Goal: Task Accomplishment & Management: Use online tool/utility

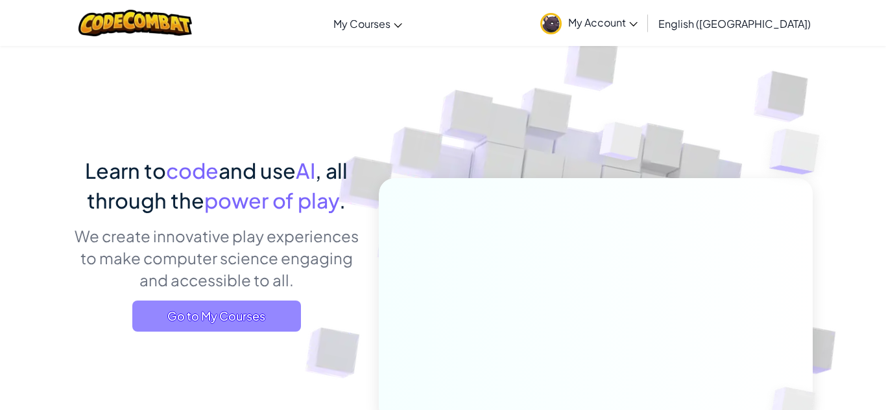
click at [227, 324] on span "Go to My Courses" at bounding box center [216, 316] width 169 height 31
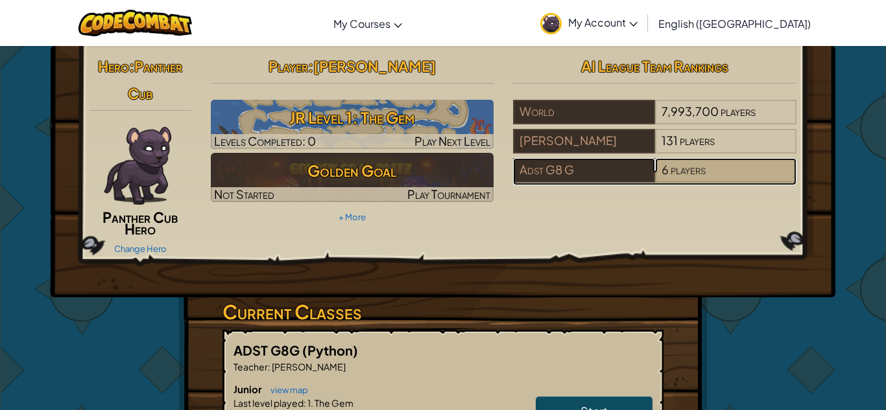
click at [746, 181] on div "6 players" at bounding box center [725, 170] width 141 height 25
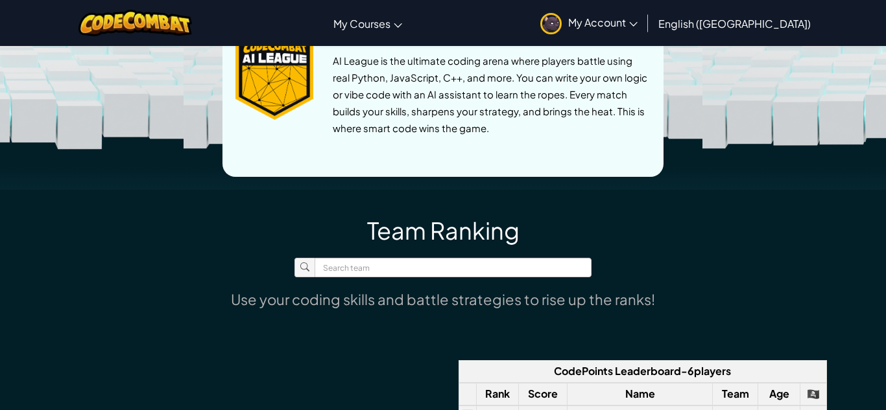
scroll to position [678, 0]
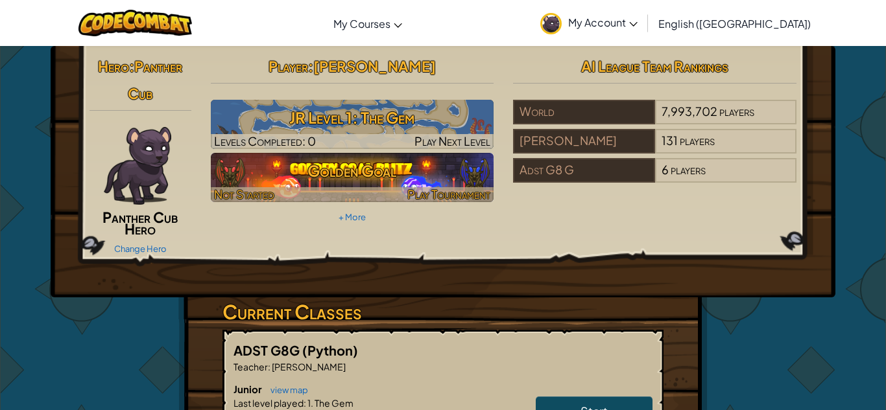
click at [277, 156] on h3 "Golden Goal" at bounding box center [352, 170] width 283 height 29
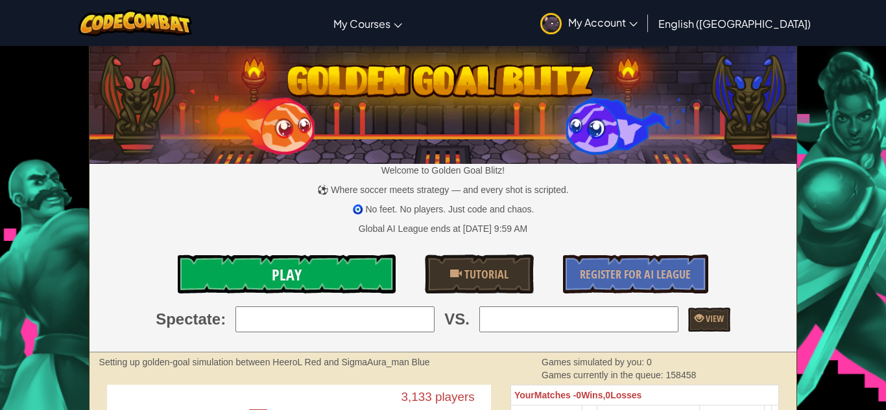
click at [345, 264] on link "Play" at bounding box center [287, 274] width 218 height 39
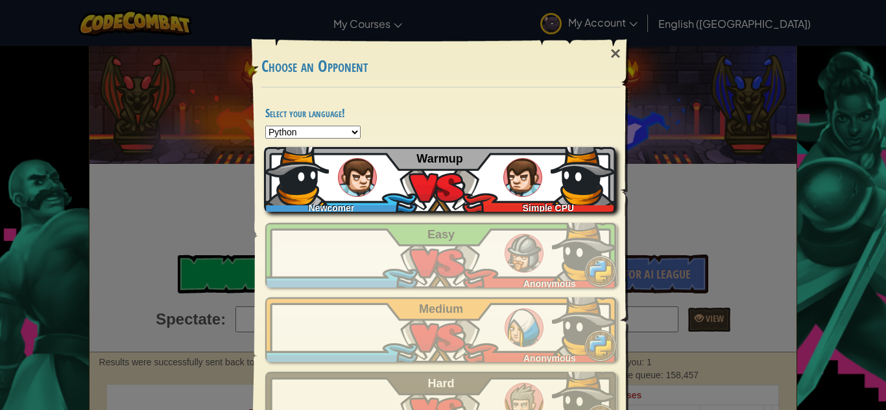
click at [486, 165] on div "Newcomer Simple CPU Warmup" at bounding box center [439, 179] width 351 height 65
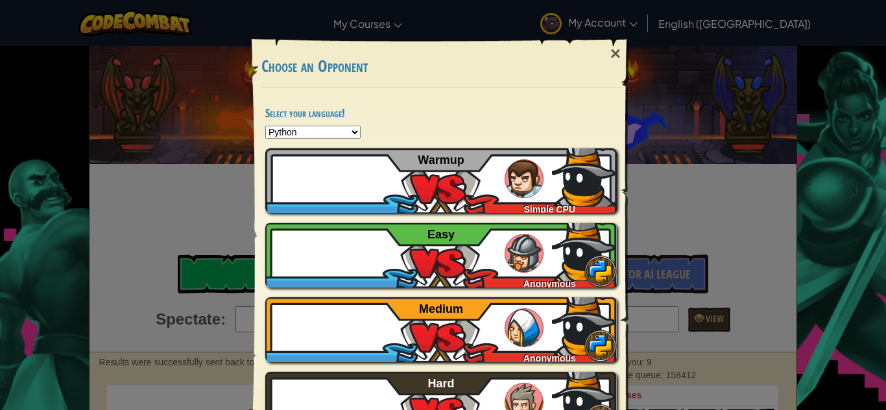
click at [146, 136] on div "× Choose an Opponent Select your language! Python JavaScript CoffeeScript Lua C…" at bounding box center [443, 205] width 886 height 410
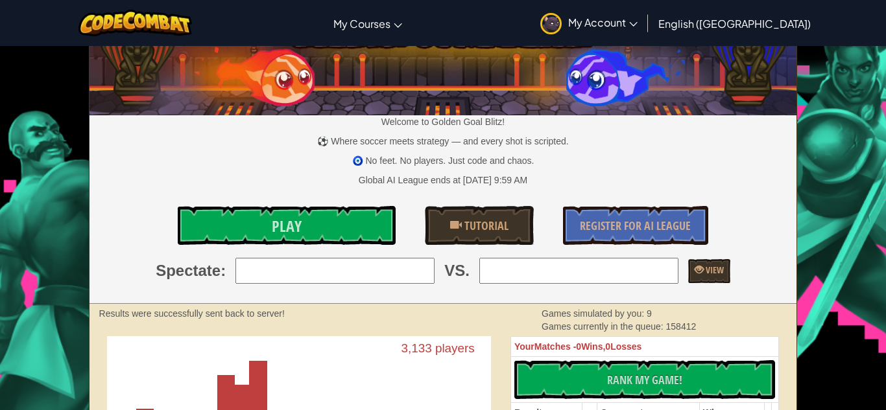
scroll to position [48, 0]
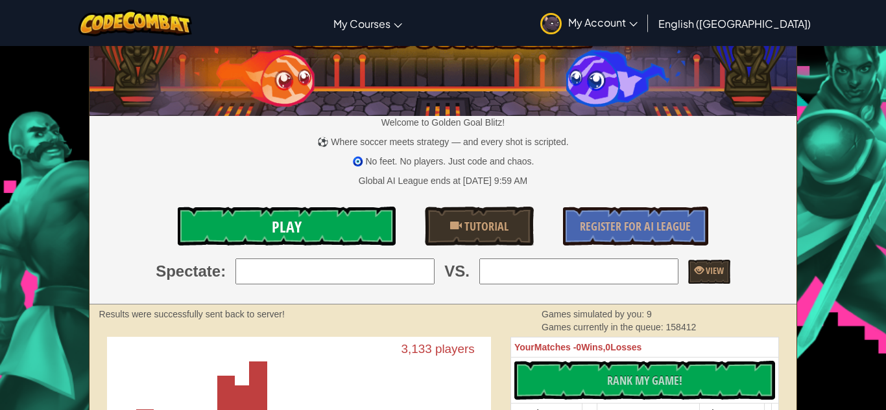
click at [276, 231] on span "Play" at bounding box center [287, 227] width 30 height 21
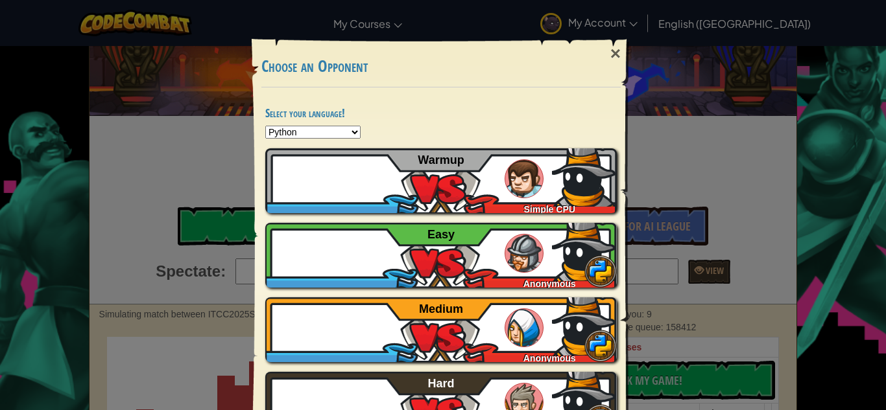
click at [161, 145] on div "× Choose an Opponent Select your language! Python JavaScript CoffeeScript Lua C…" at bounding box center [443, 205] width 886 height 410
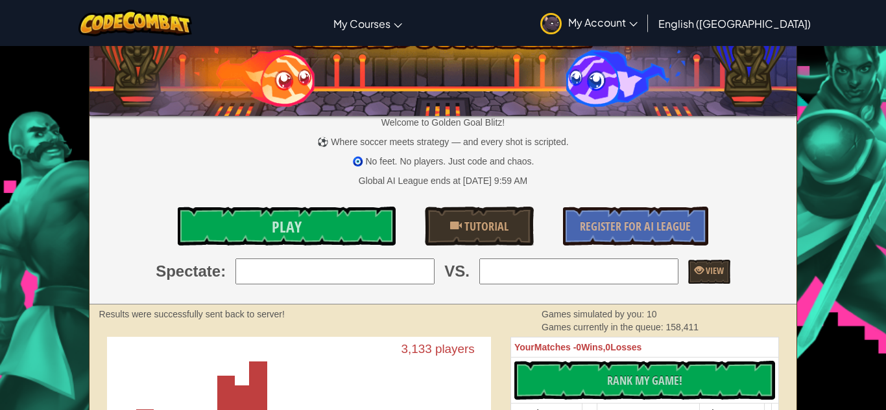
scroll to position [0, 0]
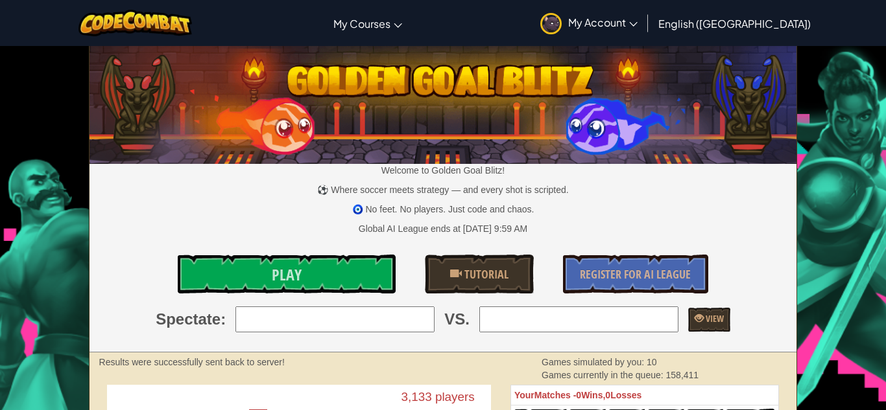
click at [644, 14] on link "My Account" at bounding box center [589, 23] width 110 height 41
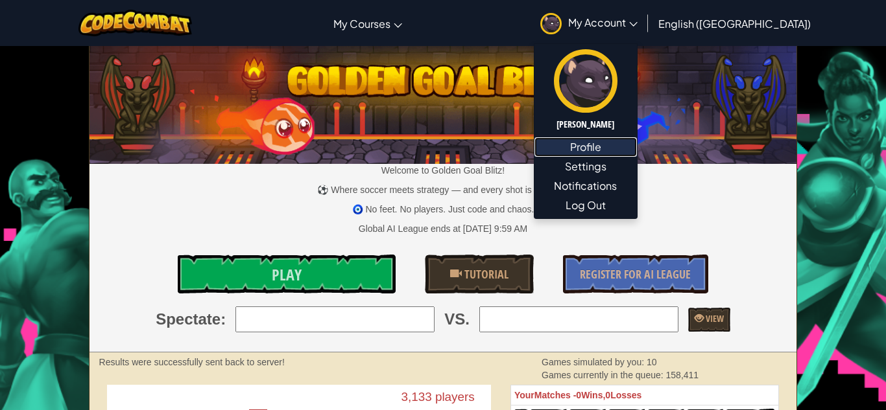
click at [637, 152] on link "Profile" at bounding box center [585, 146] width 102 height 19
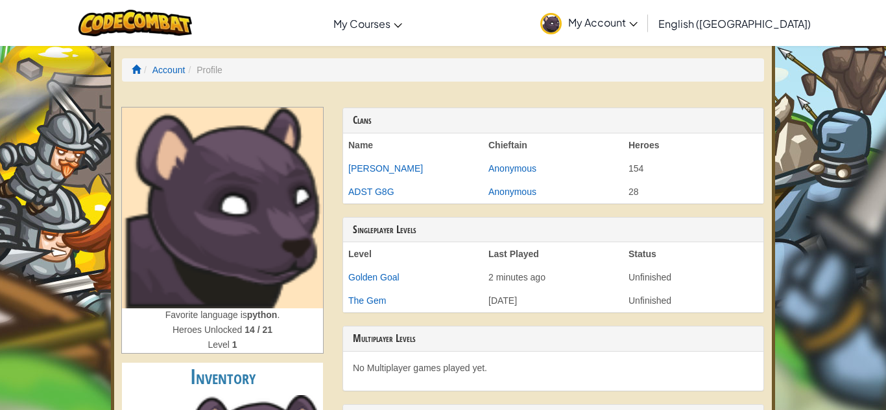
click at [637, 16] on span "My Account" at bounding box center [602, 23] width 69 height 14
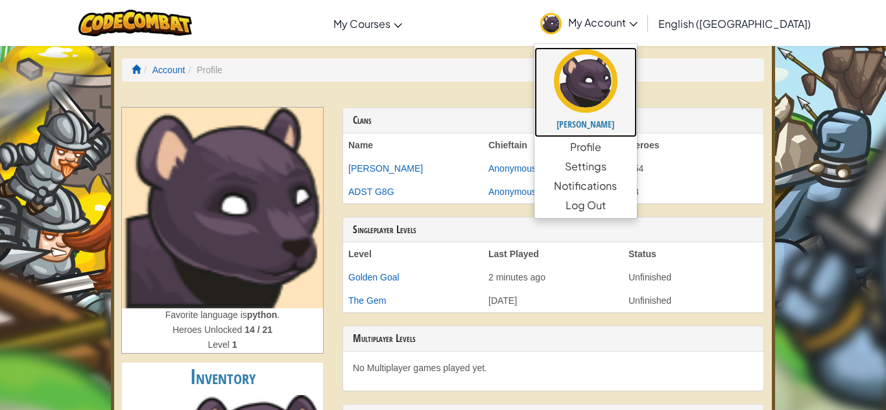
click at [637, 112] on link "Muna Al-Abdulla" at bounding box center [585, 92] width 102 height 90
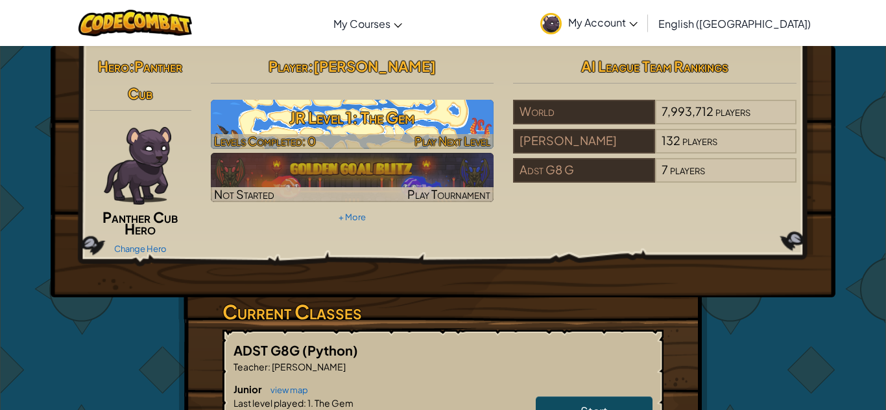
click at [290, 127] on h3 "JR Level 1: The Gem" at bounding box center [352, 117] width 283 height 29
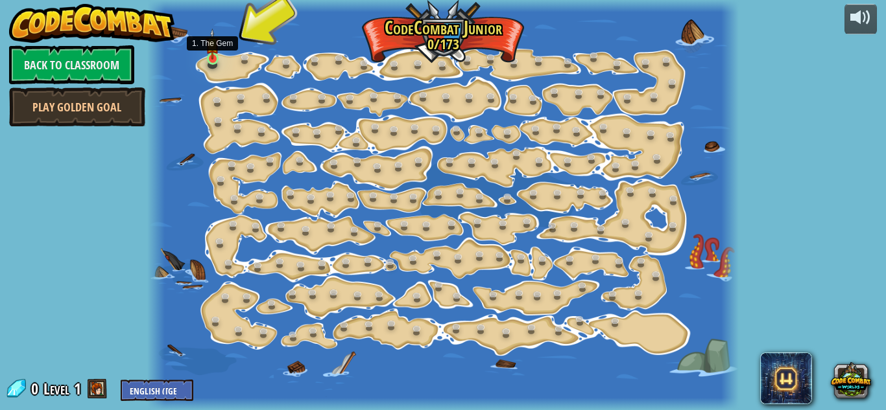
click at [213, 58] on img at bounding box center [213, 44] width 14 height 31
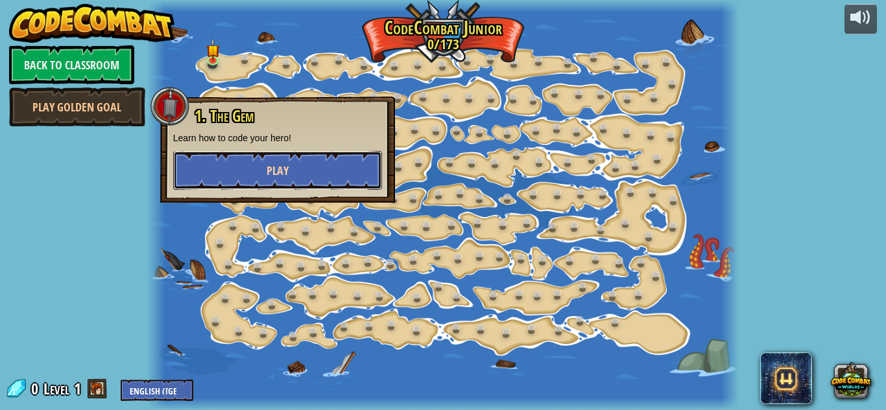
click at [242, 175] on button "Play" at bounding box center [277, 170] width 209 height 39
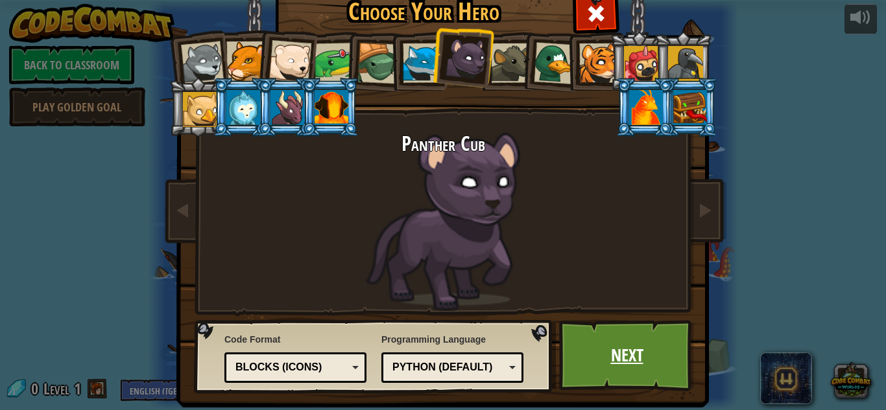
click at [650, 368] on link "Next" at bounding box center [626, 355] width 135 height 71
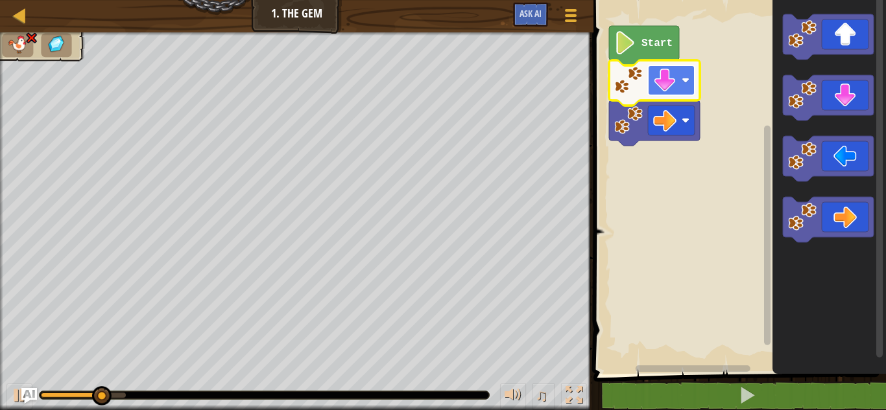
click at [678, 86] on rect "Blockly Workspace" at bounding box center [671, 80] width 47 height 30
click at [665, 86] on image "Blockly Workspace" at bounding box center [664, 80] width 23 height 23
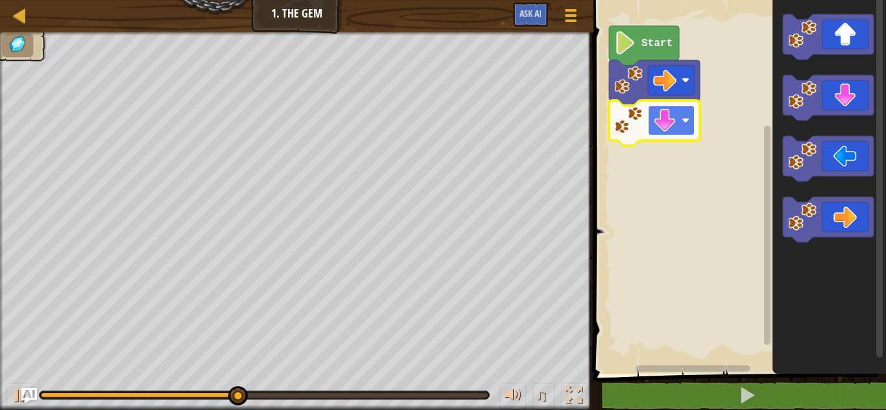
click at [672, 115] on image "Blockly Workspace" at bounding box center [664, 120] width 23 height 23
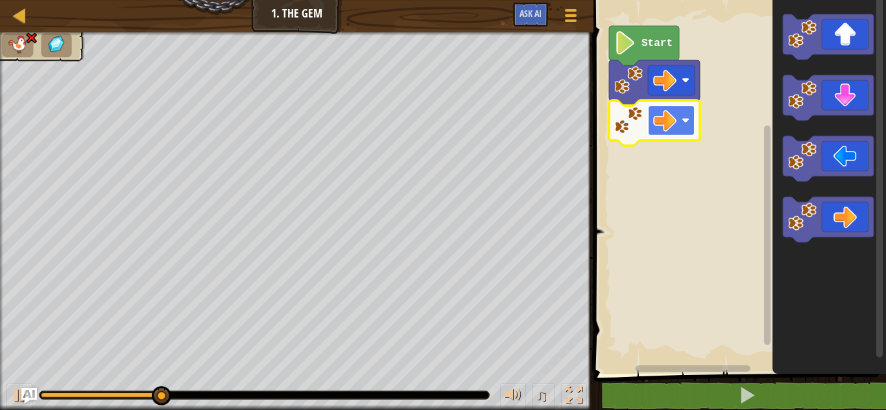
click at [677, 135] on rect "Blockly Workspace" at bounding box center [671, 121] width 47 height 30
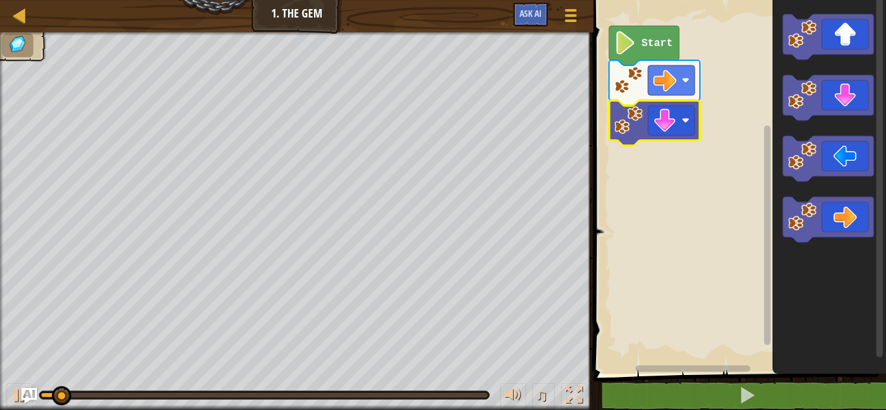
click at [677, 64] on icon "Blockly Workspace" at bounding box center [654, 82] width 91 height 45
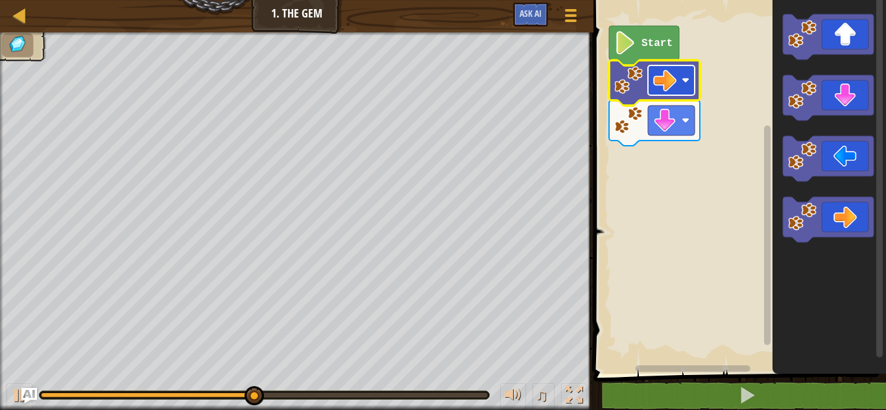
click at [681, 93] on rect "Blockly Workspace" at bounding box center [671, 80] width 47 height 30
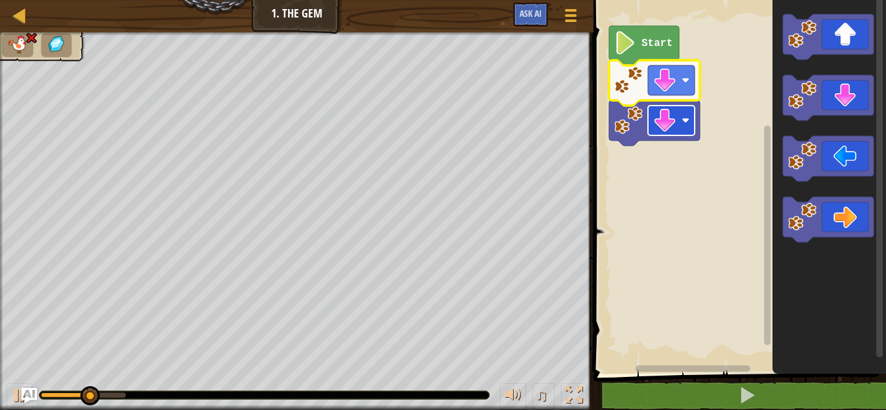
click at [687, 119] on image "Blockly Workspace" at bounding box center [685, 121] width 8 height 8
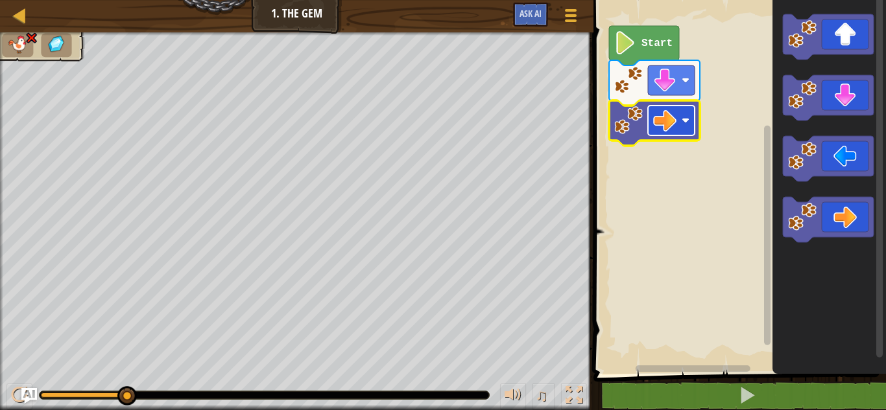
click at [670, 119] on image "Blockly Workspace" at bounding box center [664, 120] width 23 height 23
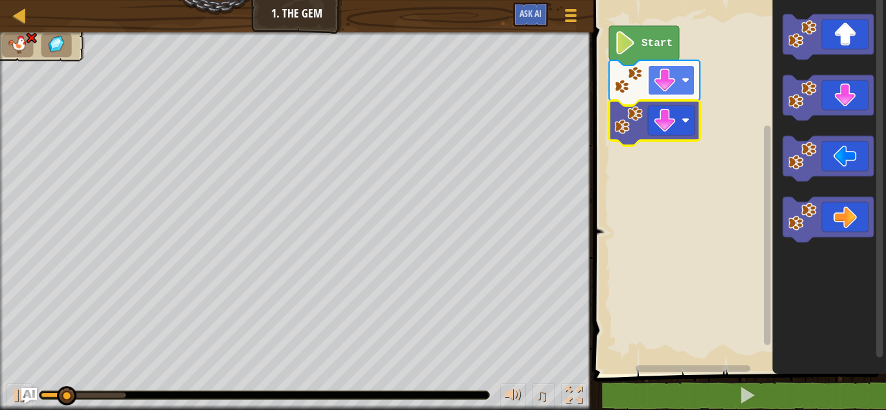
click at [665, 78] on image "Blockly Workspace" at bounding box center [664, 80] width 23 height 23
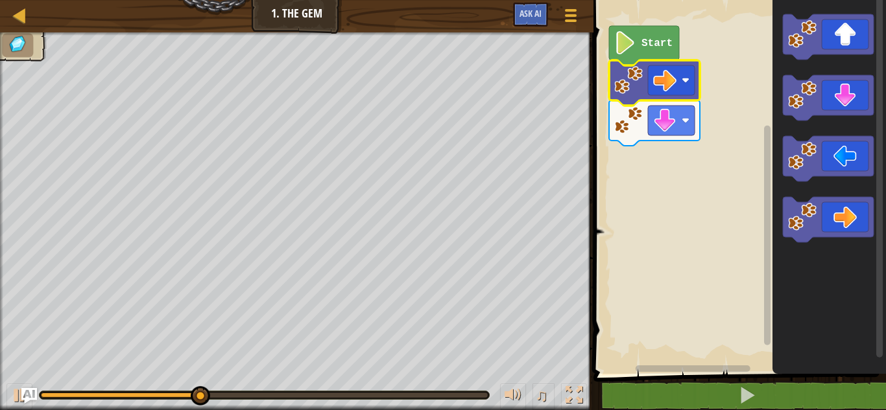
click at [683, 137] on icon "Blockly Workspace" at bounding box center [654, 122] width 91 height 45
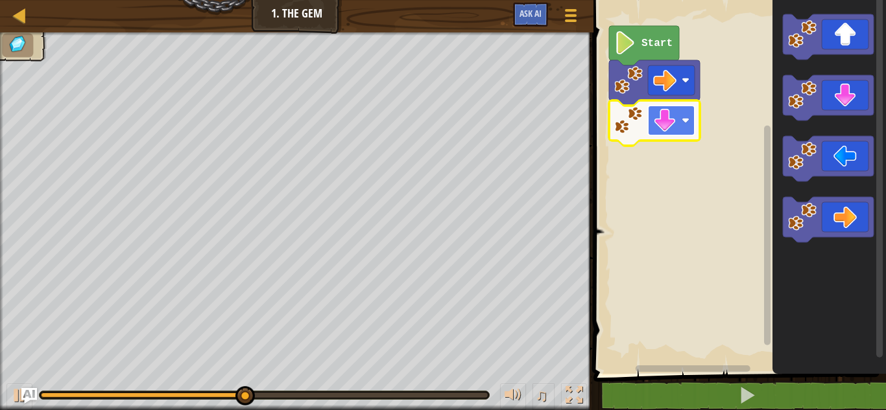
click at [681, 124] on rect "Blockly Workspace" at bounding box center [671, 121] width 47 height 30
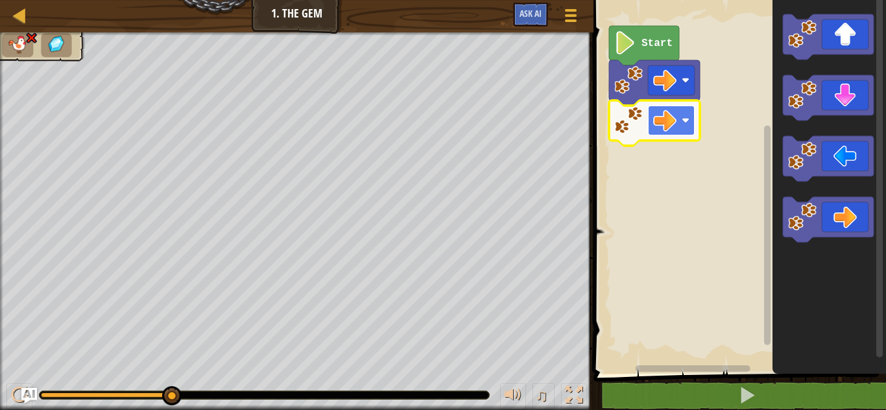
click at [672, 124] on image "Blockly Workspace" at bounding box center [664, 120] width 23 height 23
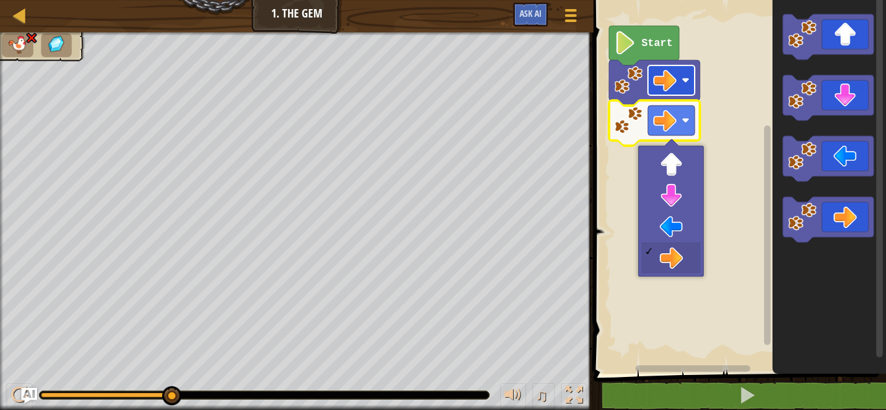
click at [673, 73] on image "Blockly Workspace" at bounding box center [664, 80] width 23 height 23
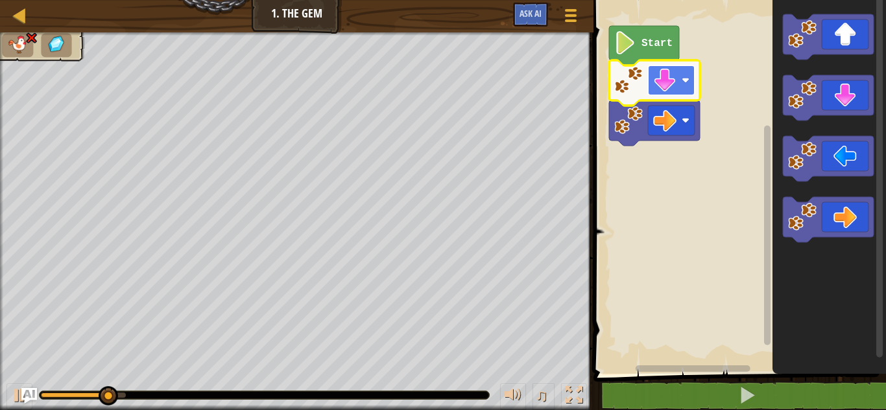
click at [674, 78] on image "Blockly Workspace" at bounding box center [664, 80] width 23 height 23
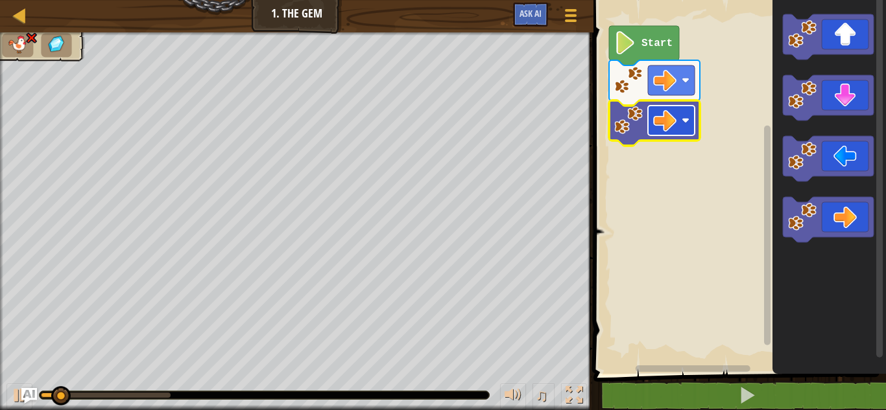
click at [687, 128] on rect "Blockly Workspace" at bounding box center [671, 121] width 47 height 30
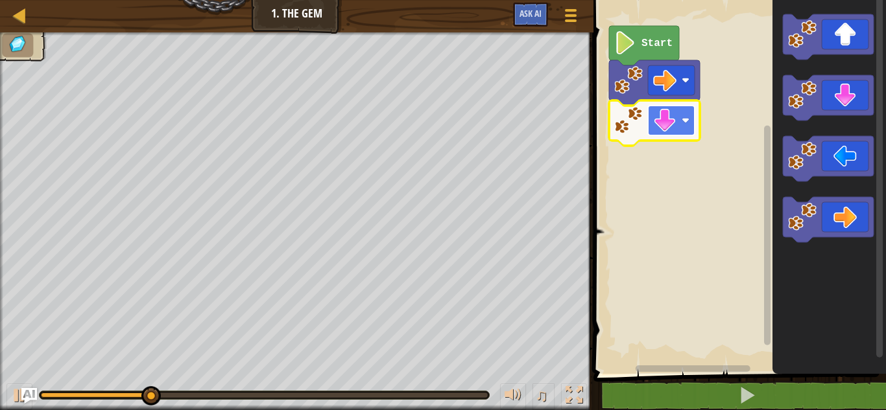
click at [666, 117] on image "Blockly Workspace" at bounding box center [664, 120] width 23 height 23
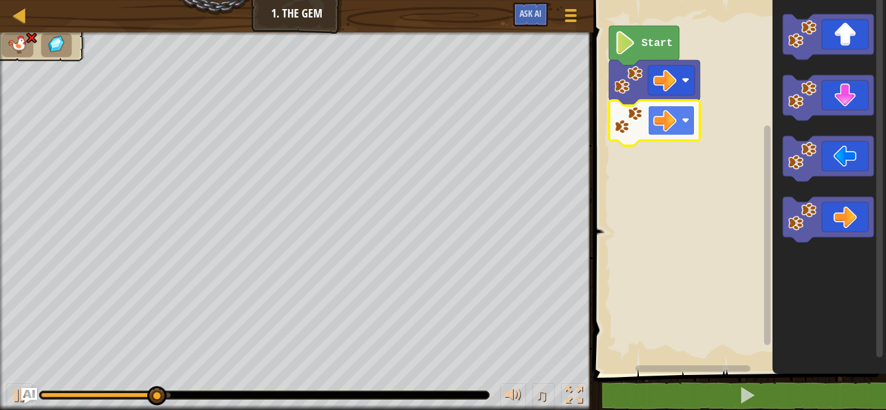
click at [685, 118] on image "Blockly Workspace" at bounding box center [685, 121] width 8 height 8
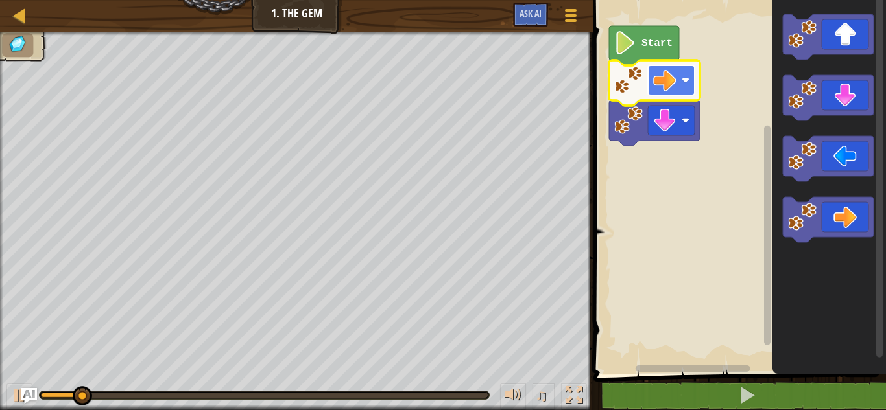
click at [663, 77] on image "Blockly Workspace" at bounding box center [664, 80] width 23 height 23
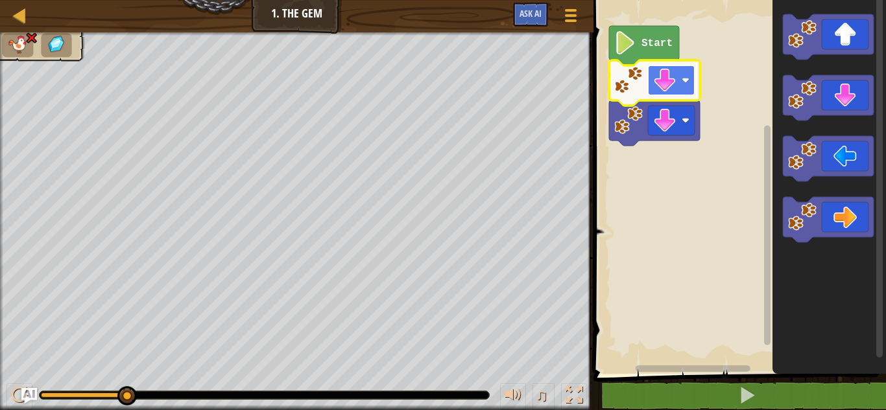
click at [665, 74] on image "Blockly Workspace" at bounding box center [664, 80] width 23 height 23
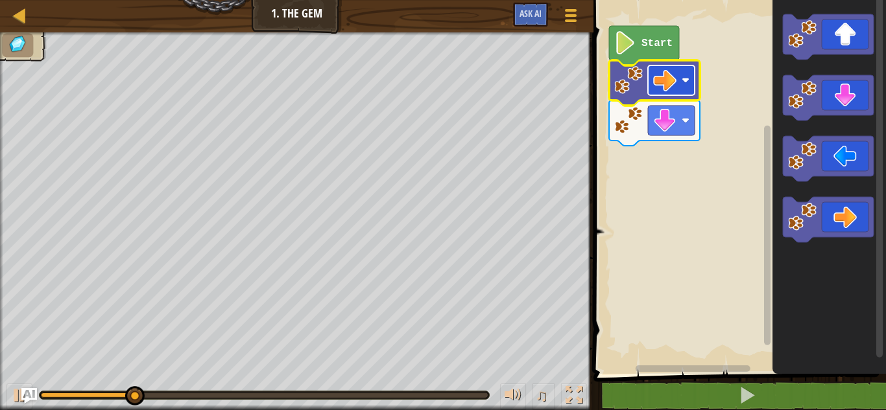
click at [659, 86] on image "Blockly Workspace" at bounding box center [664, 80] width 23 height 23
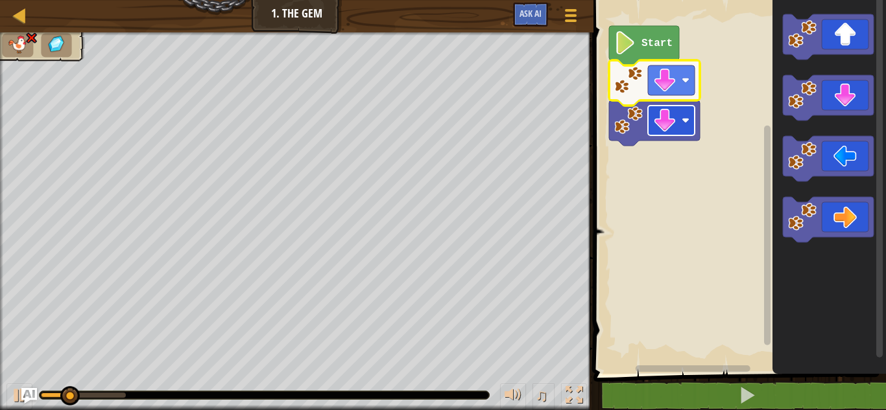
click at [676, 106] on rect "Blockly Workspace" at bounding box center [671, 121] width 47 height 30
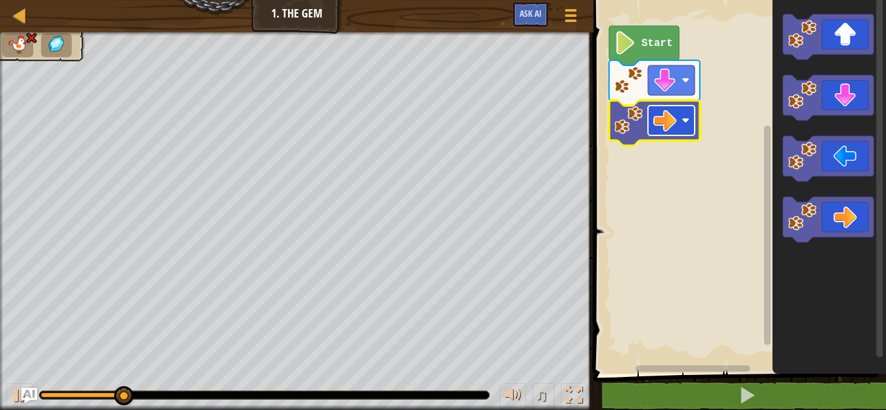
click at [682, 106] on rect "Blockly Workspace" at bounding box center [671, 121] width 47 height 30
click at [677, 75] on rect "Blockly Workspace" at bounding box center [671, 80] width 47 height 30
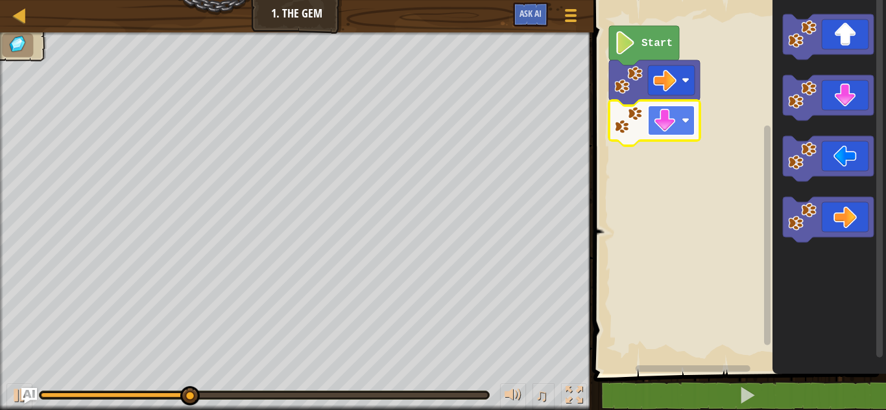
click at [690, 113] on rect "Blockly Workspace" at bounding box center [671, 121] width 47 height 30
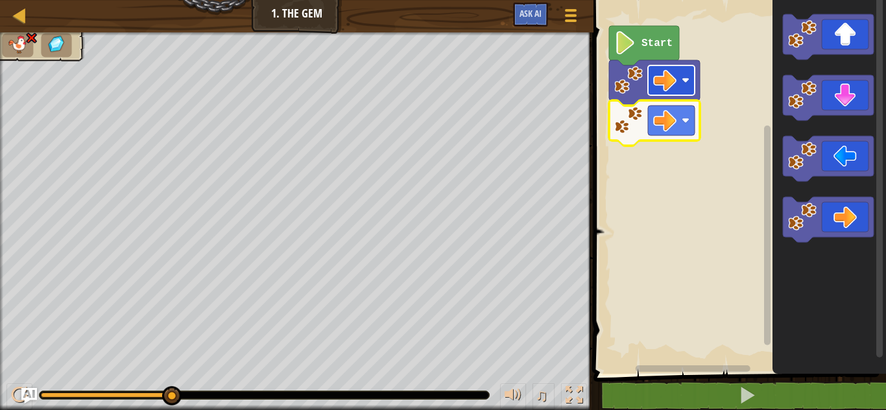
click at [666, 70] on image "Blockly Workspace" at bounding box center [664, 80] width 23 height 23
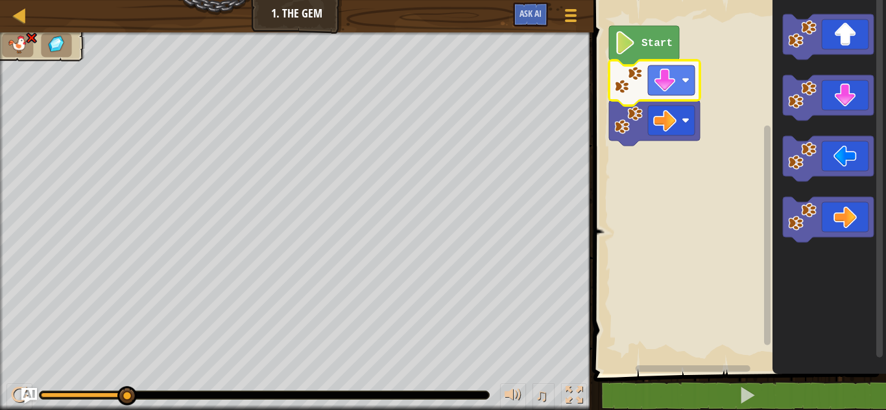
click at [625, 39] on image "Blockly Workspace" at bounding box center [625, 42] width 22 height 23
click at [663, 64] on icon "Blockly Workspace" at bounding box center [654, 82] width 91 height 45
click at [672, 86] on image "Blockly Workspace" at bounding box center [664, 80] width 23 height 23
click at [670, 130] on image "Blockly Workspace" at bounding box center [664, 120] width 23 height 23
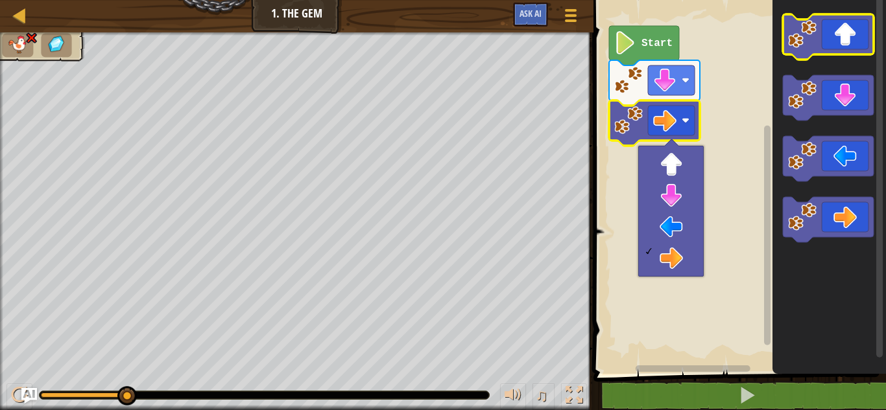
click at [820, 40] on icon "Blockly Workspace" at bounding box center [828, 36] width 91 height 45
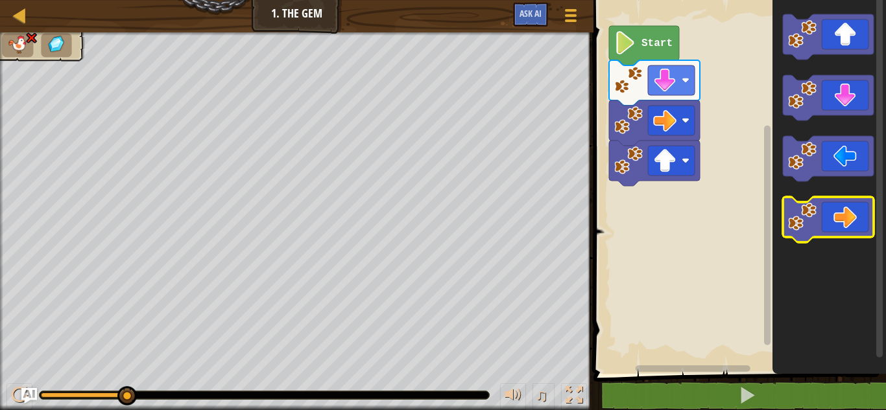
click at [849, 209] on icon "Blockly Workspace" at bounding box center [828, 219] width 91 height 45
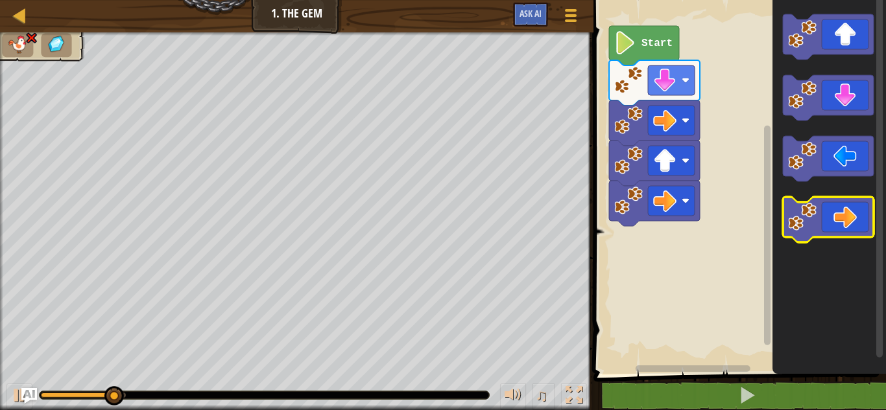
click at [849, 207] on icon "Blockly Workspace" at bounding box center [828, 219] width 91 height 45
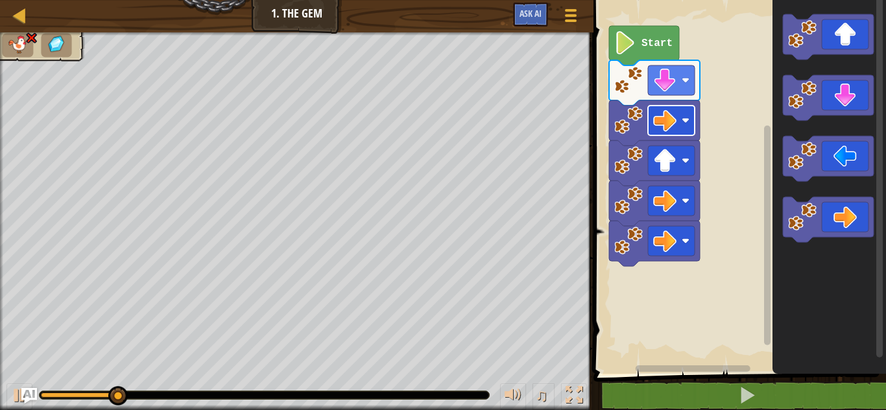
click at [671, 123] on image "Blockly Workspace" at bounding box center [664, 120] width 23 height 23
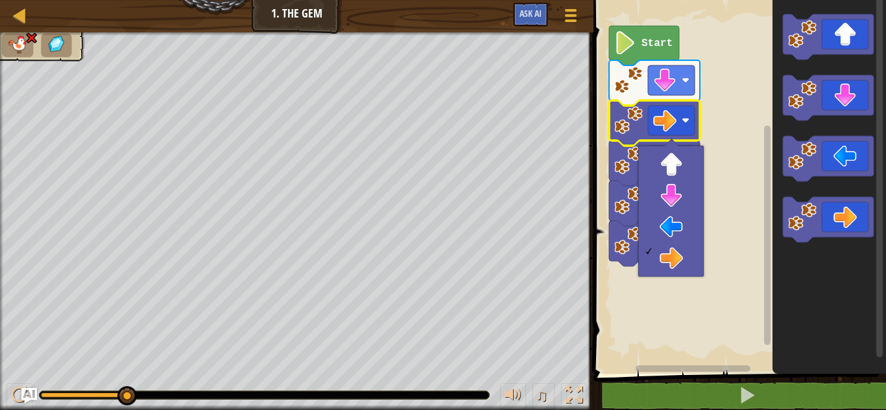
click at [729, 148] on rect "Blockly Workspace" at bounding box center [737, 184] width 296 height 381
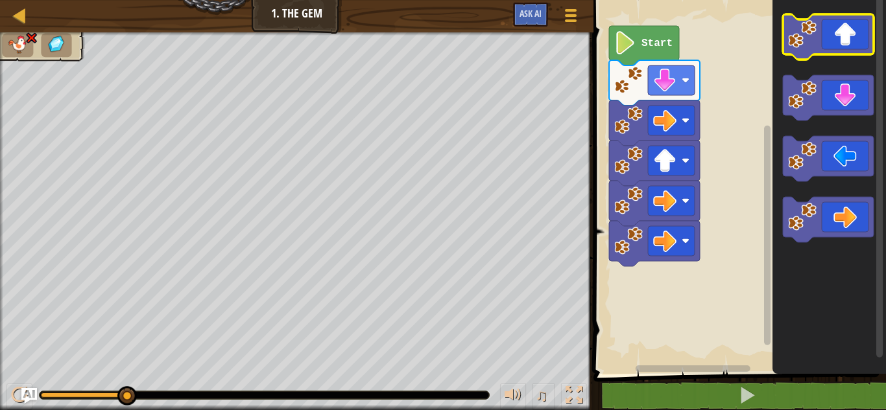
click at [855, 30] on icon "Blockly Workspace" at bounding box center [828, 36] width 91 height 45
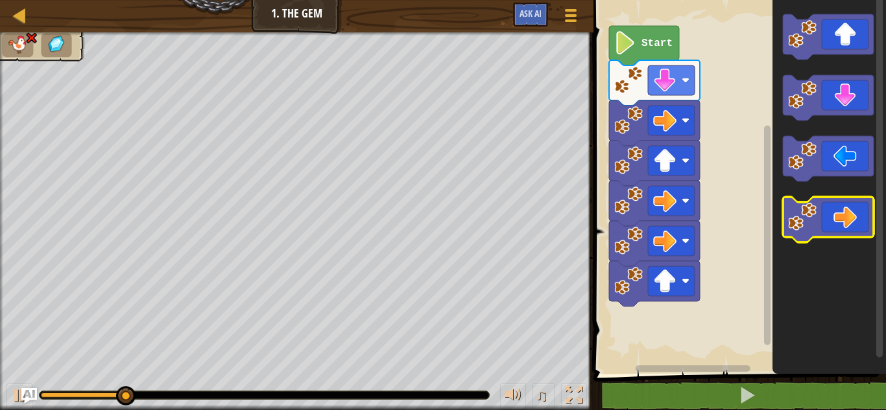
click at [843, 209] on icon "Blockly Workspace" at bounding box center [828, 219] width 91 height 45
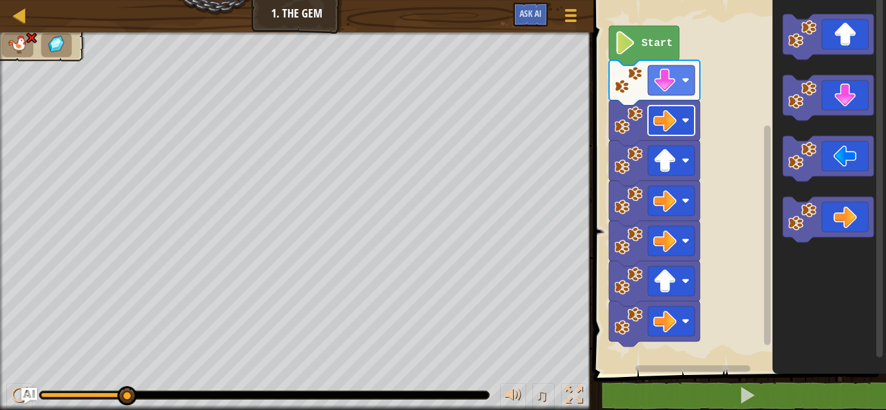
click at [659, 120] on image "Blockly Workspace" at bounding box center [664, 120] width 23 height 23
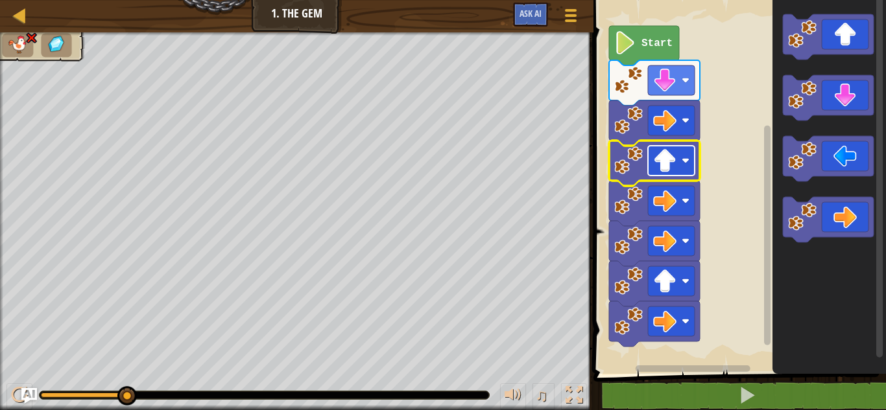
click at [677, 170] on rect "Blockly Workspace" at bounding box center [671, 161] width 47 height 30
click at [703, 147] on rect "Blockly Workspace" at bounding box center [737, 184] width 296 height 381
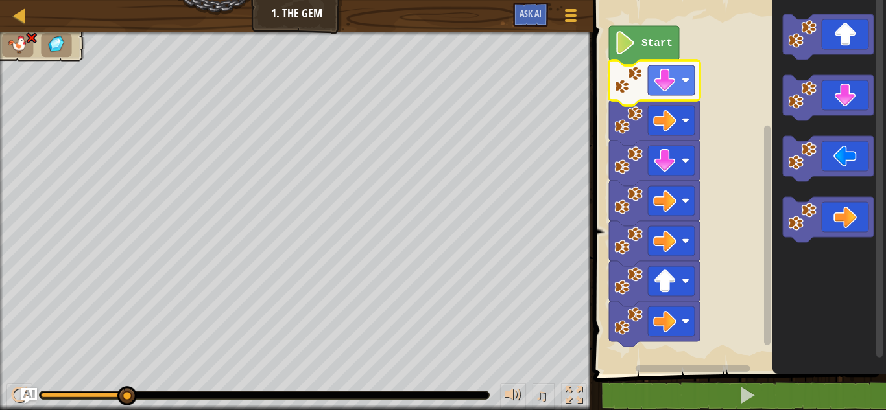
click at [666, 96] on icon "Blockly Workspace" at bounding box center [654, 82] width 91 height 45
click at [672, 64] on icon "Blockly Workspace" at bounding box center [654, 82] width 91 height 45
click at [674, 71] on image "Blockly Workspace" at bounding box center [664, 80] width 23 height 23
click at [669, 84] on image "Blockly Workspace" at bounding box center [664, 80] width 23 height 23
click at [677, 69] on rect "Blockly Workspace" at bounding box center [671, 80] width 47 height 30
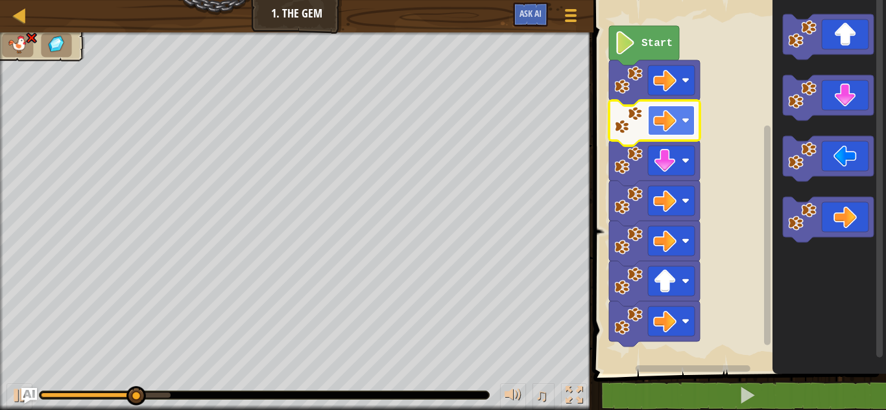
click at [676, 129] on rect "Blockly Workspace" at bounding box center [671, 121] width 47 height 30
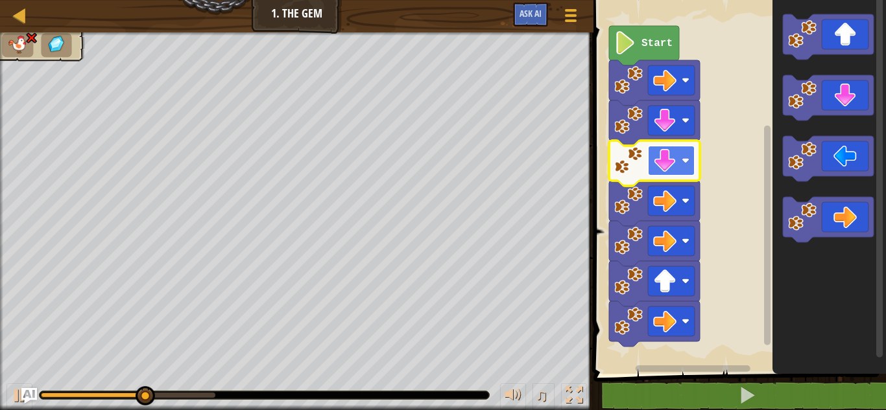
click at [676, 174] on rect "Blockly Workspace" at bounding box center [671, 161] width 47 height 30
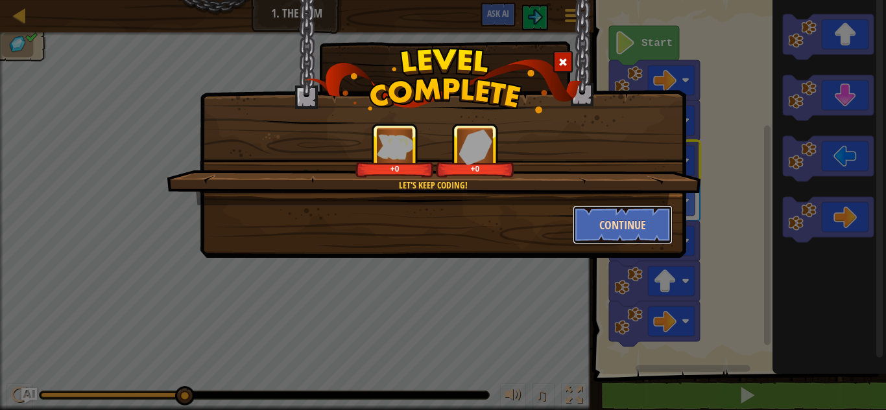
click at [617, 234] on button "Continue" at bounding box center [622, 225] width 100 height 39
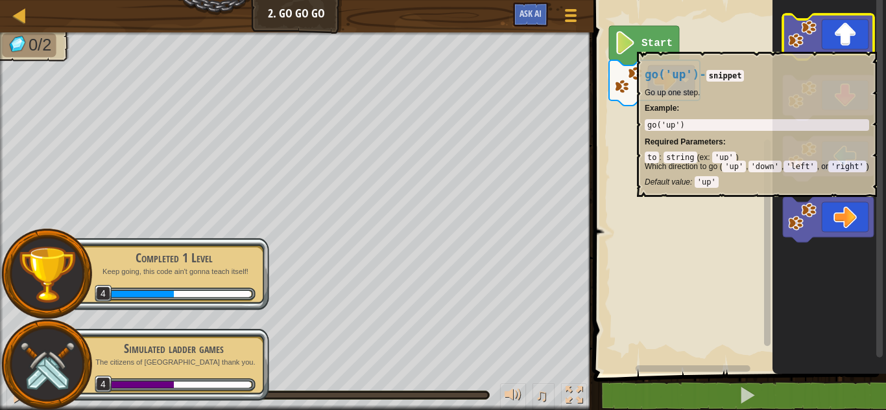
click at [820, 45] on icon "Blockly Workspace" at bounding box center [828, 36] width 91 height 45
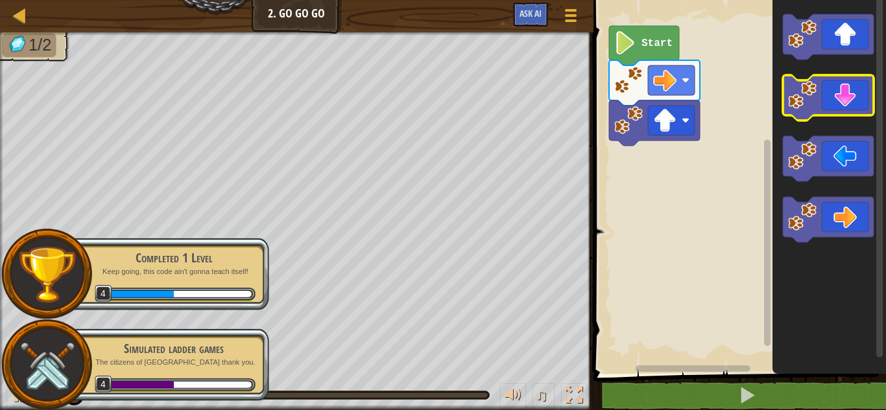
click at [838, 91] on icon "Blockly Workspace" at bounding box center [828, 97] width 91 height 45
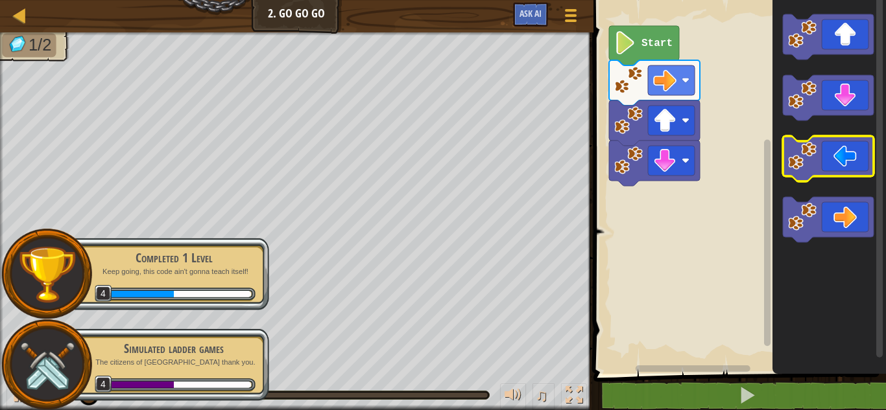
click at [842, 154] on icon "Blockly Workspace" at bounding box center [828, 158] width 91 height 45
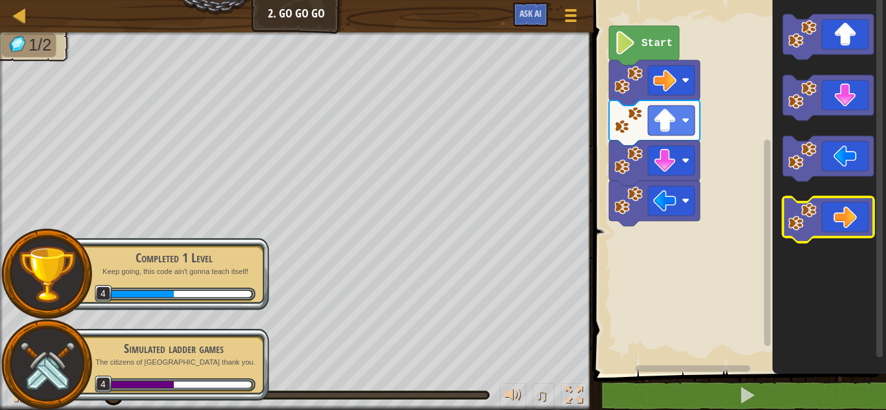
click at [851, 207] on icon "Blockly Workspace" at bounding box center [828, 219] width 91 height 45
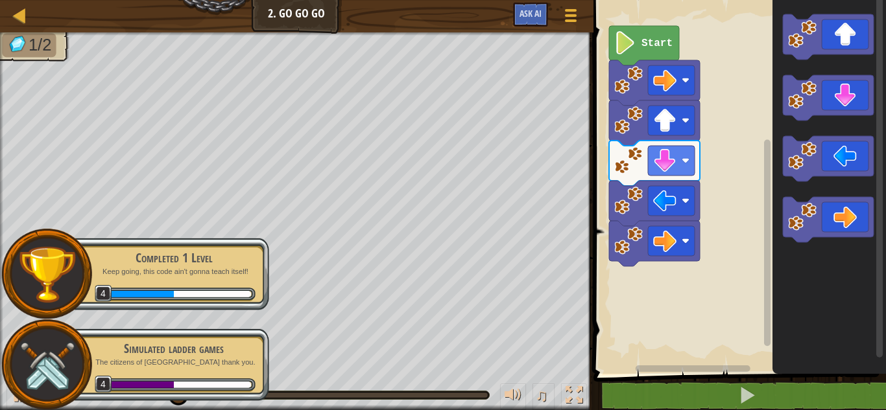
click at [135, 316] on div "Completed 1 Level Keep going, this code ain't gonna teach itself! 4" at bounding box center [167, 274] width 204 height 91
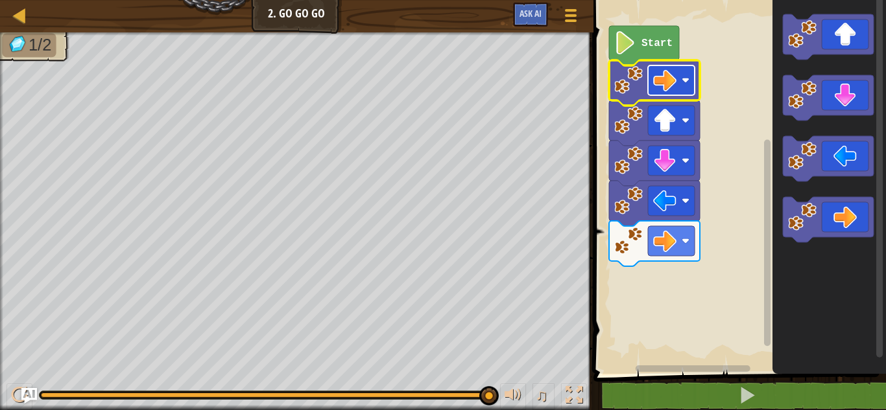
click at [655, 73] on image "Blockly Workspace" at bounding box center [664, 80] width 23 height 23
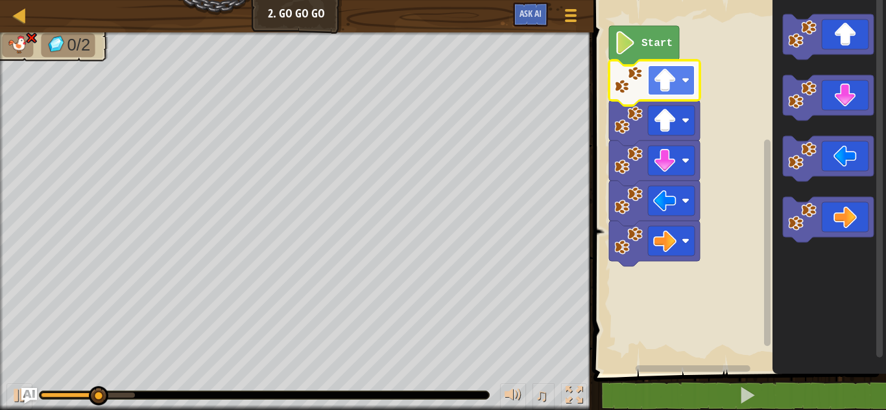
click at [670, 89] on image "Blockly Workspace" at bounding box center [664, 80] width 23 height 23
click at [674, 96] on icon "Blockly Workspace" at bounding box center [654, 82] width 91 height 45
click at [676, 84] on image "Blockly Workspace" at bounding box center [664, 80] width 23 height 23
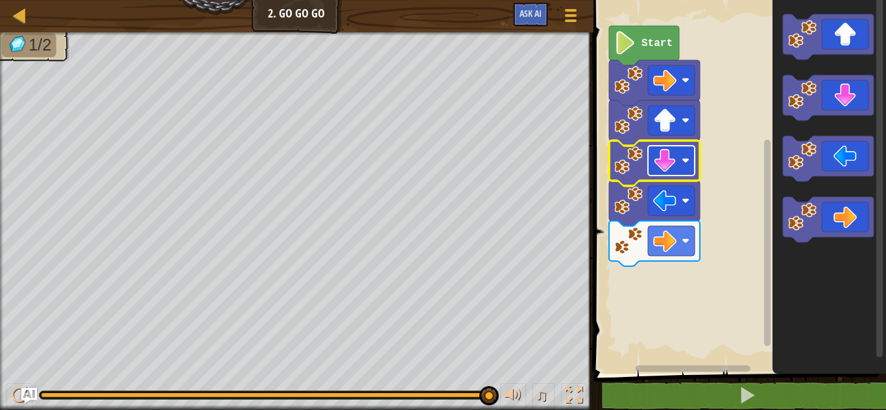
click at [679, 167] on rect "Blockly Workspace" at bounding box center [671, 161] width 47 height 30
click at [667, 212] on image "Blockly Workspace" at bounding box center [664, 200] width 23 height 23
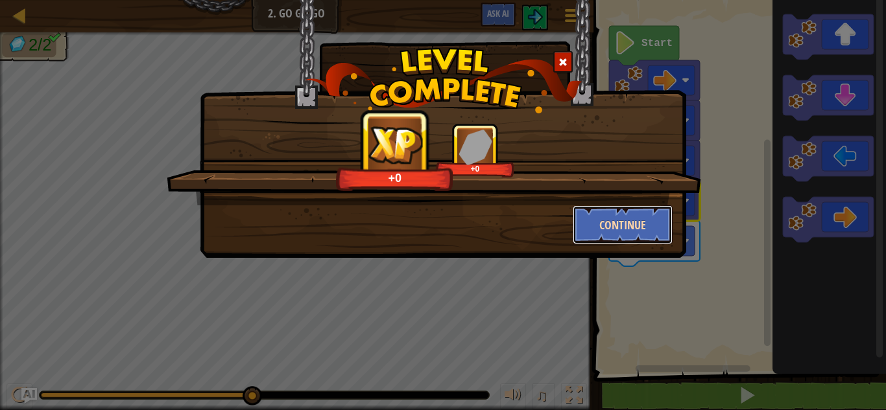
click at [652, 238] on button "Continue" at bounding box center [622, 225] width 100 height 39
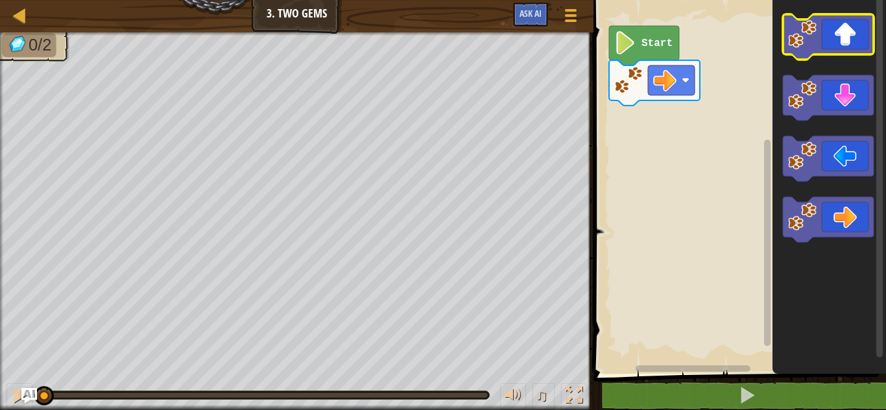
click at [820, 28] on icon "Blockly Workspace" at bounding box center [828, 36] width 91 height 45
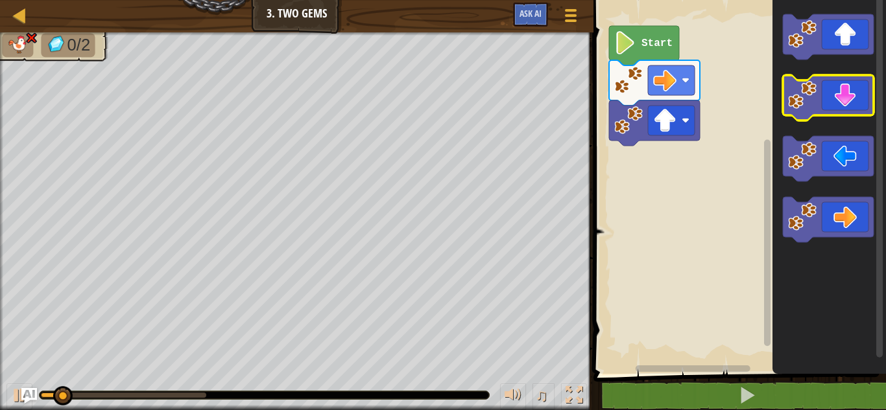
click at [836, 92] on icon "Blockly Workspace" at bounding box center [828, 97] width 91 height 45
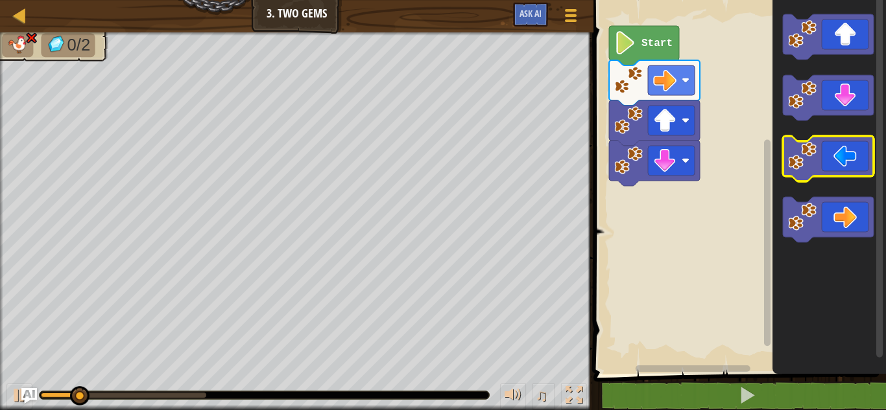
click at [844, 156] on icon "Blockly Workspace" at bounding box center [828, 158] width 91 height 45
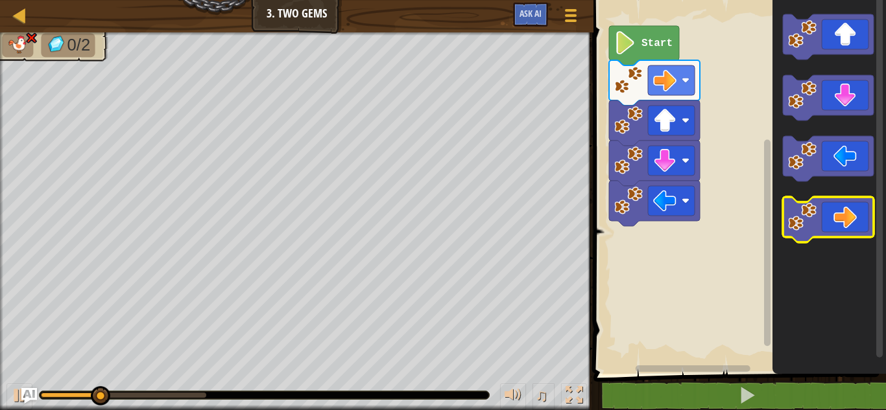
click at [840, 198] on icon "Blockly Workspace" at bounding box center [828, 219] width 91 height 45
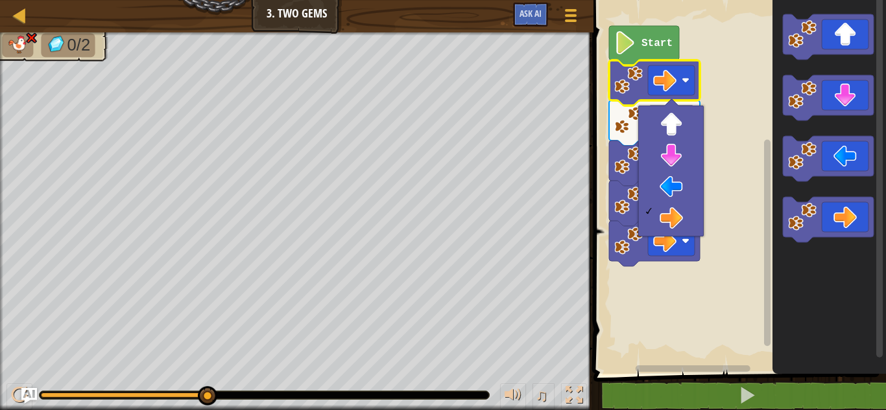
click at [725, 117] on rect "Blockly Workspace" at bounding box center [737, 184] width 296 height 381
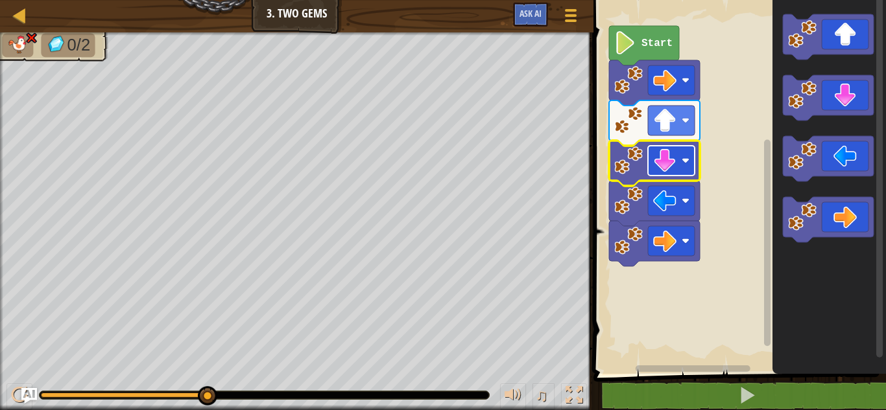
click at [689, 155] on rect "Blockly Workspace" at bounding box center [671, 161] width 47 height 30
click at [677, 157] on rect "Blockly Workspace" at bounding box center [671, 161] width 47 height 30
click at [674, 159] on image "Blockly Workspace" at bounding box center [664, 160] width 23 height 23
click at [679, 112] on rect "Blockly Workspace" at bounding box center [671, 121] width 47 height 30
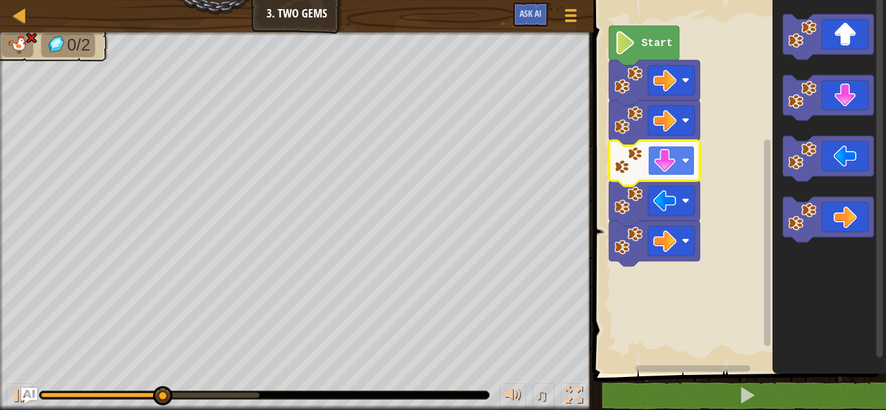
click at [681, 167] on rect "Blockly Workspace" at bounding box center [671, 161] width 47 height 30
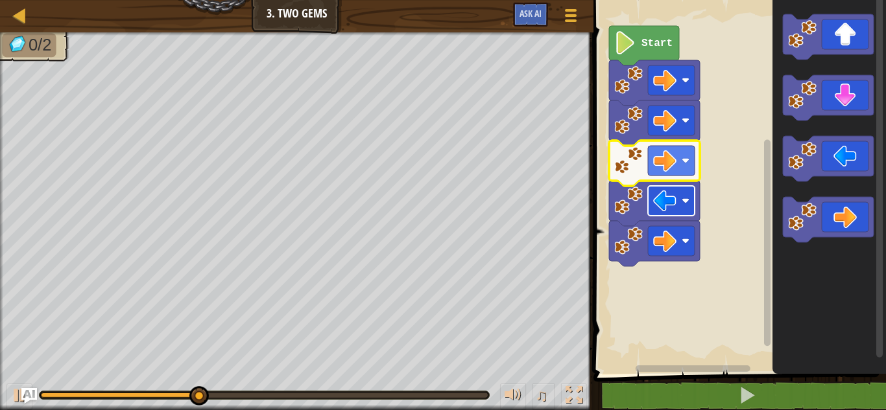
click at [689, 187] on rect "Blockly Workspace" at bounding box center [671, 201] width 47 height 30
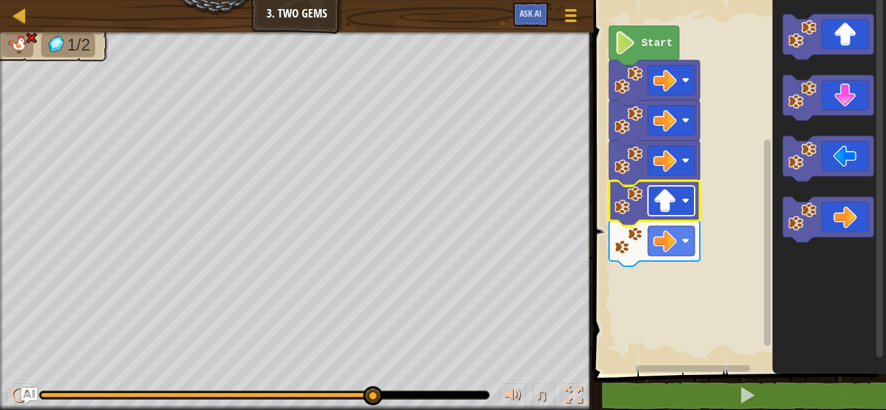
click at [669, 205] on image "Blockly Workspace" at bounding box center [664, 200] width 23 height 23
click at [681, 196] on rect "Blockly Workspace" at bounding box center [671, 201] width 47 height 30
click at [668, 230] on image "Blockly Workspace" at bounding box center [664, 241] width 23 height 23
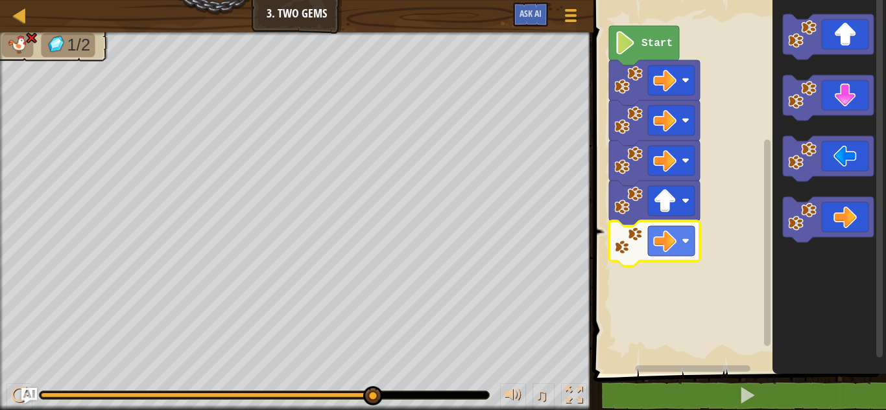
click at [700, 218] on rect "Blockly Workspace" at bounding box center [737, 184] width 296 height 381
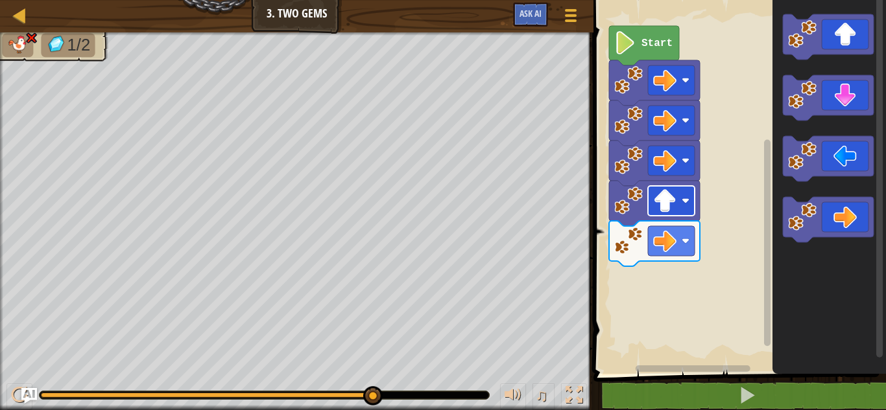
click at [685, 211] on rect "Blockly Workspace" at bounding box center [671, 201] width 47 height 30
click at [659, 220] on icon "Blockly Workspace" at bounding box center [654, 203] width 91 height 45
click at [661, 208] on image "Blockly Workspace" at bounding box center [664, 200] width 23 height 23
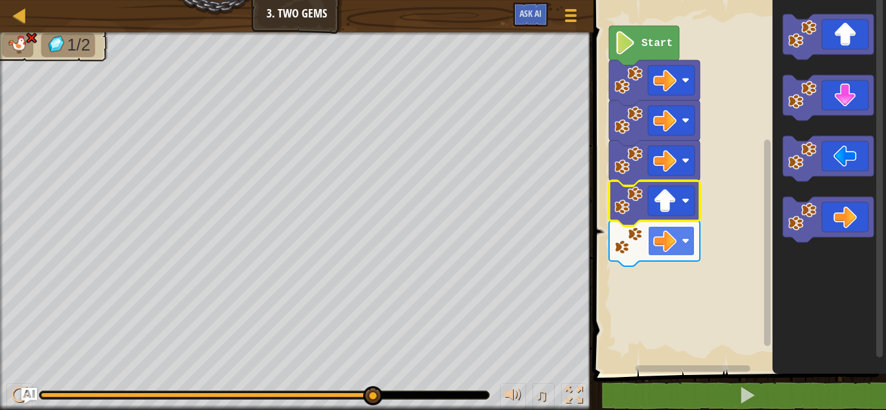
click at [686, 246] on rect "Blockly Workspace" at bounding box center [671, 241] width 47 height 30
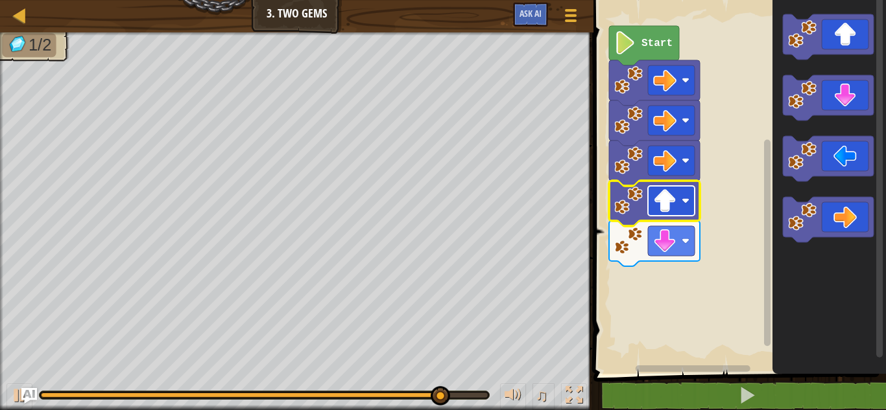
click at [670, 200] on image "Blockly Workspace" at bounding box center [664, 200] width 23 height 23
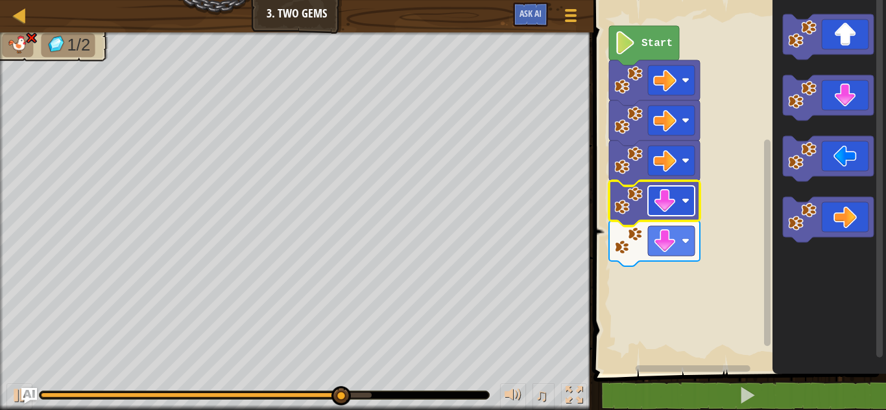
click at [670, 215] on rect "Blockly Workspace" at bounding box center [671, 201] width 47 height 30
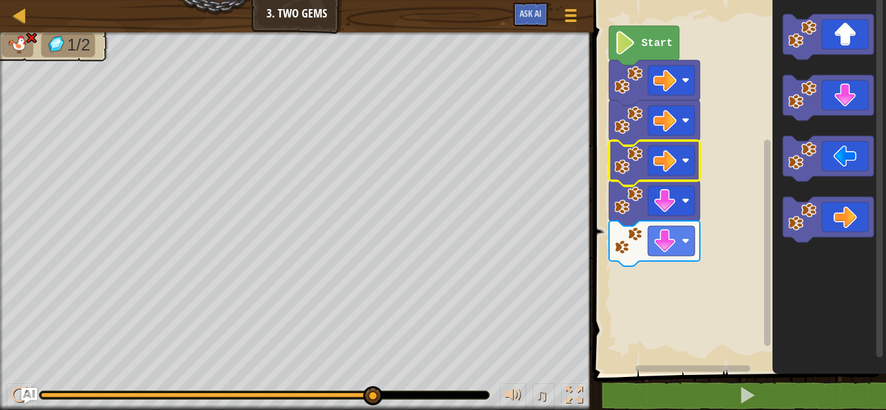
click at [673, 176] on icon "Blockly Workspace" at bounding box center [654, 163] width 91 height 45
click at [672, 156] on image "Blockly Workspace" at bounding box center [664, 160] width 23 height 23
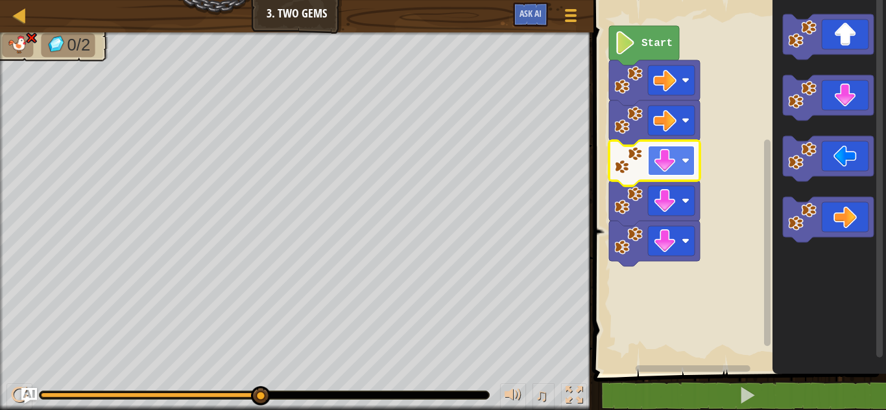
click at [666, 171] on image "Blockly Workspace" at bounding box center [664, 160] width 23 height 23
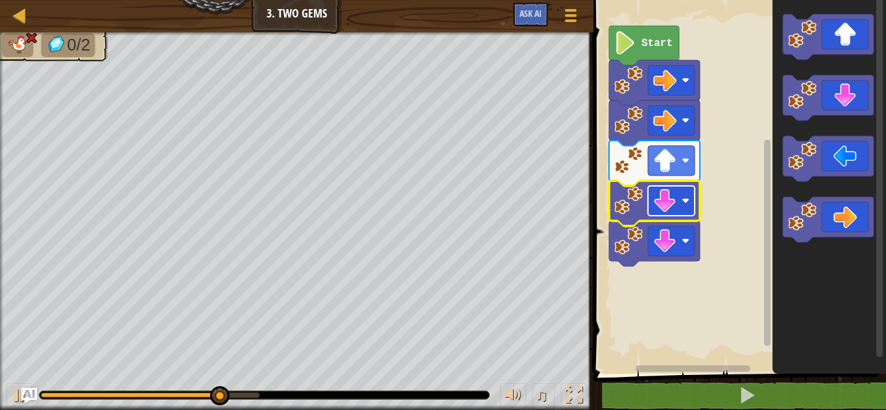
click at [674, 196] on image "Blockly Workspace" at bounding box center [664, 200] width 23 height 23
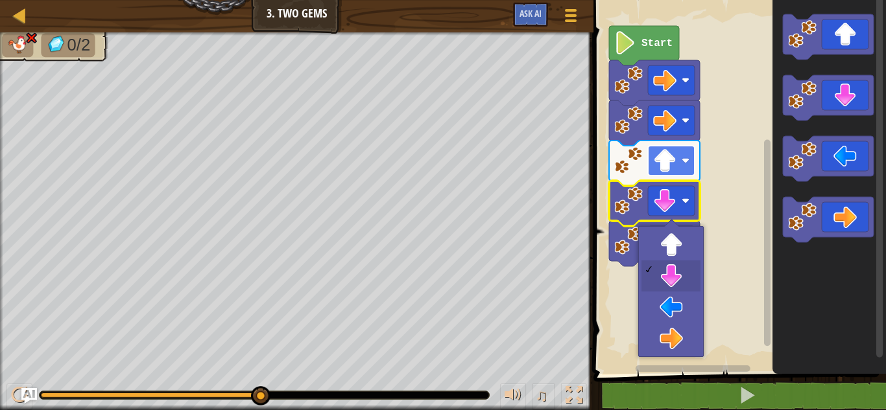
click at [673, 169] on image "Blockly Workspace" at bounding box center [664, 160] width 23 height 23
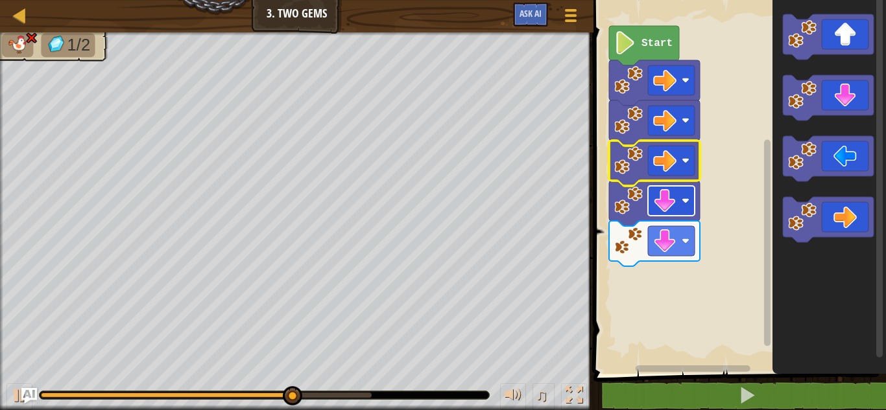
click at [671, 198] on image "Blockly Workspace" at bounding box center [664, 200] width 23 height 23
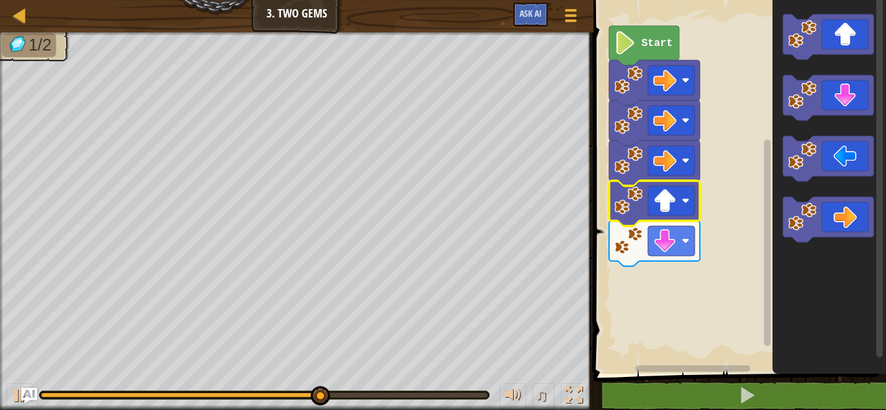
click at [664, 218] on icon "Blockly Workspace" at bounding box center [654, 203] width 91 height 45
click at [661, 211] on image "Blockly Workspace" at bounding box center [664, 200] width 23 height 23
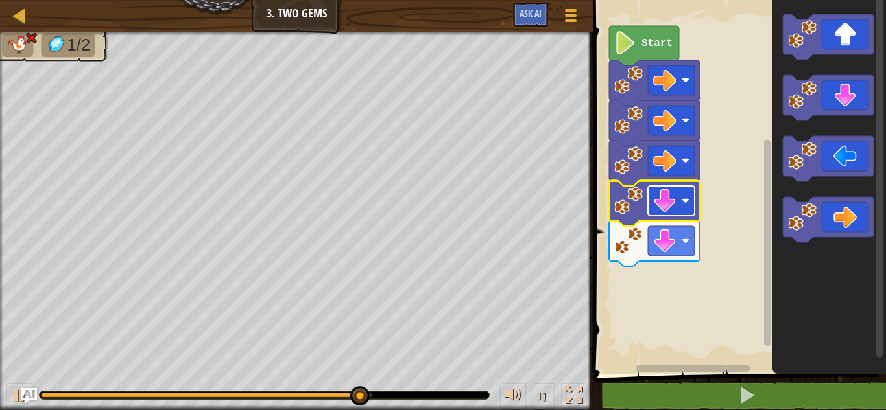
click at [679, 198] on rect "Blockly Workspace" at bounding box center [671, 201] width 47 height 30
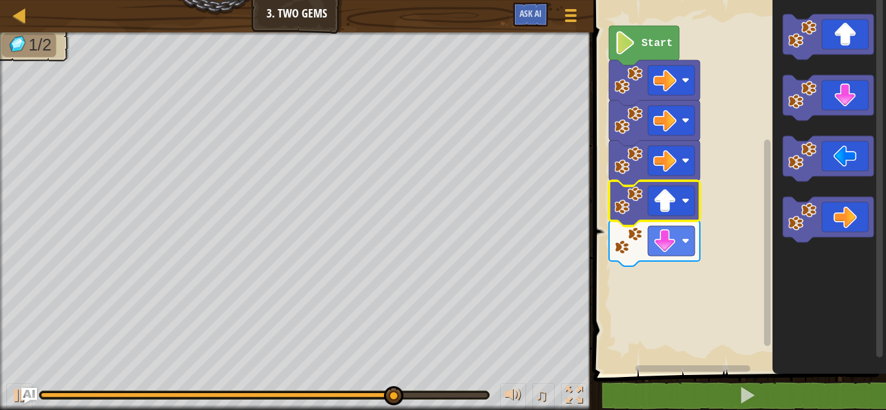
click at [676, 241] on rect "Blockly Workspace" at bounding box center [671, 241] width 47 height 30
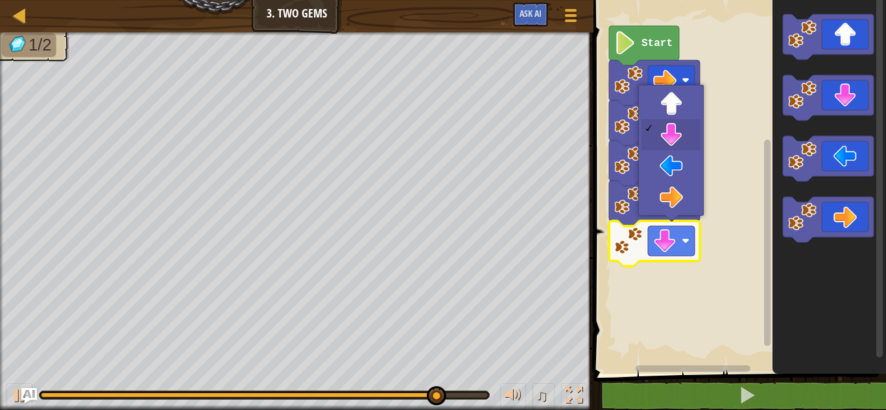
click at [676, 241] on rect "Blockly Workspace" at bounding box center [671, 241] width 47 height 30
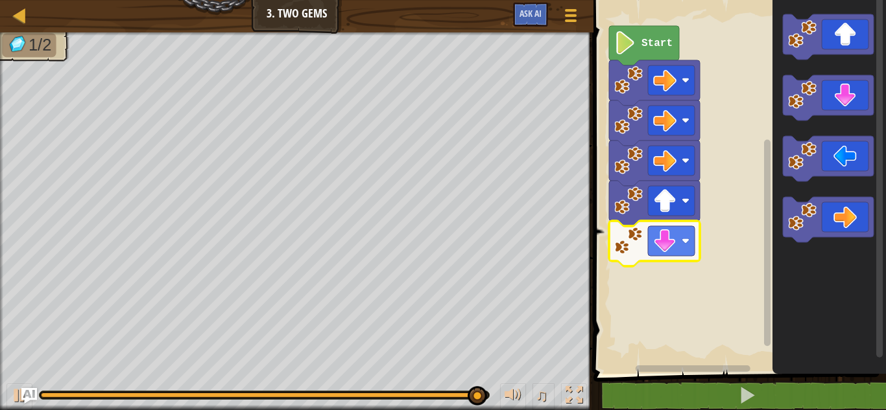
click at [676, 241] on rect "Blockly Workspace" at bounding box center [671, 241] width 47 height 30
click at [703, 324] on rect "Blockly Workspace" at bounding box center [737, 184] width 296 height 381
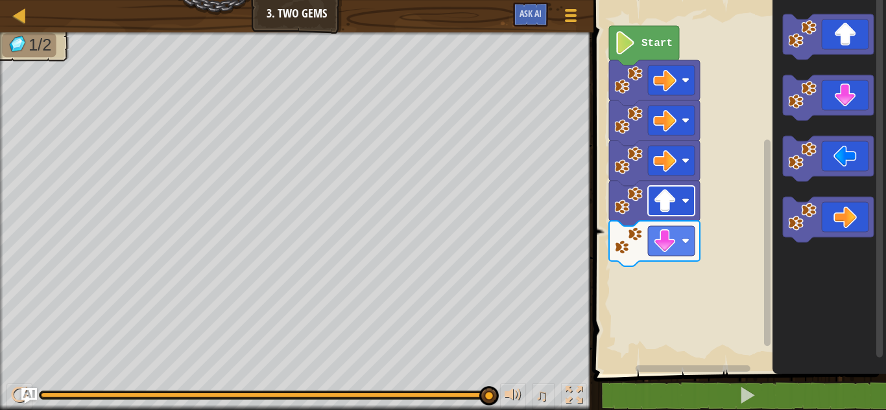
click at [670, 201] on image "Blockly Workspace" at bounding box center [664, 200] width 23 height 23
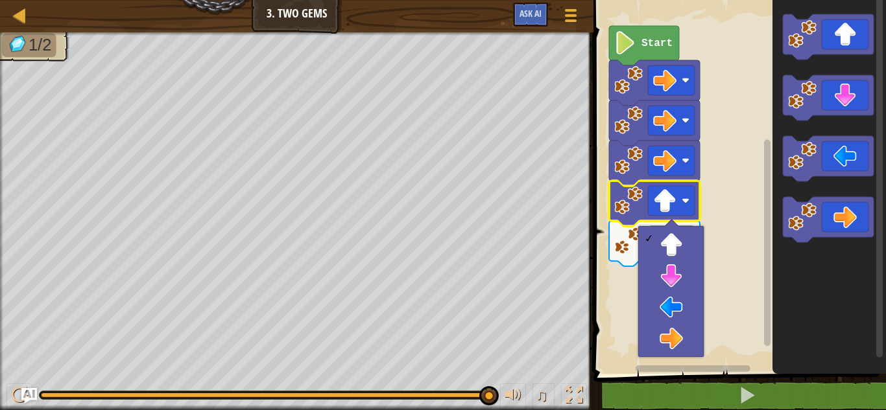
click at [702, 246] on div at bounding box center [670, 291] width 65 height 131
click at [721, 244] on rect "Blockly Workspace" at bounding box center [737, 184] width 296 height 381
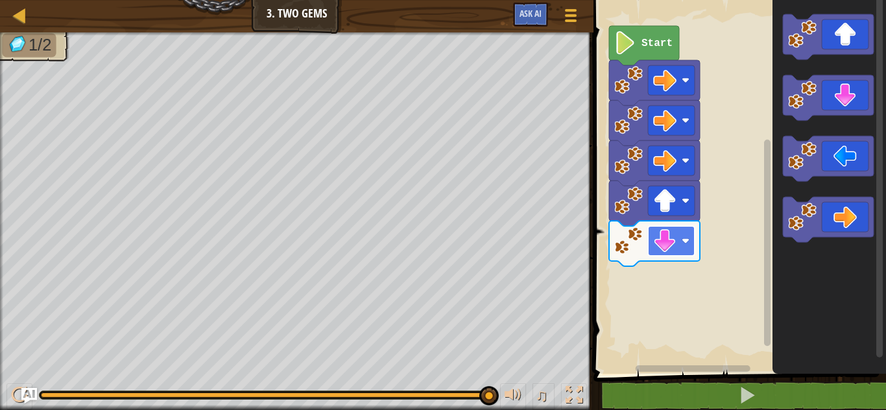
click at [684, 241] on image "Blockly Workspace" at bounding box center [685, 241] width 8 height 8
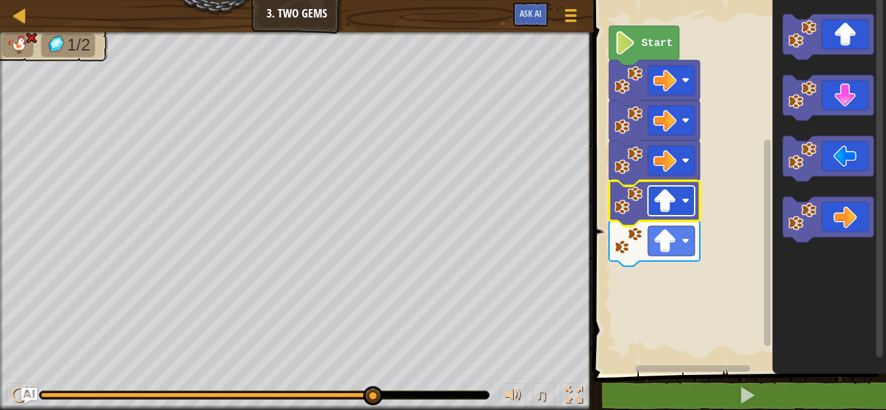
click at [679, 209] on rect "Blockly Workspace" at bounding box center [671, 201] width 47 height 30
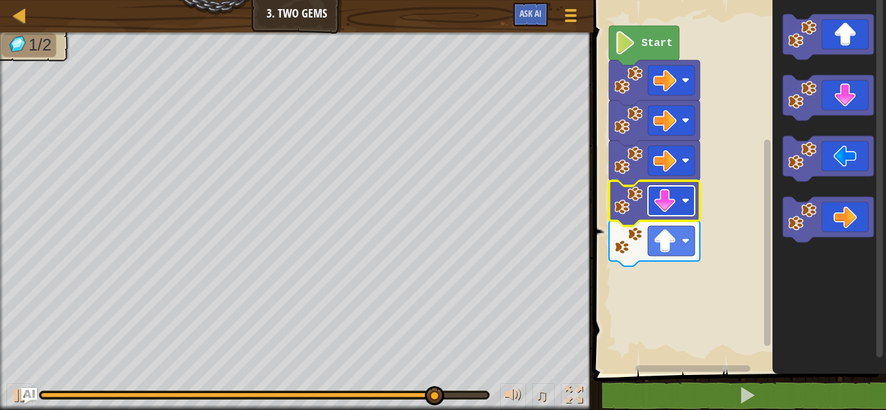
click at [678, 191] on rect "Blockly Workspace" at bounding box center [671, 201] width 47 height 30
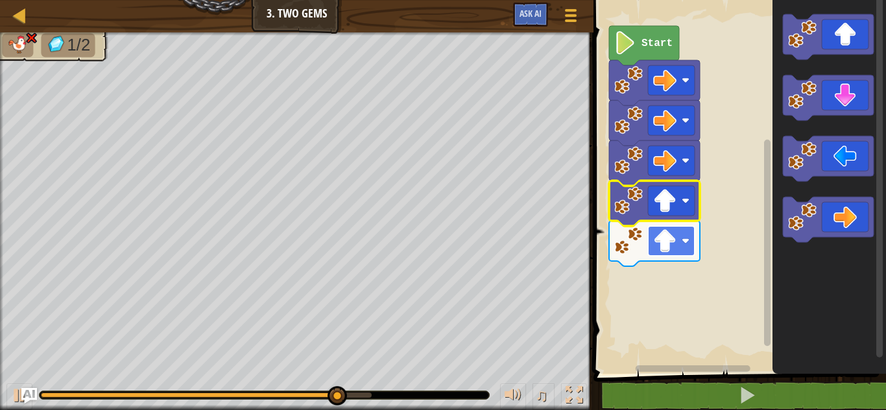
click at [677, 231] on rect "Blockly Workspace" at bounding box center [671, 241] width 47 height 30
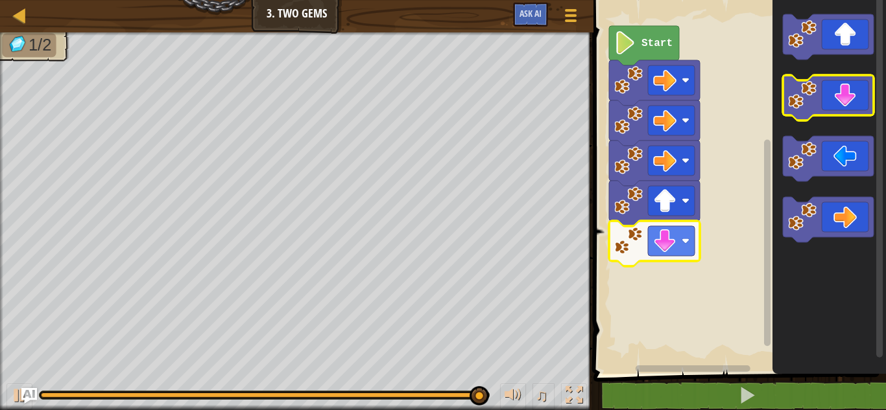
click at [852, 95] on icon "Blockly Workspace" at bounding box center [828, 97] width 91 height 45
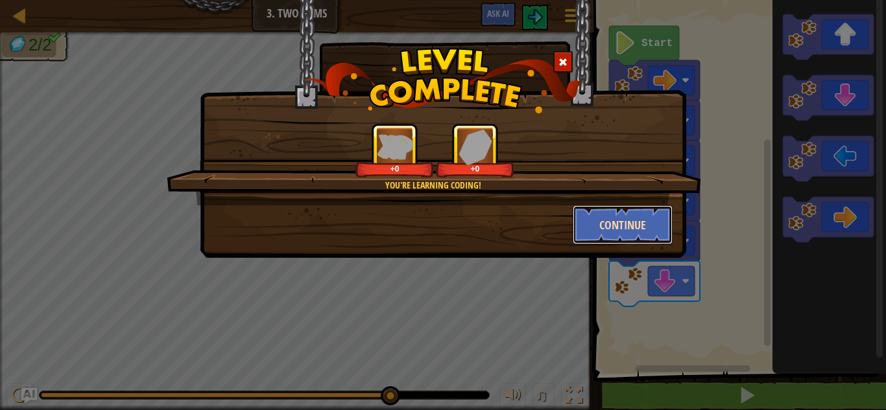
click at [620, 226] on button "Continue" at bounding box center [622, 225] width 100 height 39
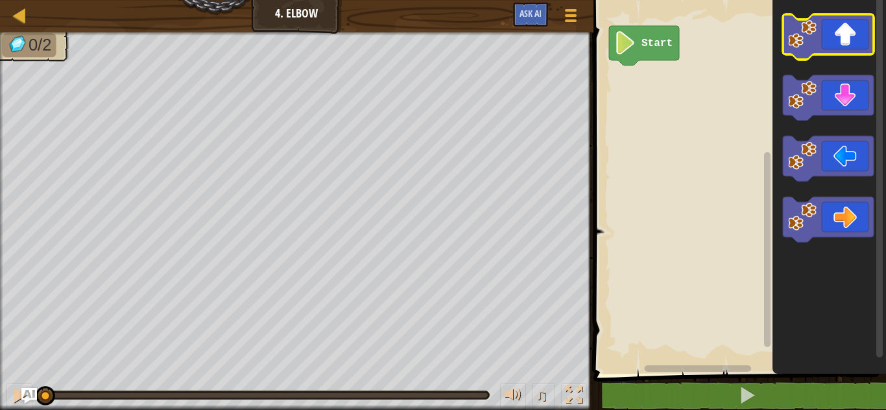
click at [843, 39] on icon "Blockly Workspace" at bounding box center [828, 36] width 91 height 45
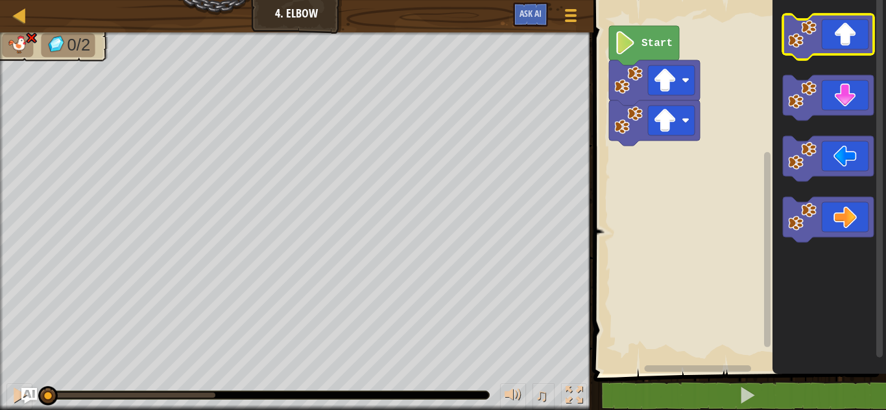
click at [843, 39] on icon "Blockly Workspace" at bounding box center [828, 36] width 91 height 45
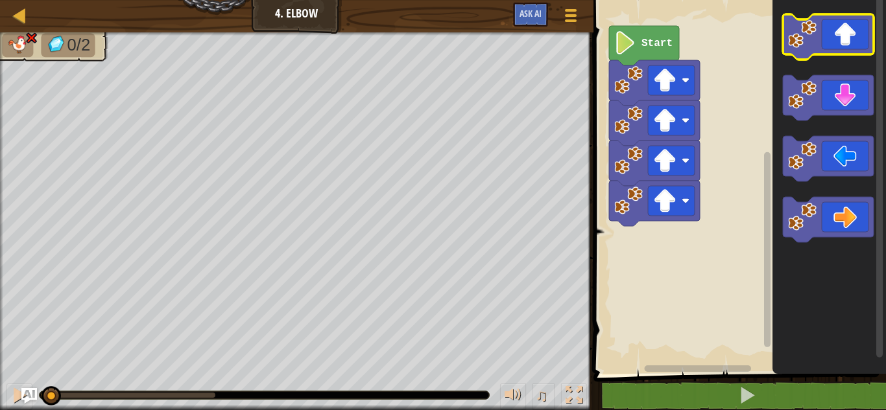
click at [843, 39] on icon "Blockly Workspace" at bounding box center [828, 36] width 91 height 45
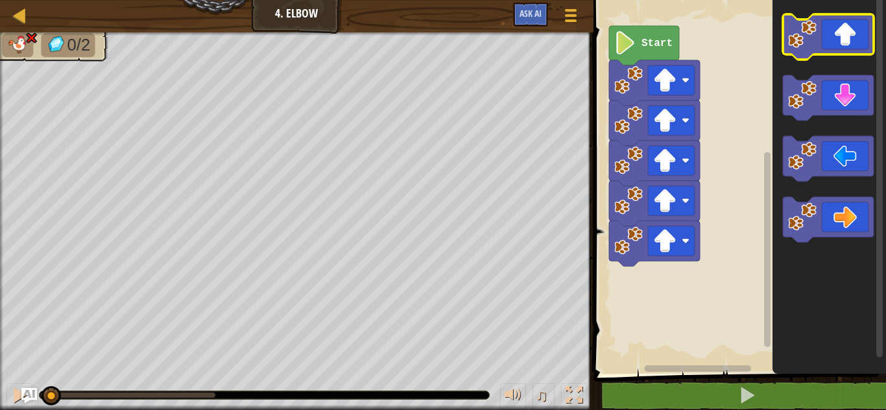
click at [843, 39] on icon "Blockly Workspace" at bounding box center [828, 36] width 91 height 45
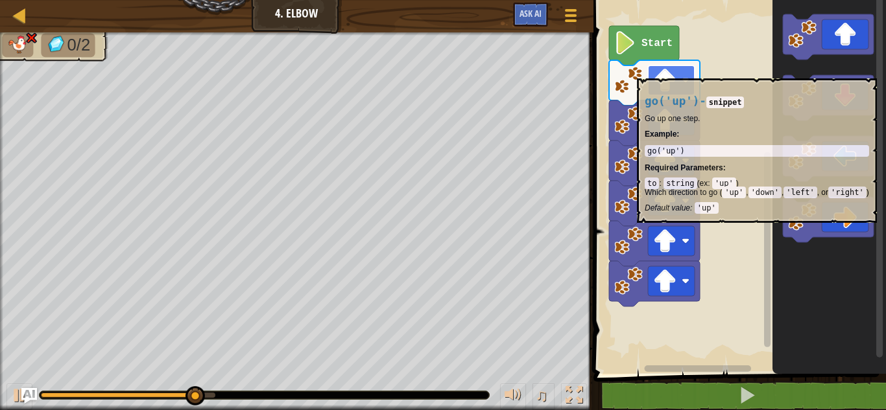
click at [669, 71] on image "Blockly Workspace" at bounding box center [664, 80] width 23 height 23
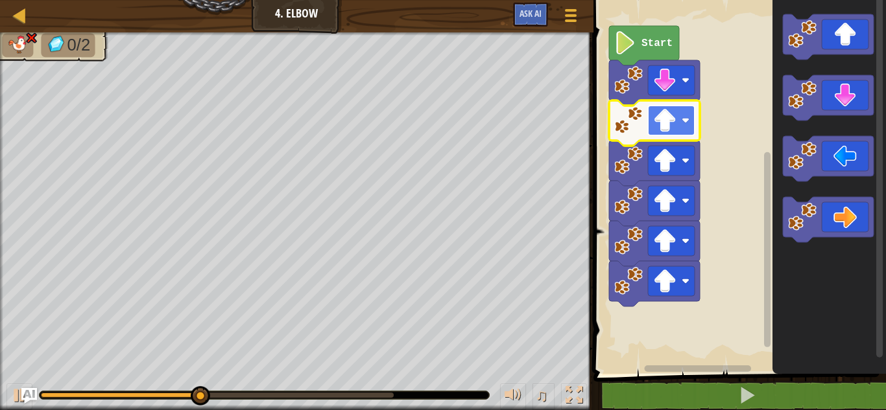
click at [673, 123] on image "Blockly Workspace" at bounding box center [664, 120] width 23 height 23
click at [677, 124] on rect "Blockly Workspace" at bounding box center [671, 121] width 47 height 30
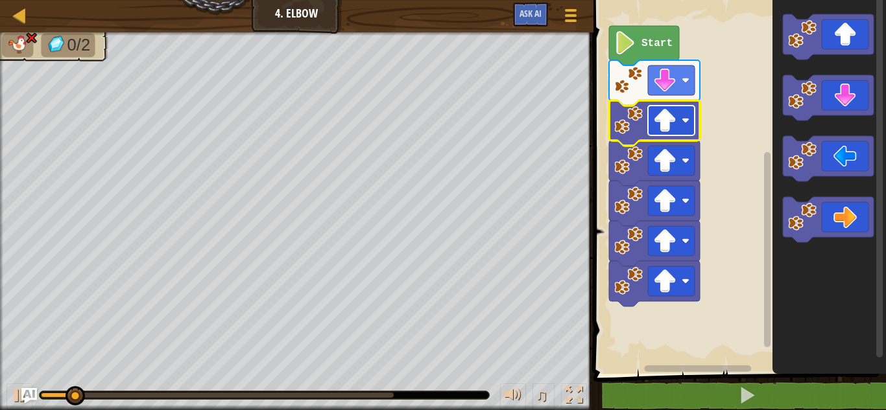
click at [673, 132] on rect "Blockly Workspace" at bounding box center [671, 121] width 47 height 30
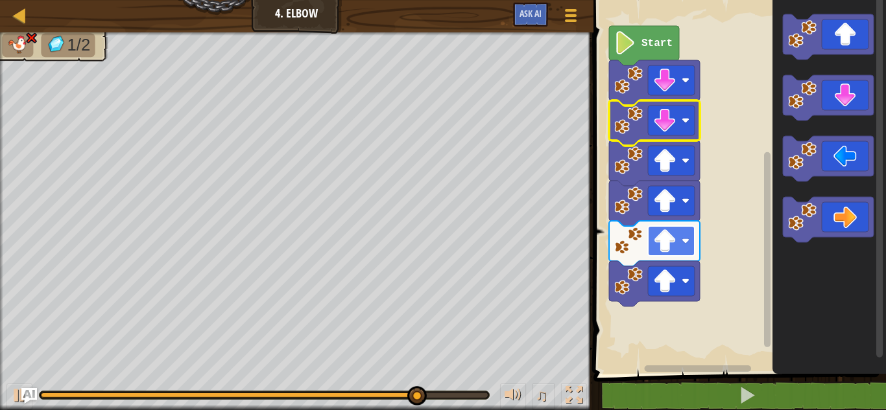
click at [681, 239] on image "Blockly Workspace" at bounding box center [685, 241] width 8 height 8
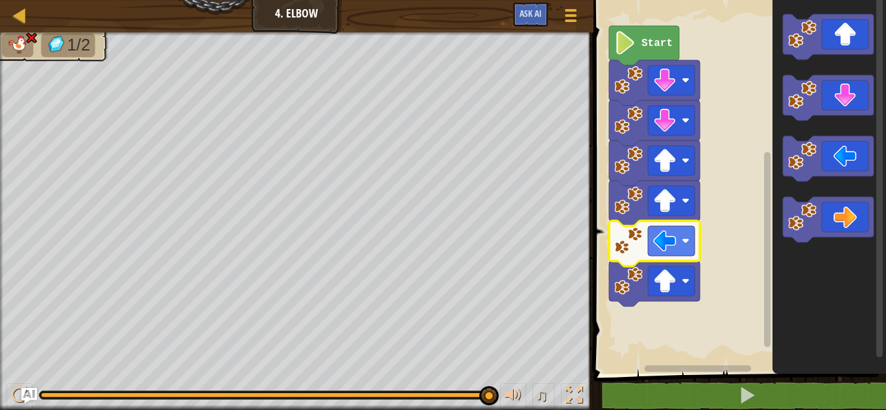
click at [674, 222] on icon "Blockly Workspace" at bounding box center [654, 243] width 91 height 45
click at [674, 230] on image "Blockly Workspace" at bounding box center [664, 241] width 23 height 23
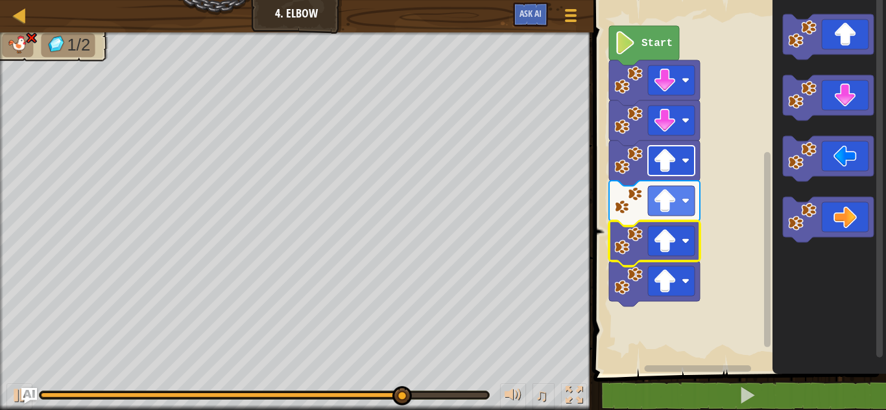
click at [667, 172] on image "Blockly Workspace" at bounding box center [664, 160] width 23 height 23
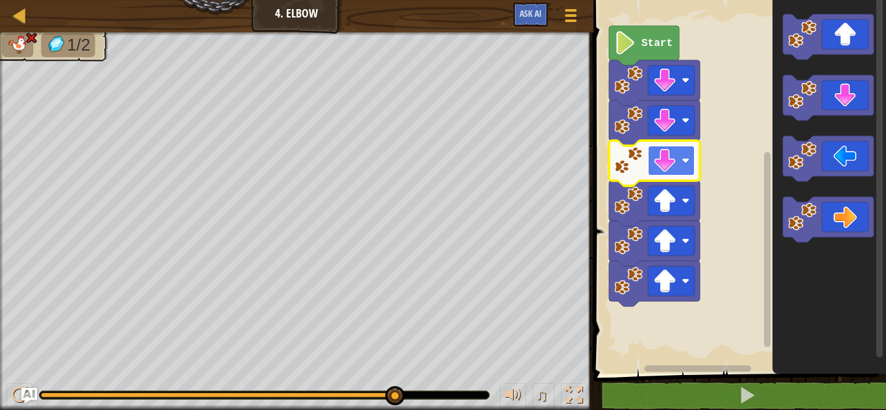
click at [670, 174] on rect "Blockly Workspace" at bounding box center [671, 161] width 47 height 30
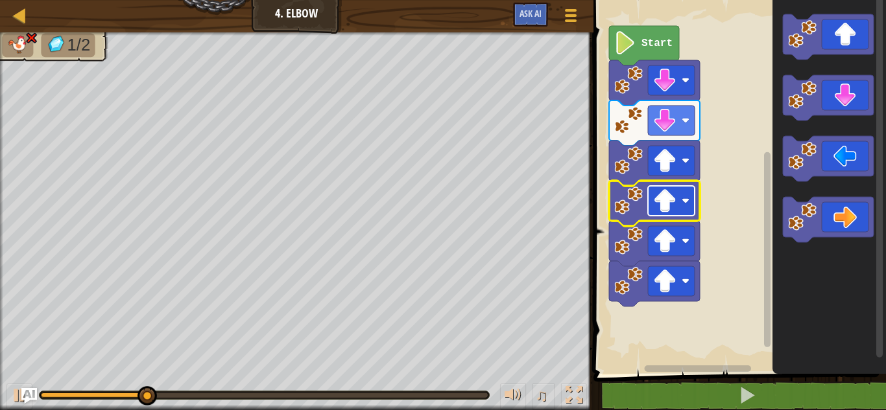
click at [671, 207] on image "Blockly Workspace" at bounding box center [664, 200] width 23 height 23
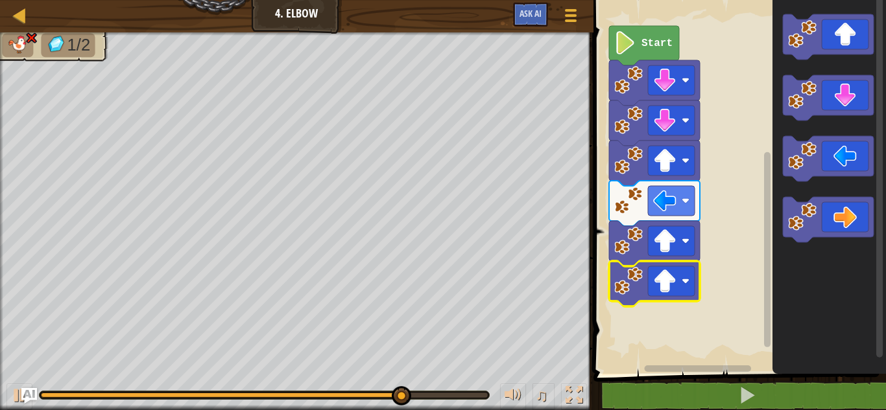
click at [661, 301] on icon "Blockly Workspace" at bounding box center [654, 283] width 91 height 45
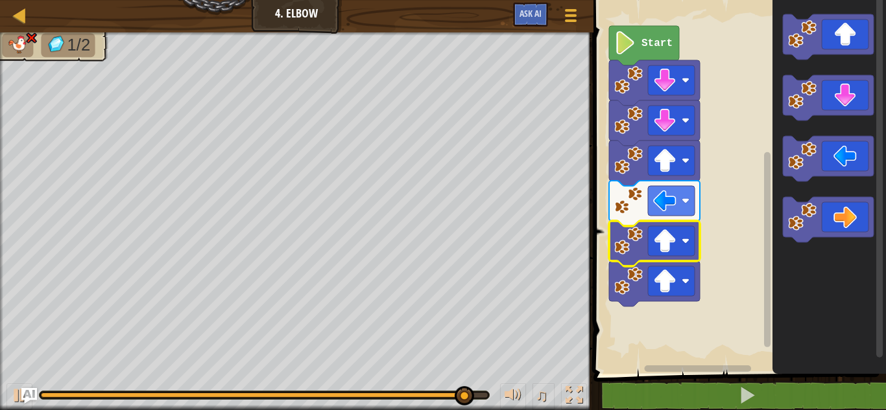
click at [669, 257] on icon "Blockly Workspace" at bounding box center [654, 243] width 91 height 45
click at [674, 234] on image "Blockly Workspace" at bounding box center [664, 241] width 23 height 23
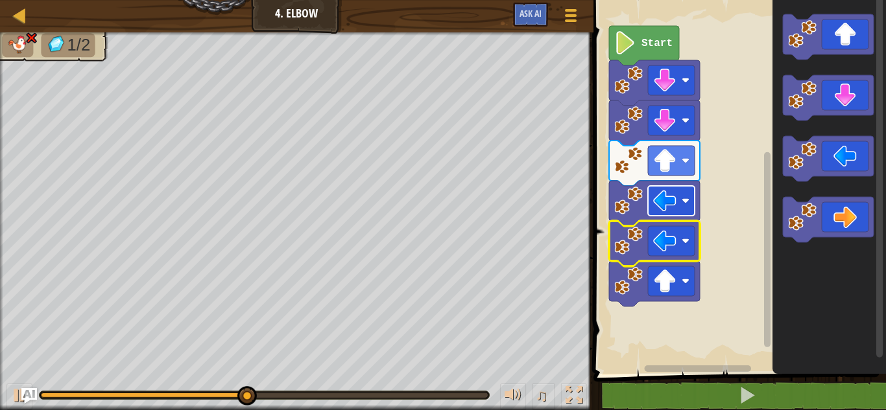
click at [670, 193] on image "Blockly Workspace" at bounding box center [664, 200] width 23 height 23
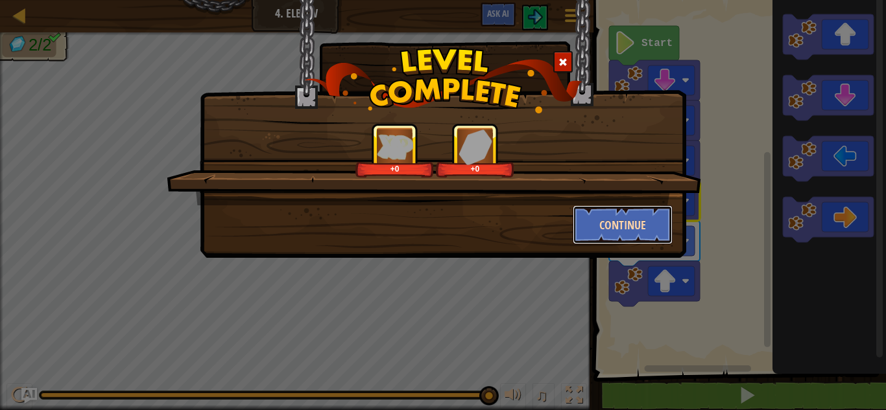
click at [606, 212] on button "Continue" at bounding box center [622, 225] width 100 height 39
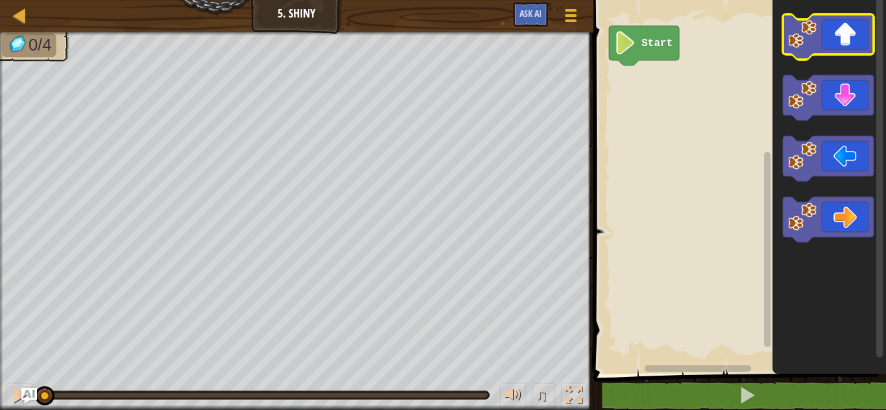
click at [825, 44] on icon "Blockly Workspace" at bounding box center [828, 36] width 91 height 45
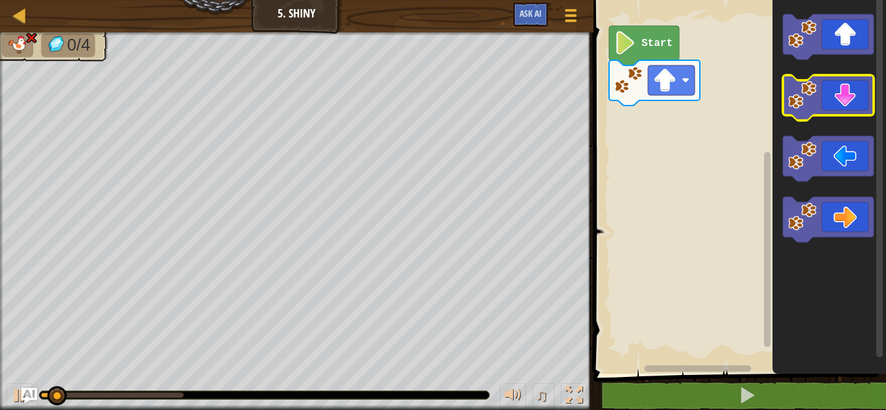
click at [836, 88] on icon "Blockly Workspace" at bounding box center [828, 97] width 91 height 45
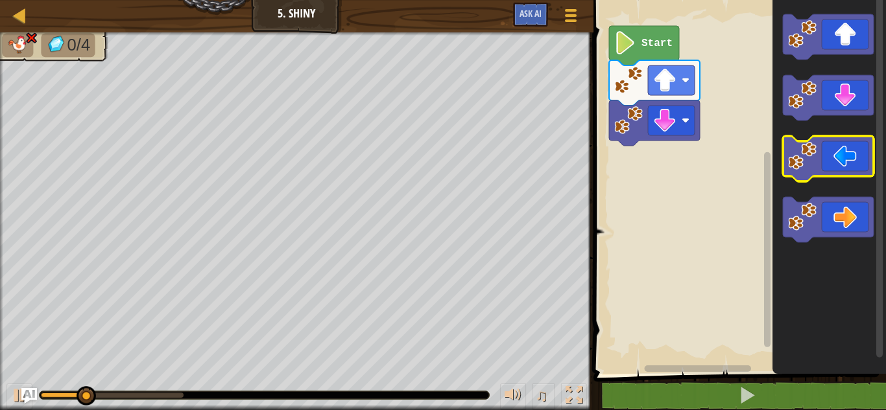
click at [841, 156] on icon "Blockly Workspace" at bounding box center [828, 158] width 91 height 45
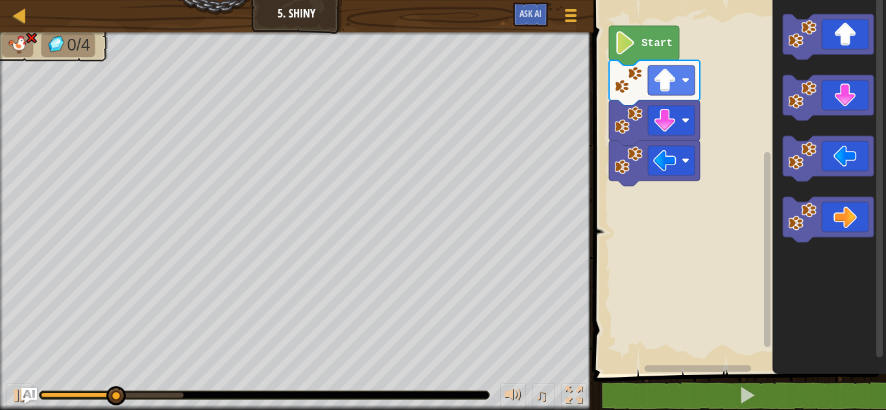
click at [841, 193] on icon "Blockly Workspace" at bounding box center [828, 184] width 113 height 381
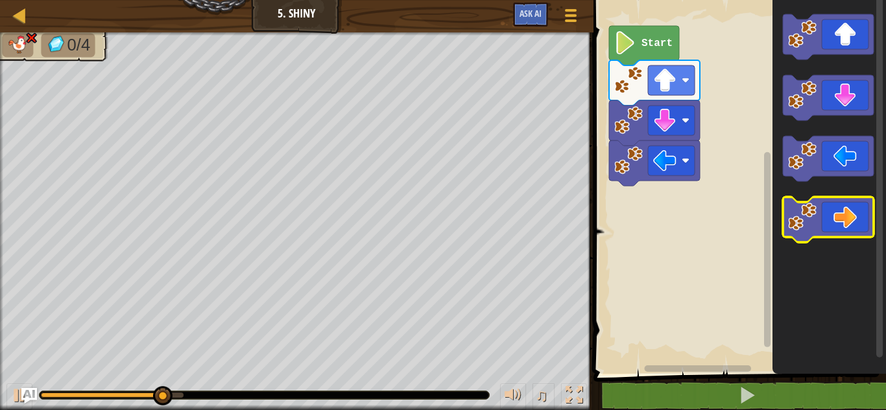
click at [843, 209] on icon "Blockly Workspace" at bounding box center [828, 219] width 91 height 45
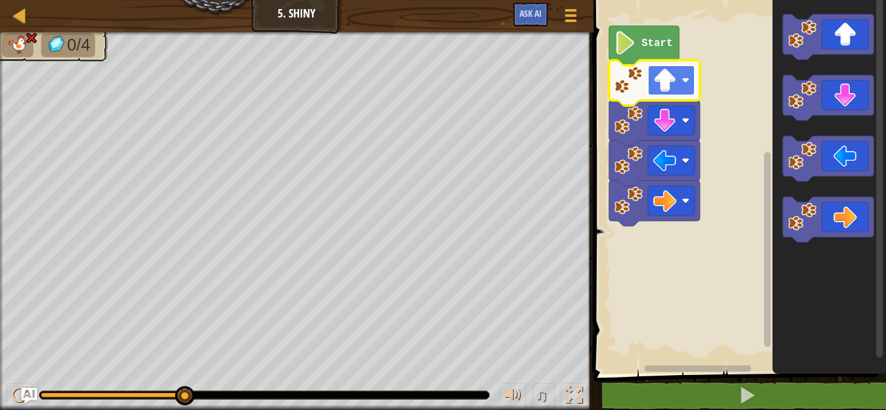
click at [678, 86] on rect "Blockly Workspace" at bounding box center [671, 80] width 47 height 30
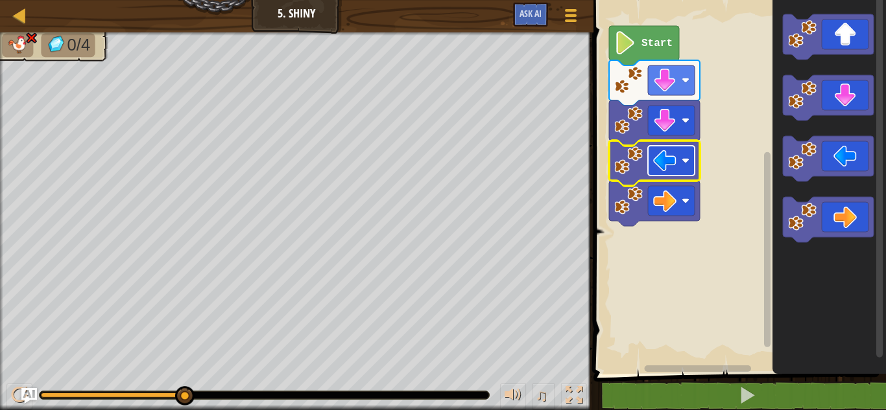
click at [677, 154] on rect "Blockly Workspace" at bounding box center [671, 161] width 47 height 30
click at [676, 101] on icon "Blockly Workspace" at bounding box center [654, 122] width 91 height 45
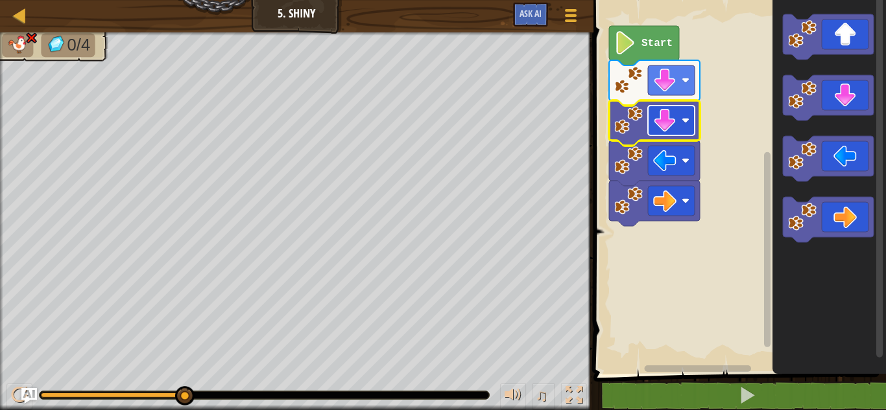
click at [677, 110] on rect "Blockly Workspace" at bounding box center [671, 121] width 47 height 30
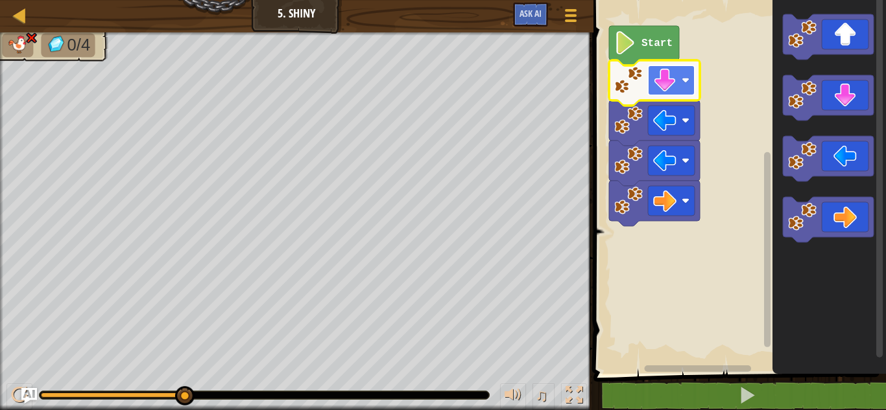
click at [660, 71] on image "Blockly Workspace" at bounding box center [664, 80] width 23 height 23
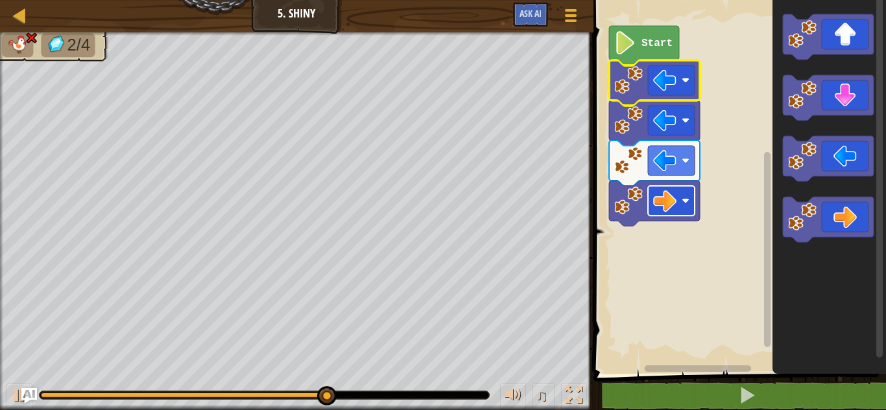
click at [676, 204] on rect "Blockly Workspace" at bounding box center [671, 201] width 47 height 30
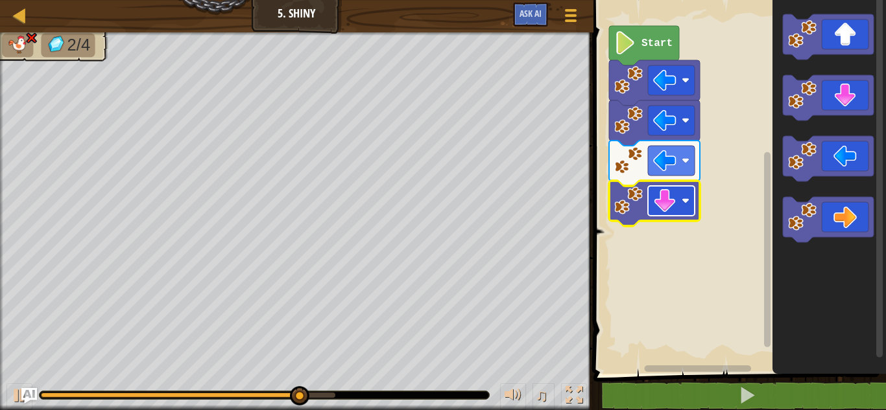
click at [672, 187] on rect "Blockly Workspace" at bounding box center [671, 201] width 47 height 30
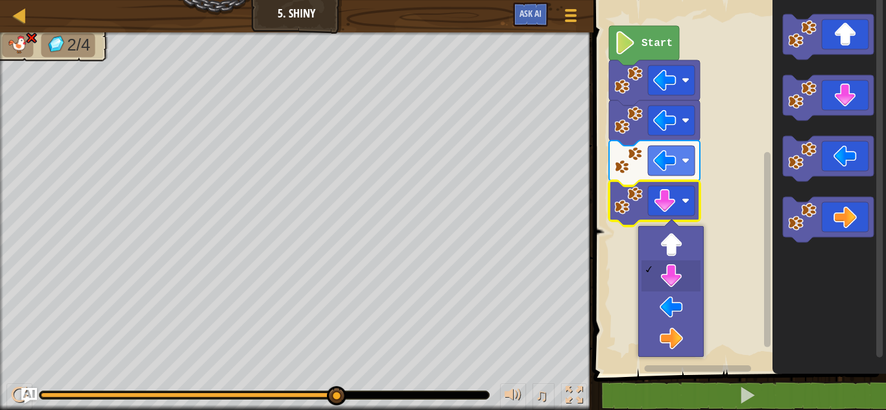
click at [709, 150] on rect "Blockly Workspace" at bounding box center [737, 184] width 296 height 381
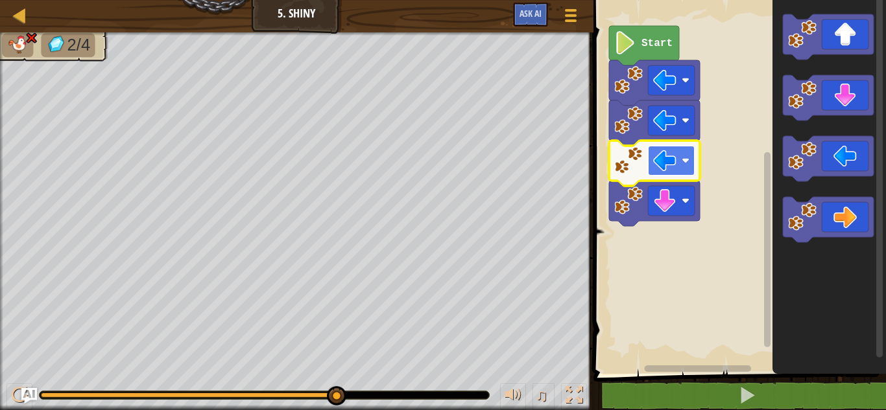
click at [685, 151] on rect "Blockly Workspace" at bounding box center [671, 161] width 47 height 30
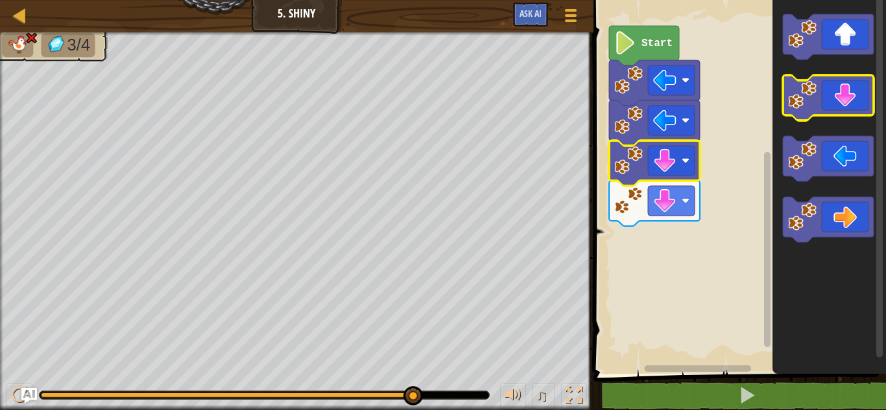
click at [838, 115] on icon "Blockly Workspace" at bounding box center [828, 97] width 91 height 45
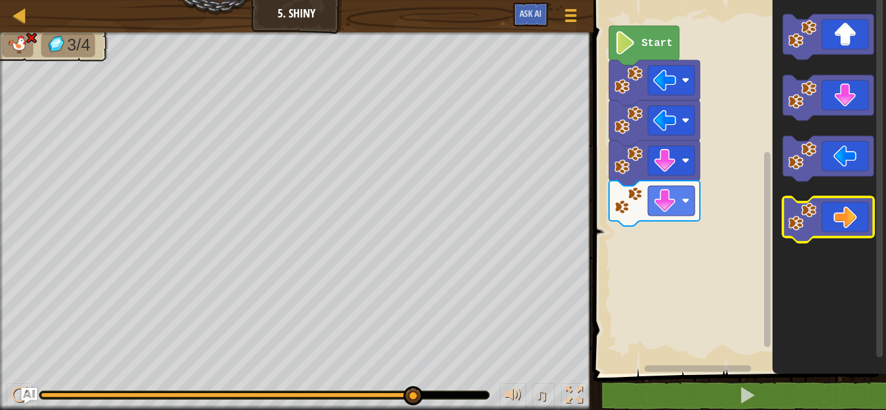
click at [827, 224] on icon "Blockly Workspace" at bounding box center [828, 219] width 91 height 45
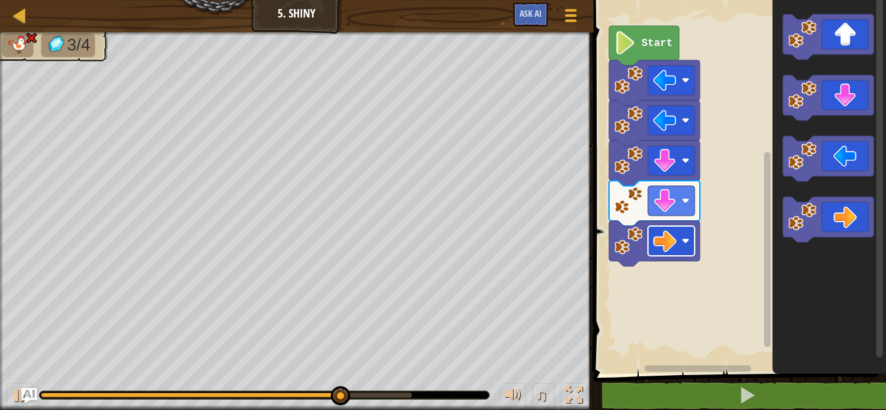
click at [683, 241] on image "Blockly Workspace" at bounding box center [685, 241] width 8 height 8
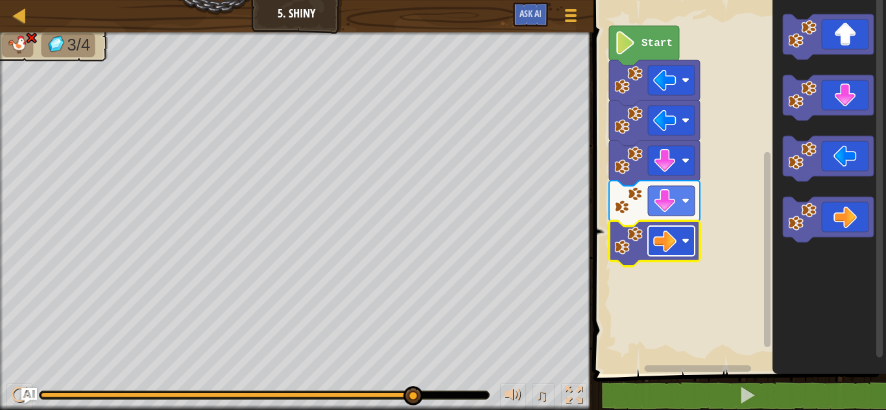
click at [675, 238] on image "Blockly Workspace" at bounding box center [664, 241] width 23 height 23
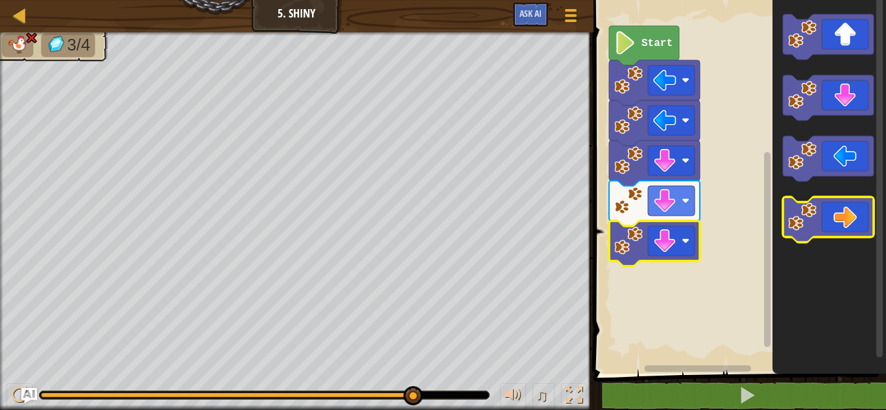
click at [805, 218] on image "Blockly Workspace" at bounding box center [802, 217] width 29 height 29
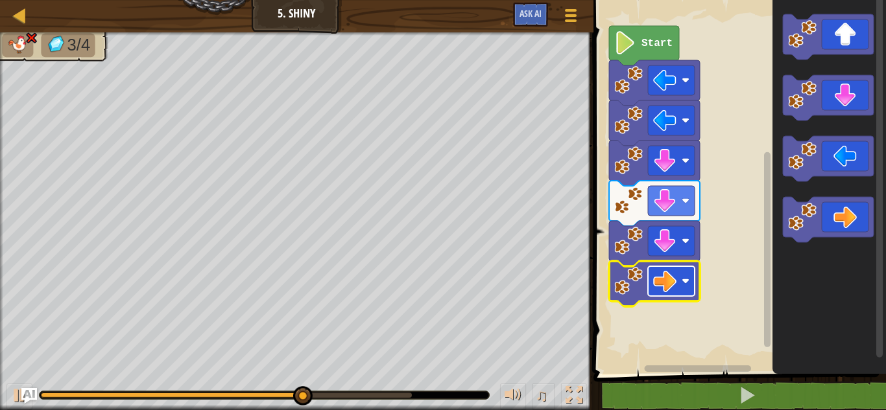
click at [676, 275] on rect "Blockly Workspace" at bounding box center [671, 281] width 47 height 30
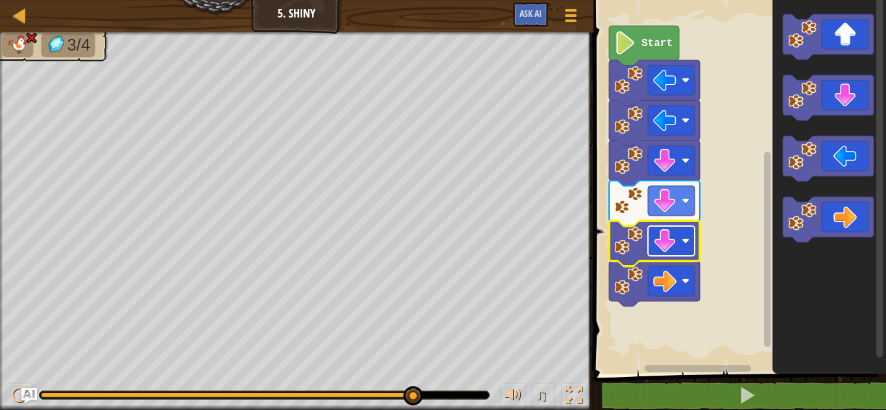
click at [681, 250] on rect "Blockly Workspace" at bounding box center [671, 241] width 47 height 30
click at [677, 158] on rect "Blockly Workspace" at bounding box center [671, 161] width 47 height 30
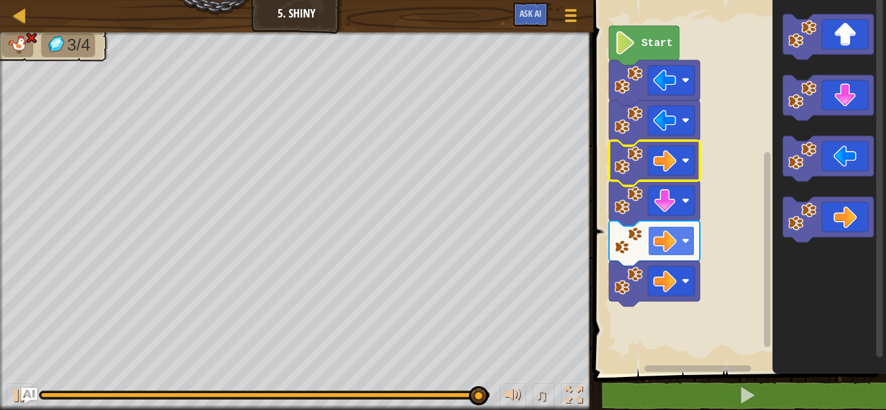
click at [672, 246] on image "Blockly Workspace" at bounding box center [664, 241] width 23 height 23
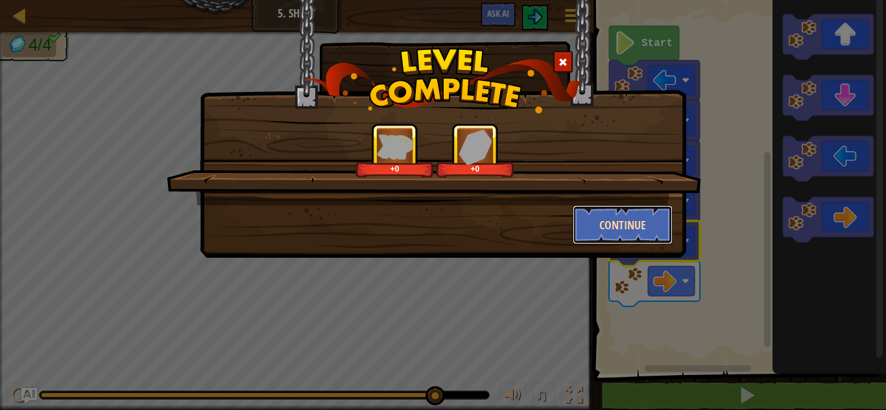
click at [607, 220] on button "Continue" at bounding box center [622, 225] width 100 height 39
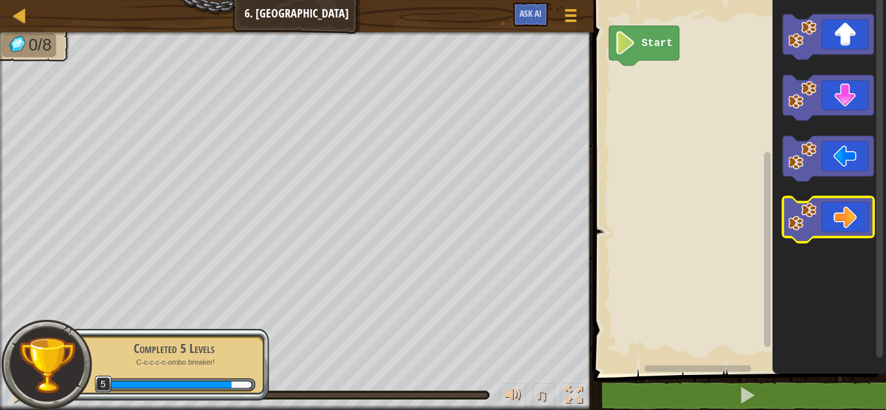
click at [842, 209] on icon "Blockly Workspace" at bounding box center [828, 219] width 91 height 45
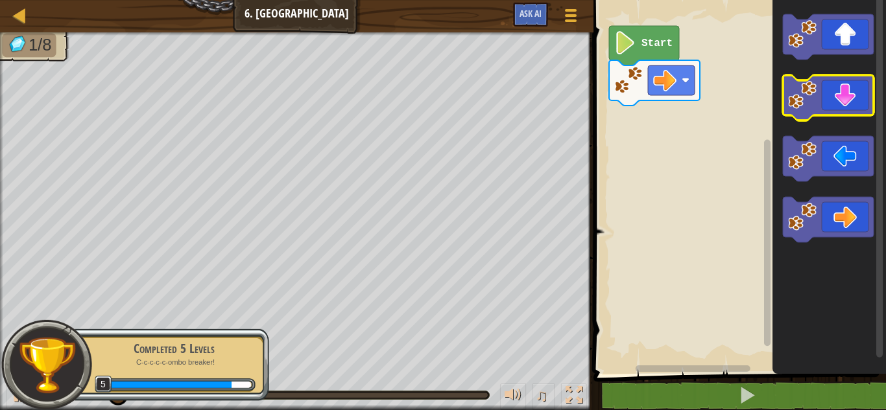
click at [843, 102] on icon "Blockly Workspace" at bounding box center [828, 97] width 91 height 45
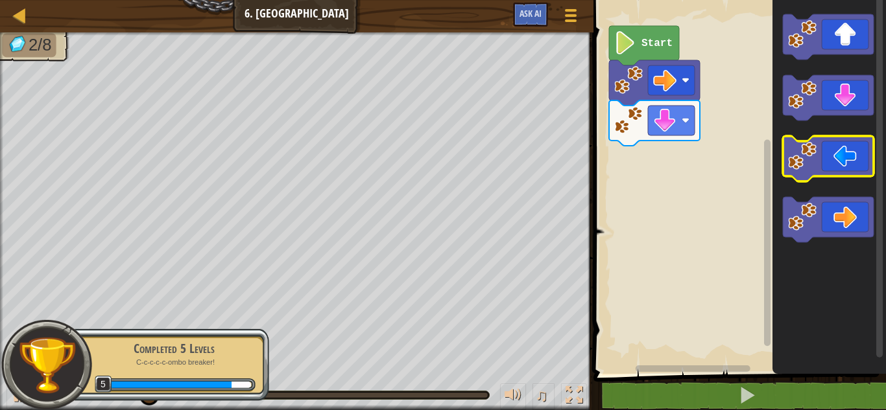
click at [843, 147] on icon "Blockly Workspace" at bounding box center [828, 158] width 91 height 45
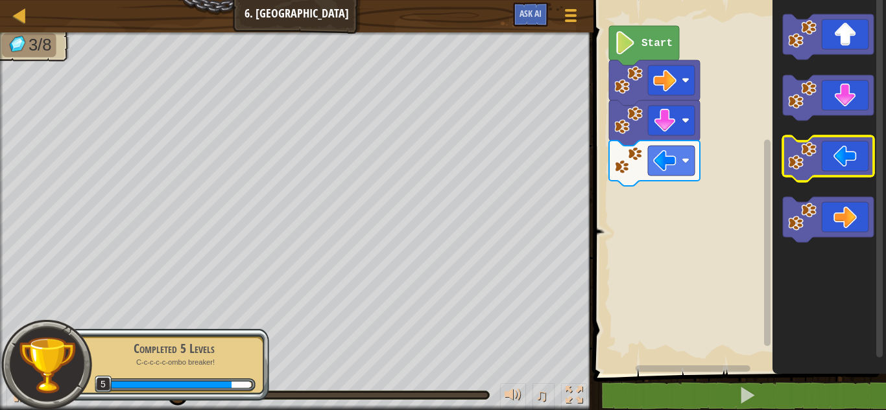
click at [843, 147] on icon "Blockly Workspace" at bounding box center [828, 158] width 91 height 45
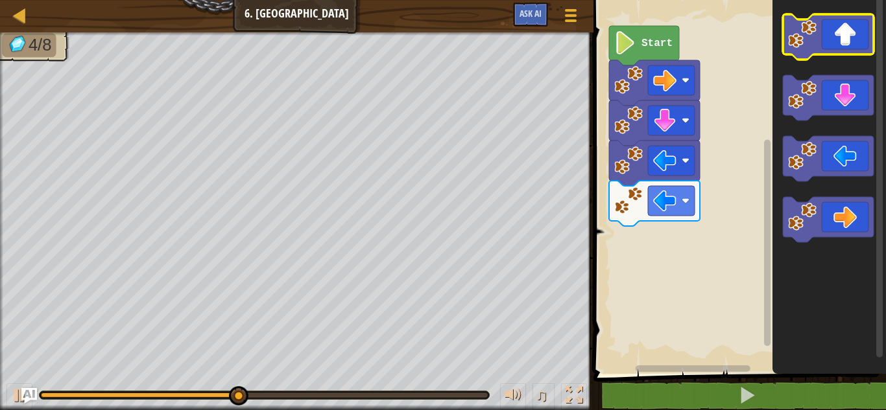
click at [842, 51] on icon "Blockly Workspace" at bounding box center [828, 36] width 91 height 45
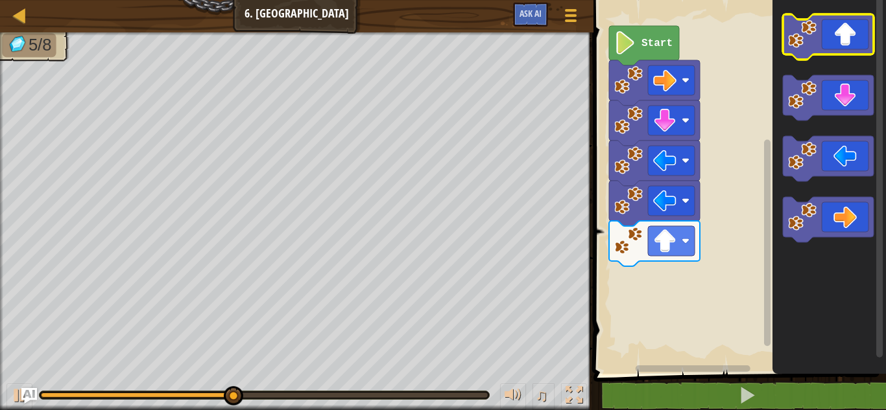
click at [842, 51] on icon "Blockly Workspace" at bounding box center [828, 36] width 91 height 45
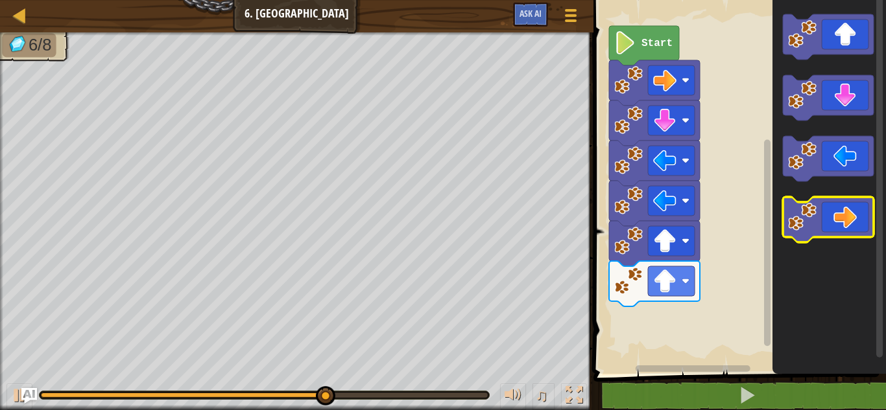
click at [841, 230] on icon "Blockly Workspace" at bounding box center [828, 219] width 91 height 45
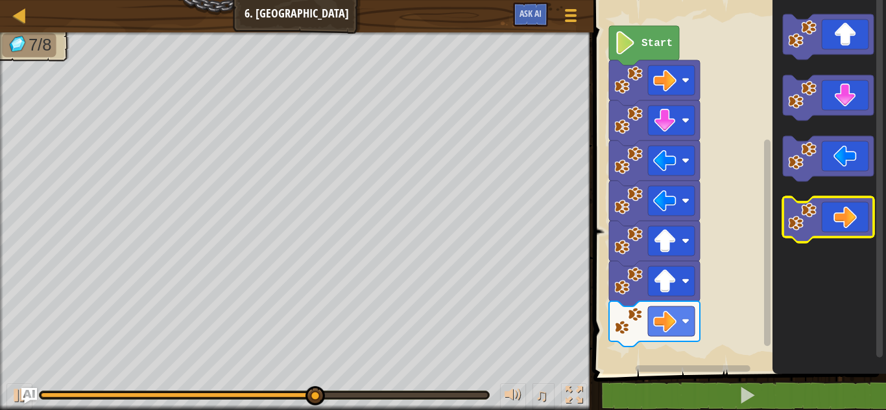
click at [841, 230] on icon "Blockly Workspace" at bounding box center [828, 219] width 91 height 45
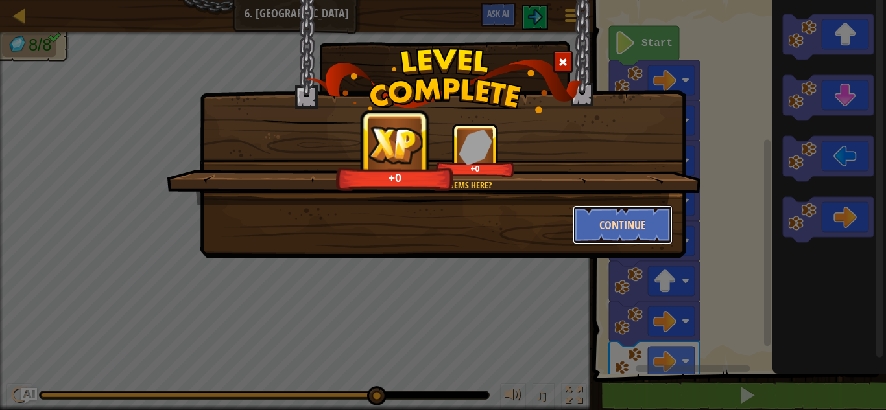
click at [653, 231] on button "Continue" at bounding box center [622, 225] width 100 height 39
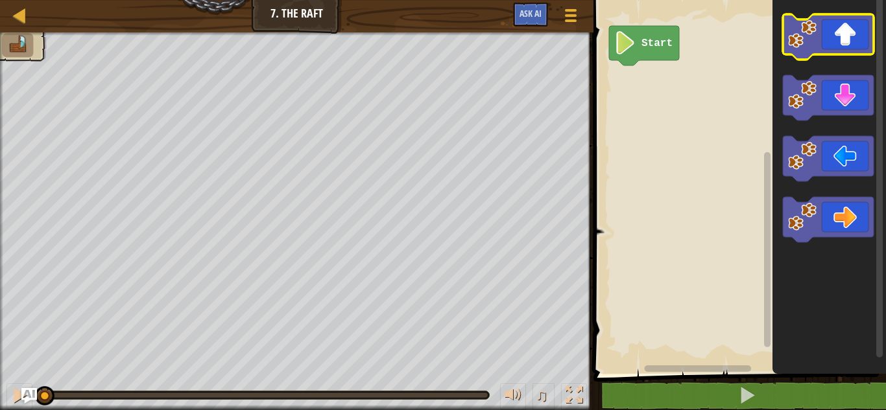
click at [835, 43] on icon "Blockly Workspace" at bounding box center [828, 36] width 91 height 45
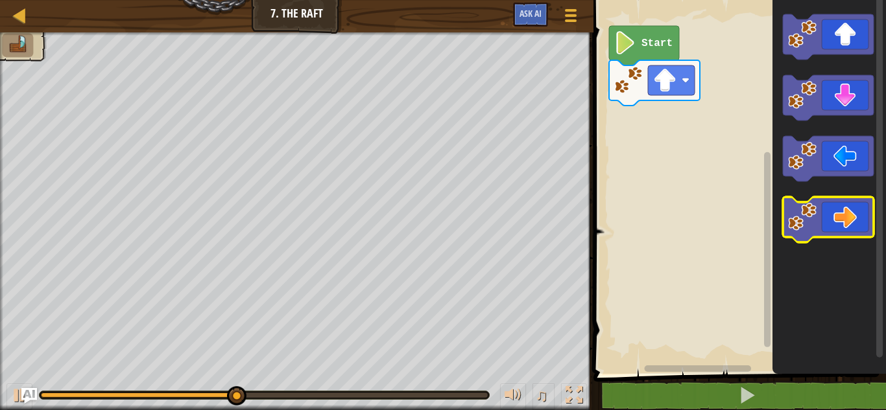
click at [825, 206] on icon "Blockly Workspace" at bounding box center [828, 219] width 91 height 45
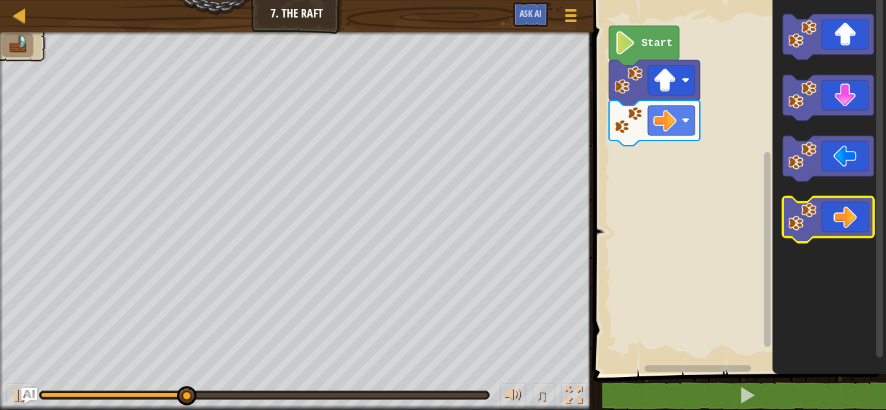
click at [825, 206] on icon "Blockly Workspace" at bounding box center [828, 219] width 91 height 45
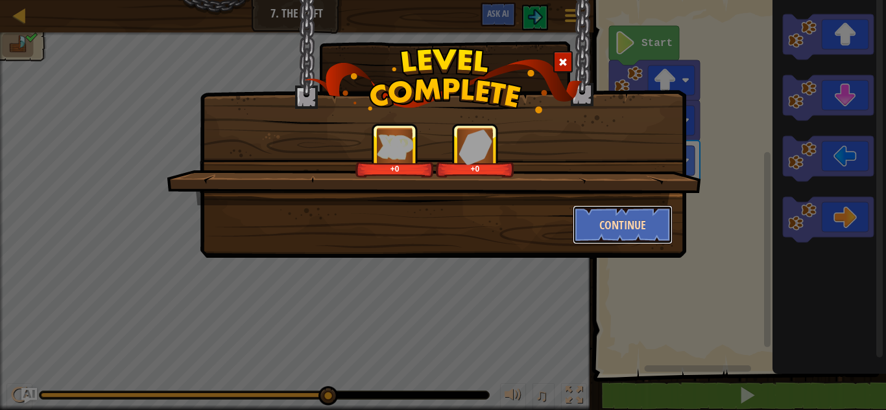
click at [619, 225] on button "Continue" at bounding box center [622, 225] width 100 height 39
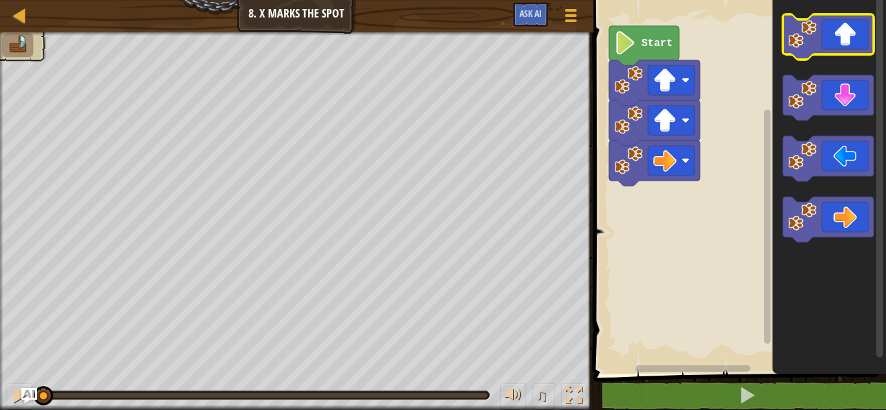
click at [849, 28] on icon "Blockly Workspace" at bounding box center [828, 36] width 91 height 45
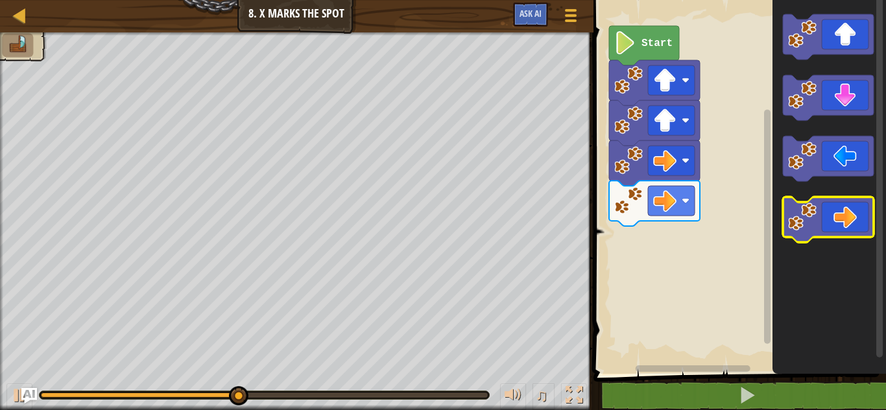
click at [840, 211] on icon "Blockly Workspace" at bounding box center [828, 219] width 91 height 45
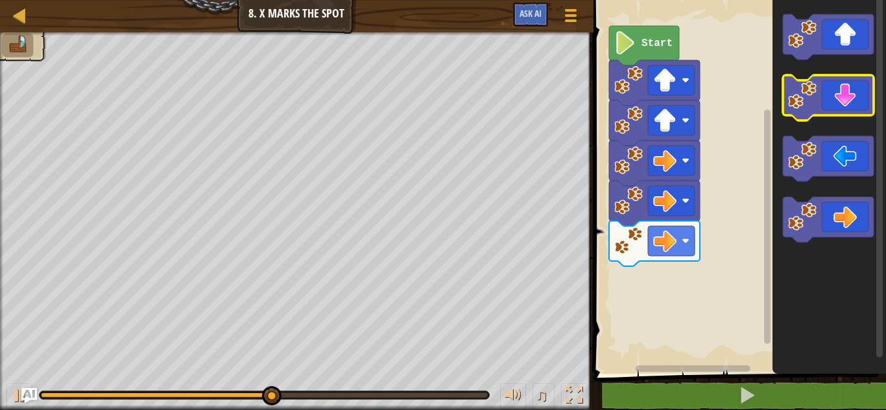
click at [837, 90] on icon "Blockly Workspace" at bounding box center [828, 97] width 91 height 45
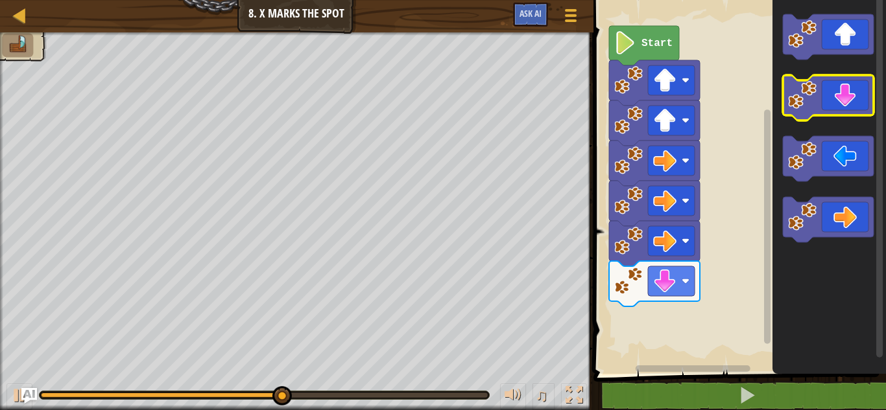
click at [837, 90] on icon "Blockly Workspace" at bounding box center [828, 97] width 91 height 45
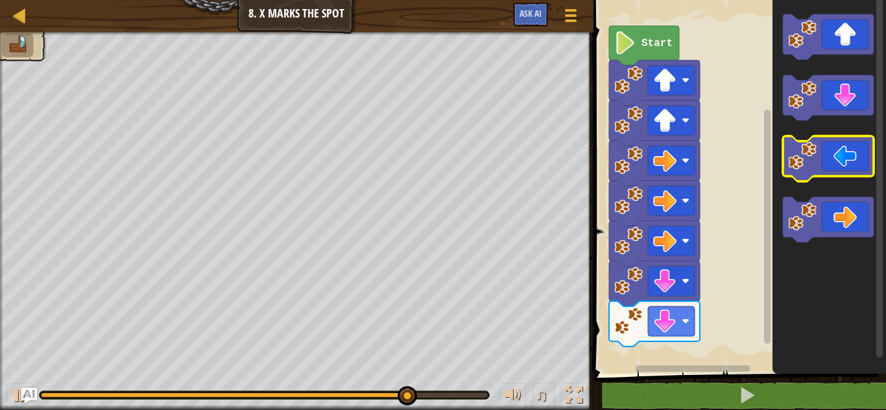
click at [833, 149] on icon "Blockly Workspace" at bounding box center [828, 158] width 91 height 45
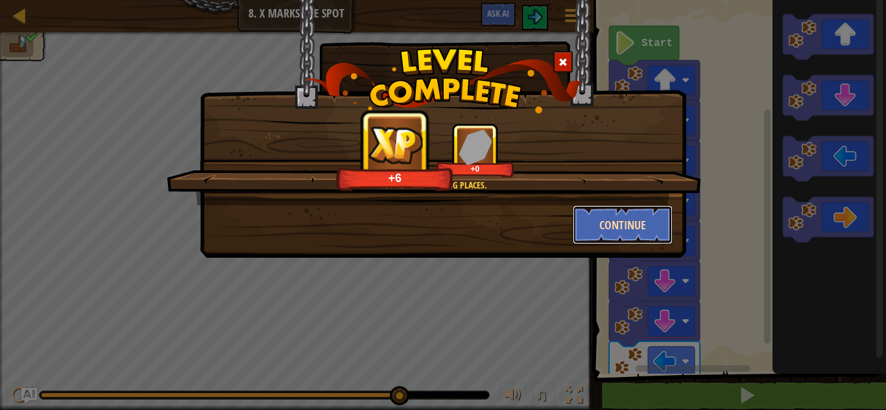
click at [614, 235] on button "Continue" at bounding box center [622, 225] width 100 height 39
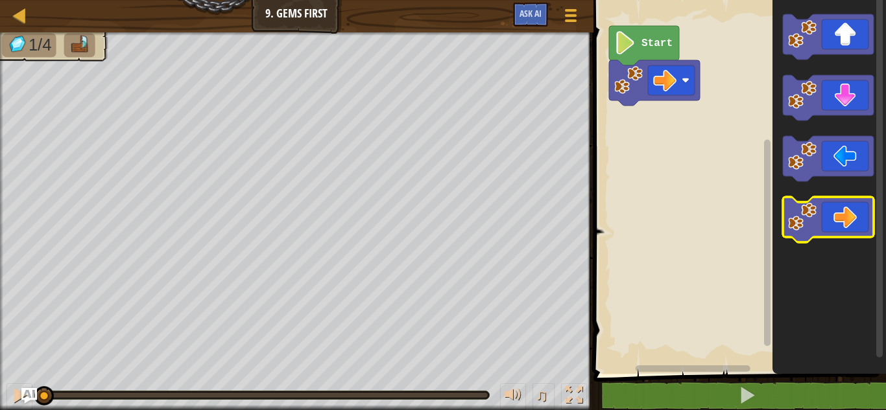
click at [838, 209] on icon "Blockly Workspace" at bounding box center [828, 219] width 91 height 45
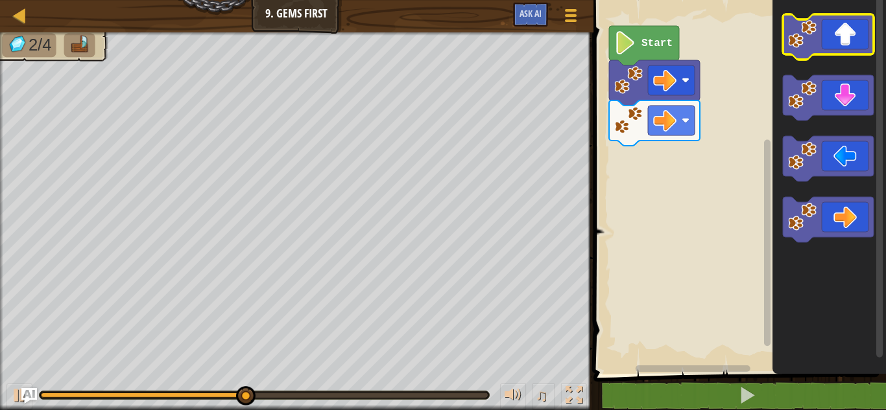
click at [845, 47] on icon "Blockly Workspace" at bounding box center [828, 36] width 91 height 45
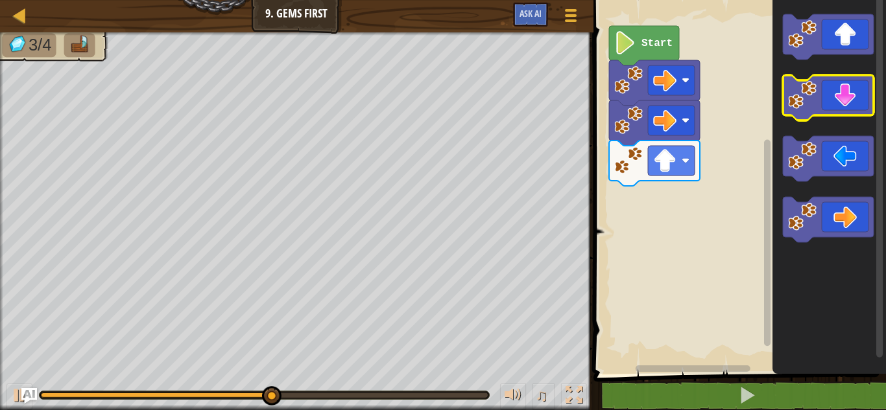
click at [854, 102] on icon "Blockly Workspace" at bounding box center [828, 97] width 91 height 45
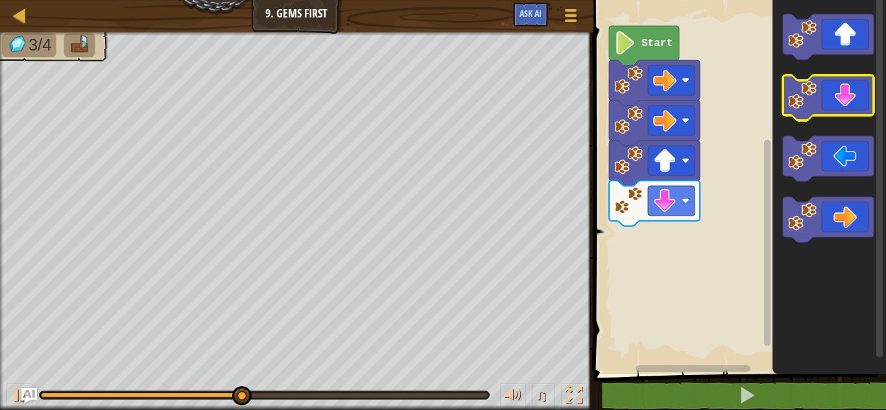
click at [854, 102] on icon "Blockly Workspace" at bounding box center [828, 97] width 91 height 45
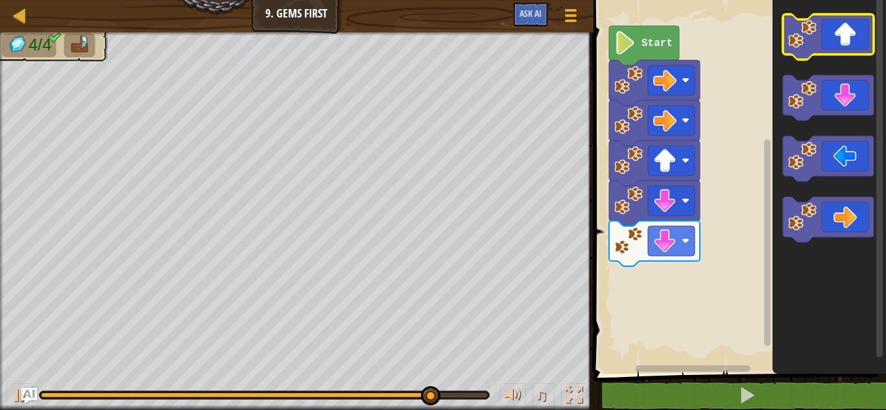
click at [841, 56] on rect "Blockly Workspace" at bounding box center [828, 36] width 91 height 45
click at [842, 43] on icon "Blockly Workspace" at bounding box center [828, 36] width 91 height 45
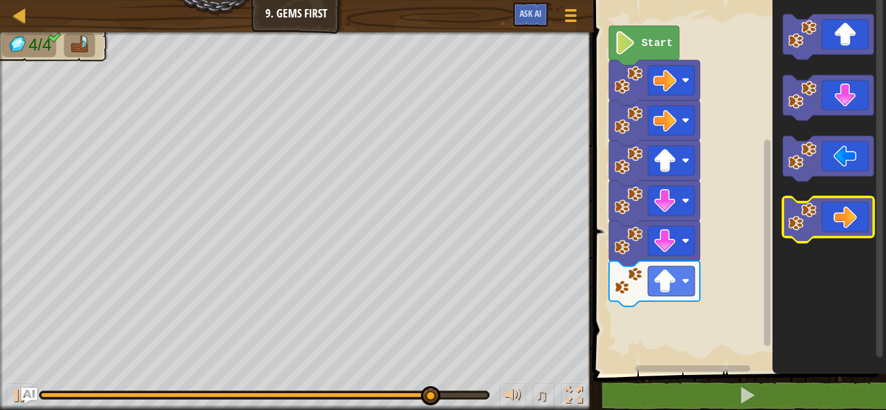
click at [830, 199] on icon "Blockly Workspace" at bounding box center [828, 219] width 91 height 45
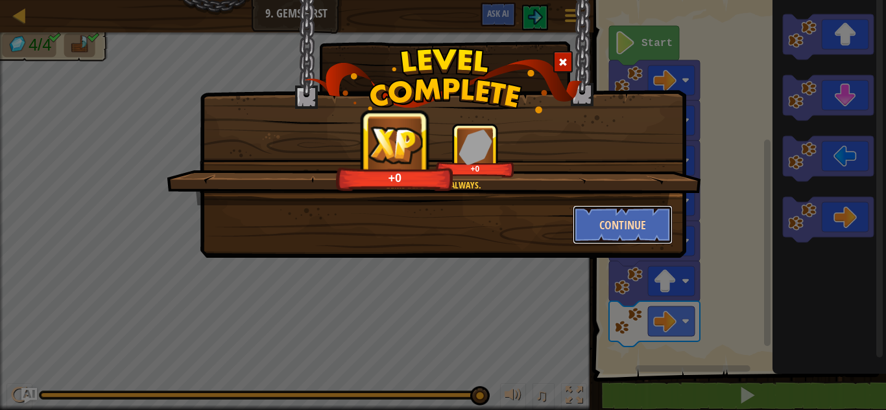
click at [626, 218] on button "Continue" at bounding box center [622, 225] width 100 height 39
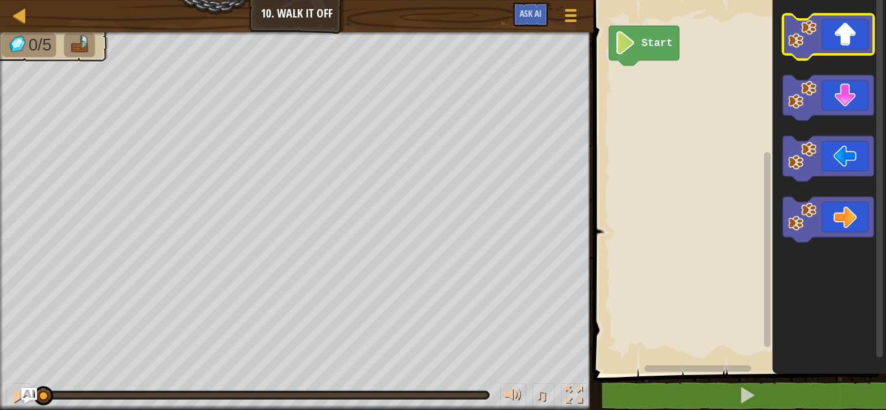
click at [836, 51] on icon "Blockly Workspace" at bounding box center [828, 36] width 91 height 45
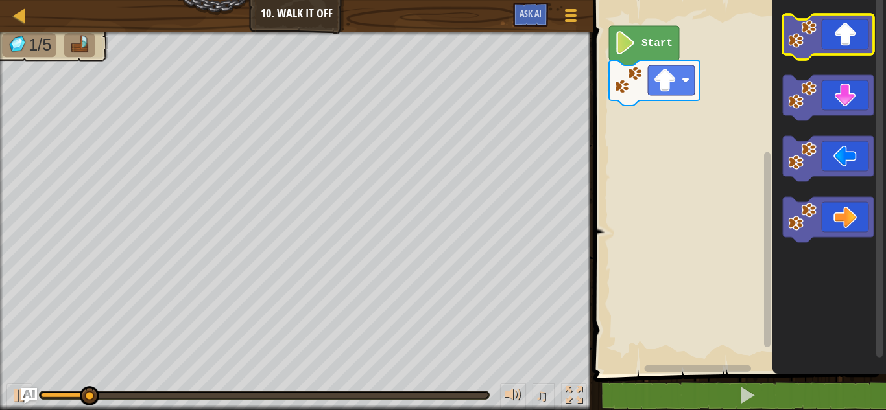
click at [836, 51] on icon "Blockly Workspace" at bounding box center [828, 36] width 91 height 45
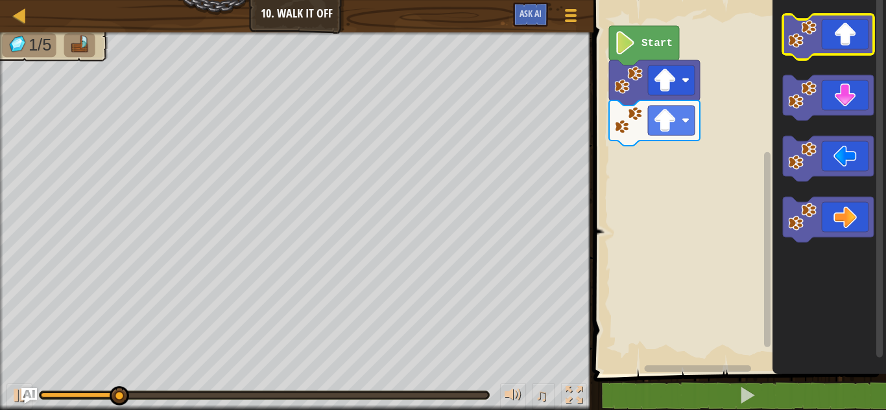
click at [836, 51] on icon "Blockly Workspace" at bounding box center [828, 36] width 91 height 45
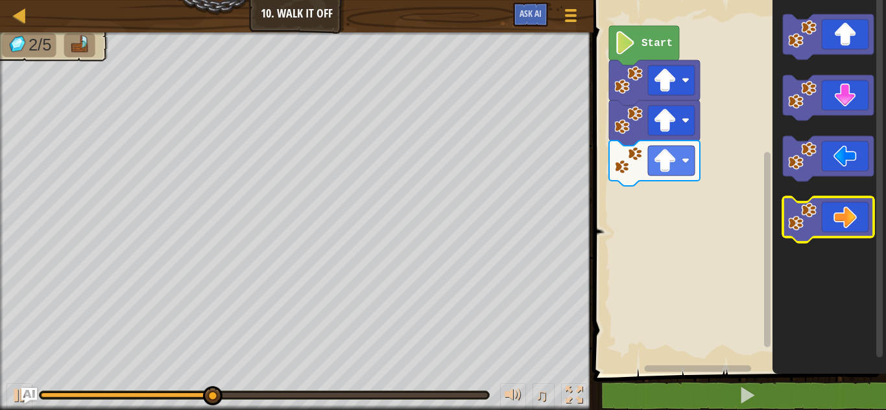
click at [832, 228] on icon "Blockly Workspace" at bounding box center [828, 219] width 91 height 45
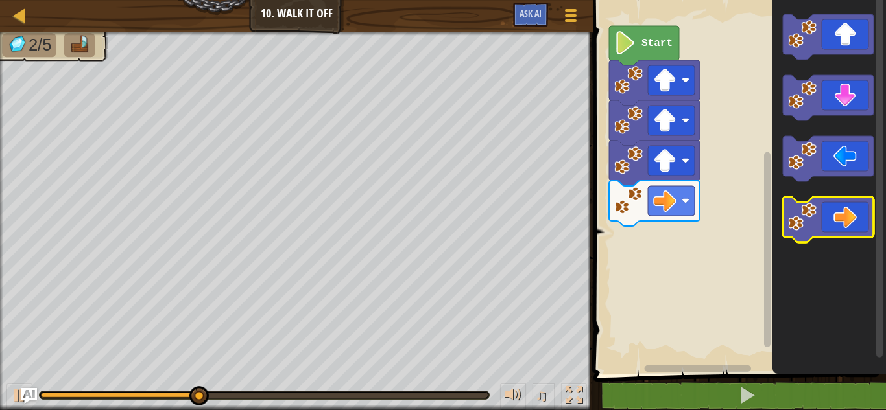
click at [832, 228] on icon "Blockly Workspace" at bounding box center [828, 219] width 91 height 45
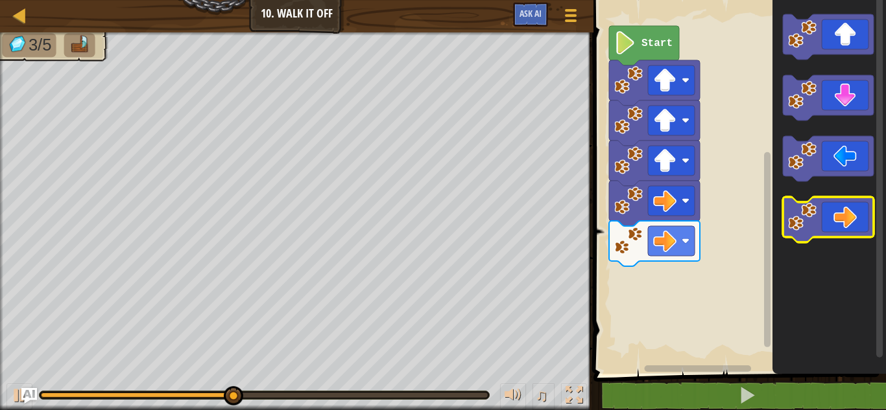
click at [832, 228] on icon "Blockly Workspace" at bounding box center [828, 219] width 91 height 45
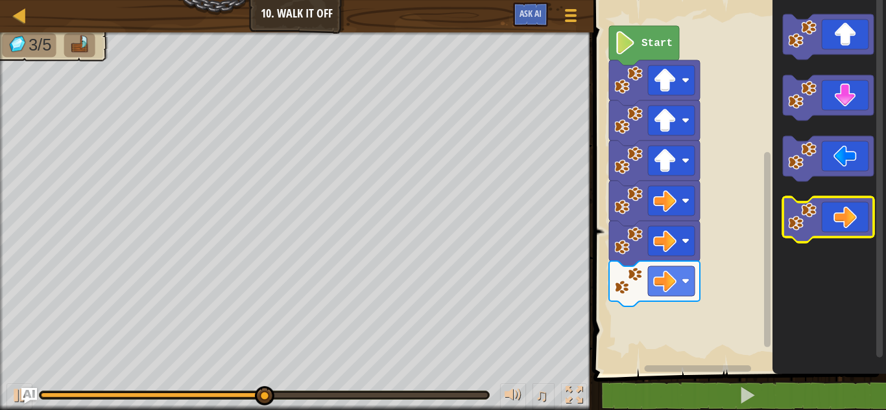
click at [832, 228] on icon "Blockly Workspace" at bounding box center [828, 219] width 91 height 45
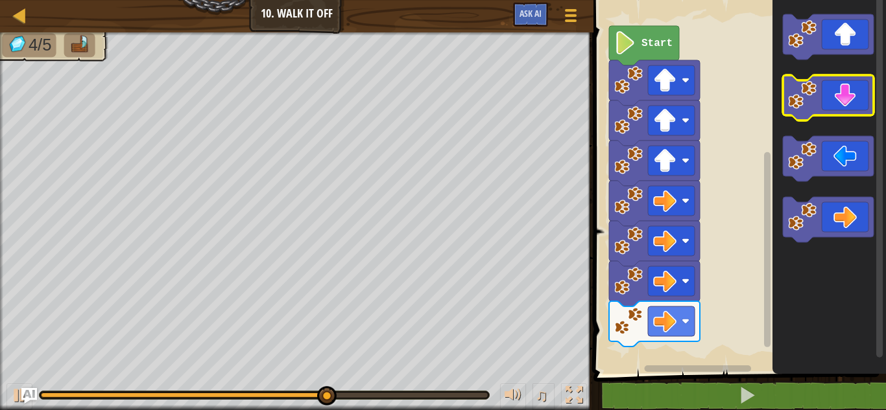
click at [833, 110] on icon "Blockly Workspace" at bounding box center [828, 97] width 91 height 45
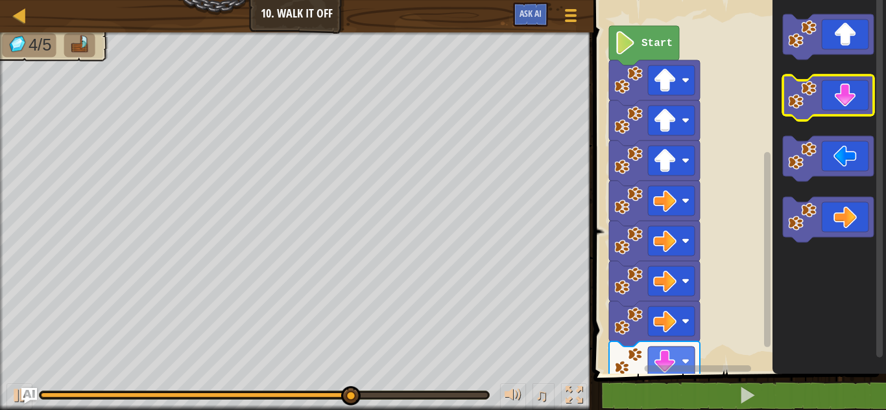
click at [833, 110] on icon "Blockly Workspace" at bounding box center [828, 97] width 91 height 45
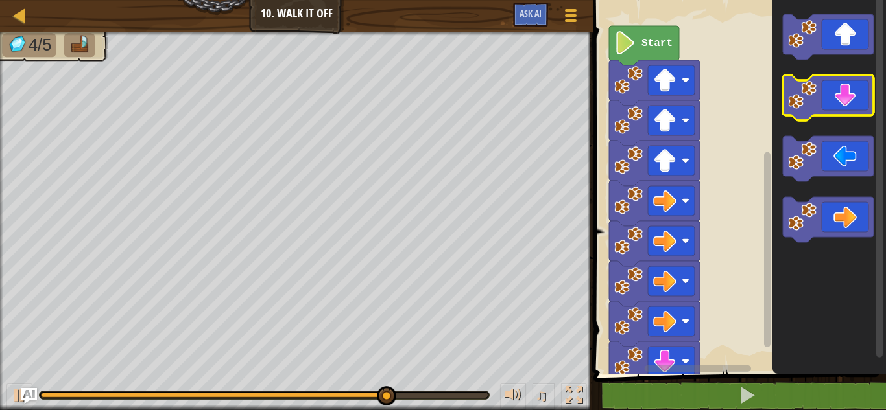
click at [833, 110] on icon "Blockly Workspace" at bounding box center [828, 97] width 91 height 45
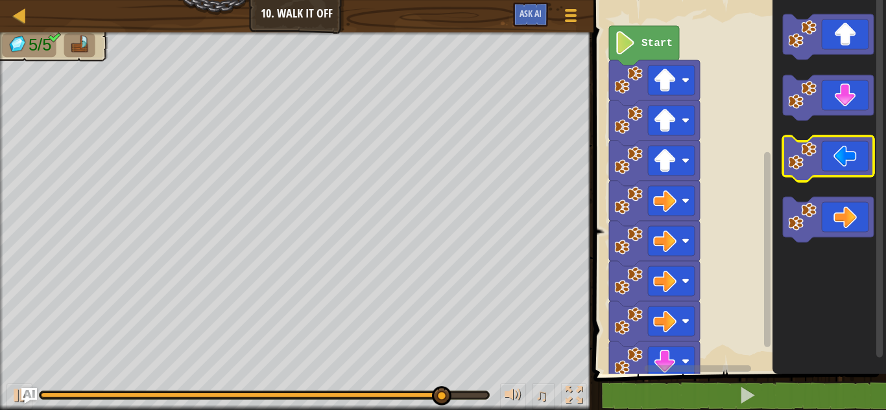
click at [855, 174] on icon "Blockly Workspace" at bounding box center [828, 158] width 91 height 45
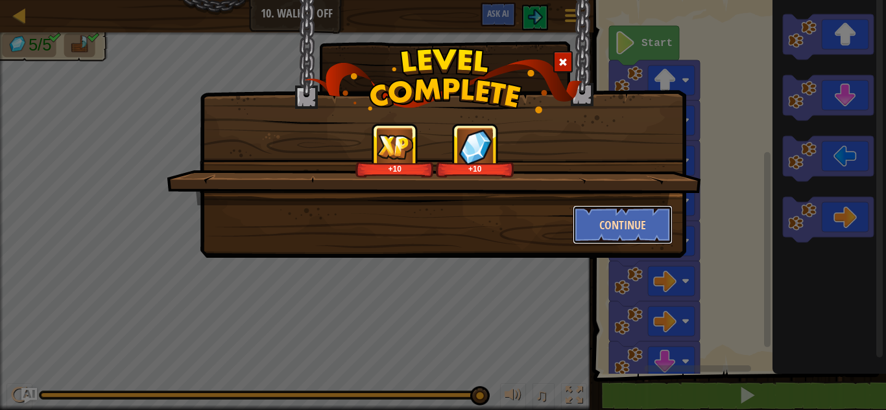
click at [666, 229] on button "Continue" at bounding box center [622, 225] width 100 height 39
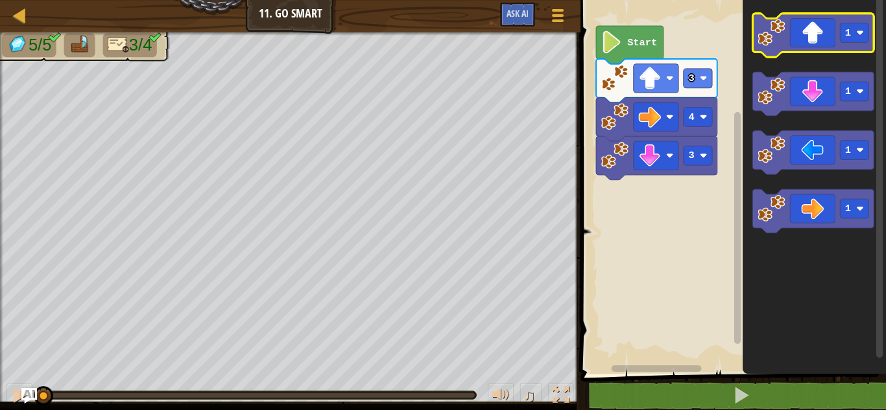
click at [807, 34] on icon "Blockly Workspace" at bounding box center [813, 35] width 121 height 43
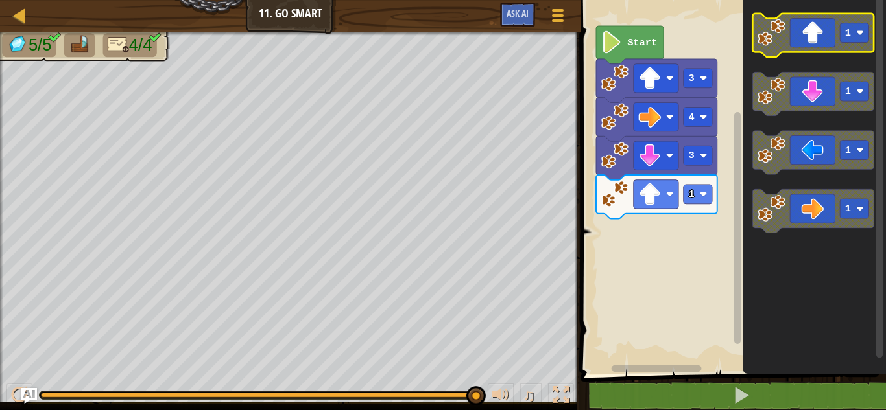
click at [804, 43] on icon "Blockly Workspace" at bounding box center [813, 35] width 121 height 43
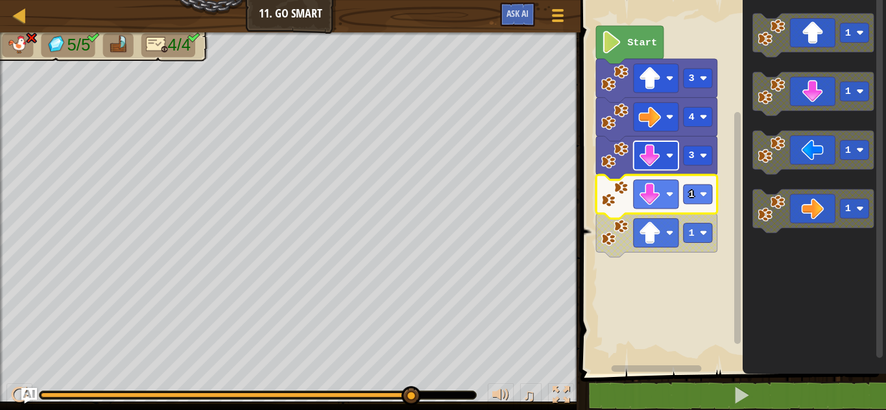
click at [649, 164] on image "Blockly Workspace" at bounding box center [650, 156] width 23 height 23
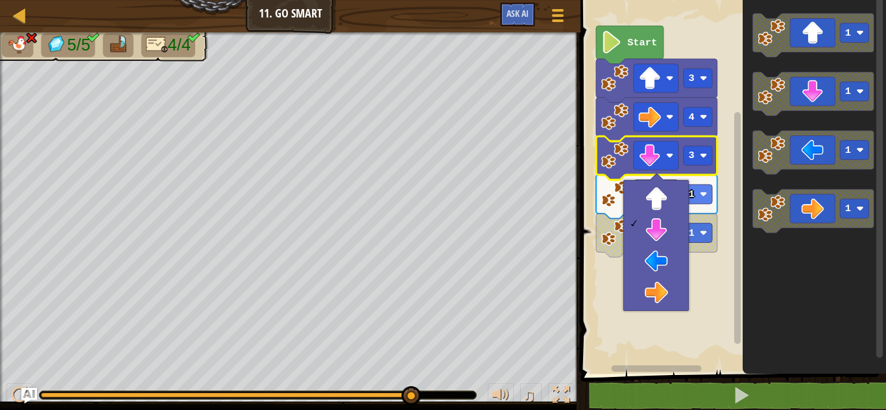
click at [684, 335] on rect "Blockly Workspace" at bounding box center [730, 184] width 309 height 381
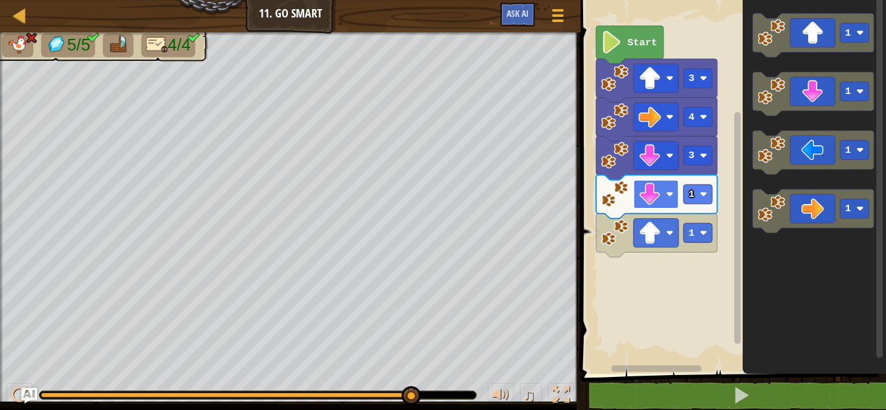
click at [660, 202] on image "Blockly Workspace" at bounding box center [650, 194] width 23 height 23
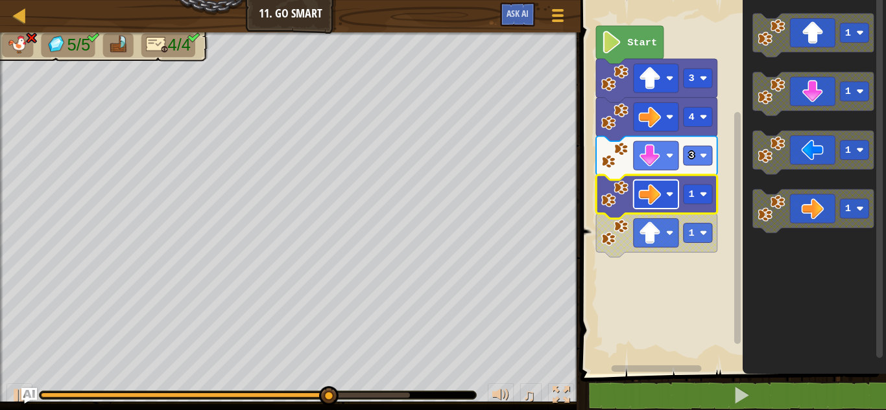
click at [644, 185] on image "Blockly Workspace" at bounding box center [650, 194] width 23 height 23
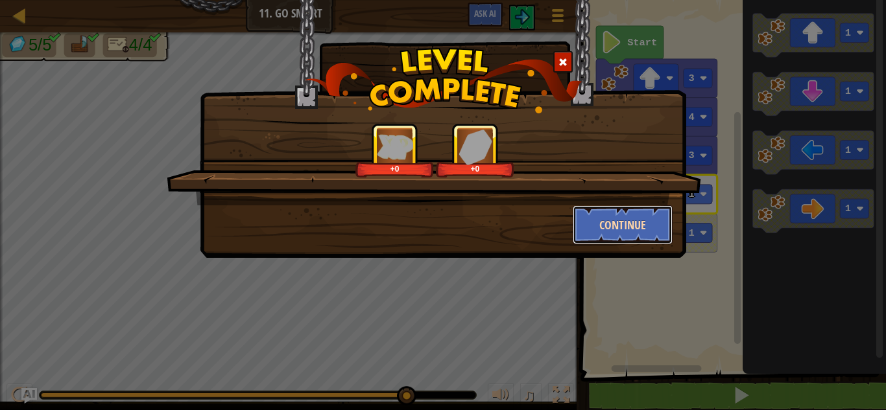
click at [644, 226] on button "Continue" at bounding box center [622, 225] width 100 height 39
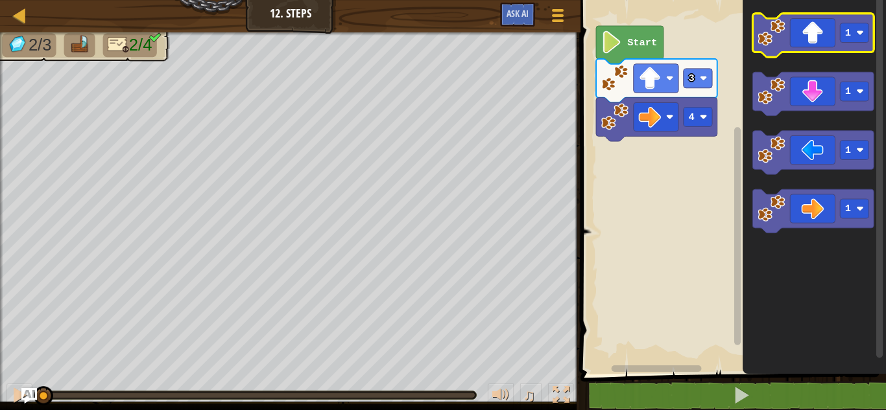
click at [797, 32] on icon "Blockly Workspace" at bounding box center [813, 35] width 121 height 43
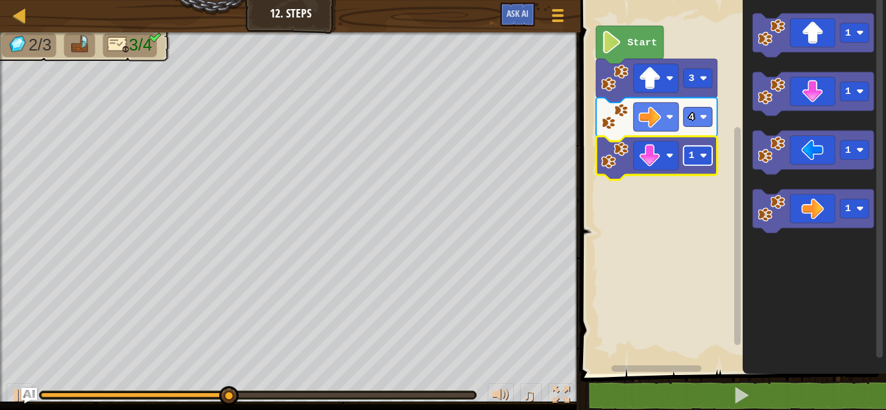
click at [694, 159] on rect "Blockly Workspace" at bounding box center [697, 155] width 29 height 19
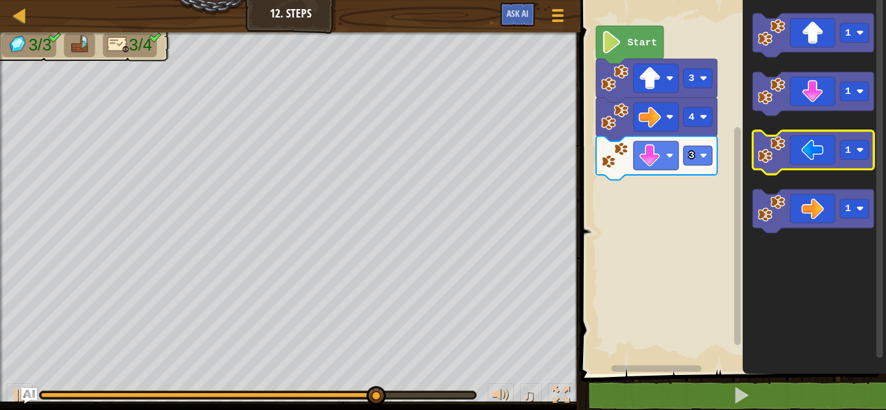
click at [810, 149] on icon "Blockly Workspace" at bounding box center [813, 152] width 121 height 43
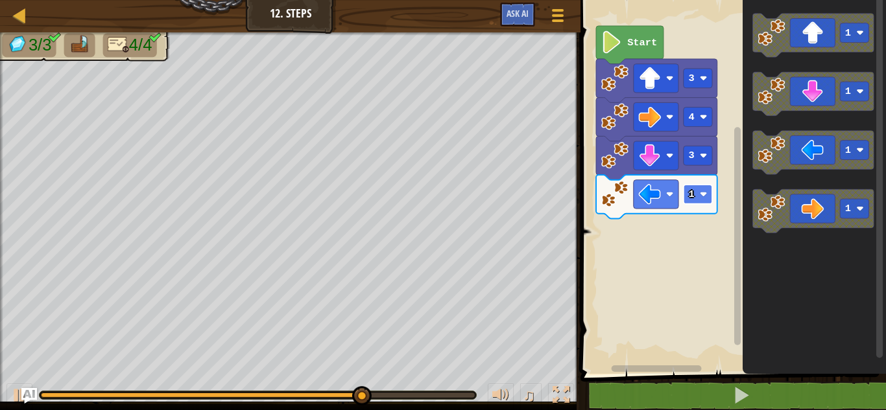
click at [699, 196] on rect "Blockly Workspace" at bounding box center [697, 194] width 29 height 19
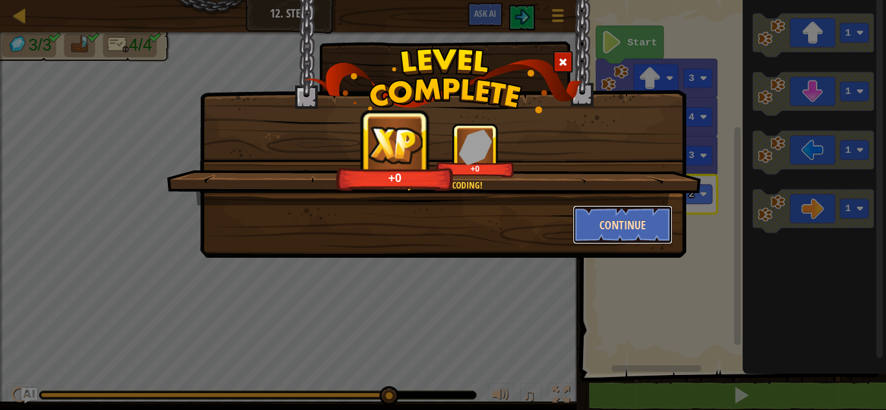
click at [637, 237] on button "Continue" at bounding box center [622, 225] width 100 height 39
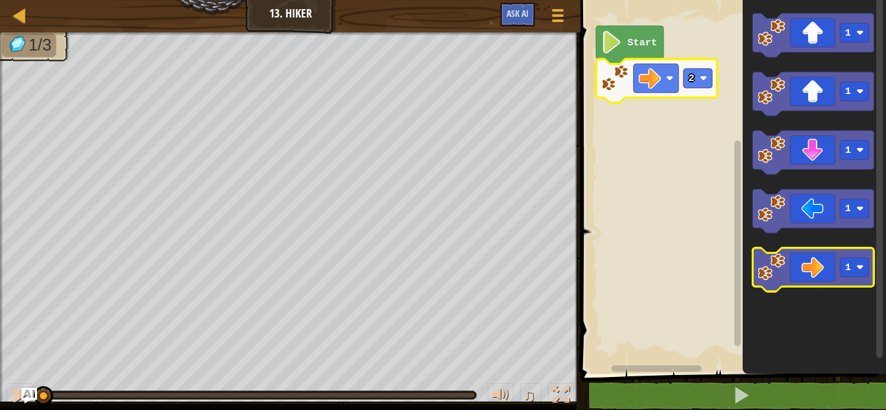
click at [806, 257] on icon "Blockly Workspace" at bounding box center [813, 269] width 121 height 43
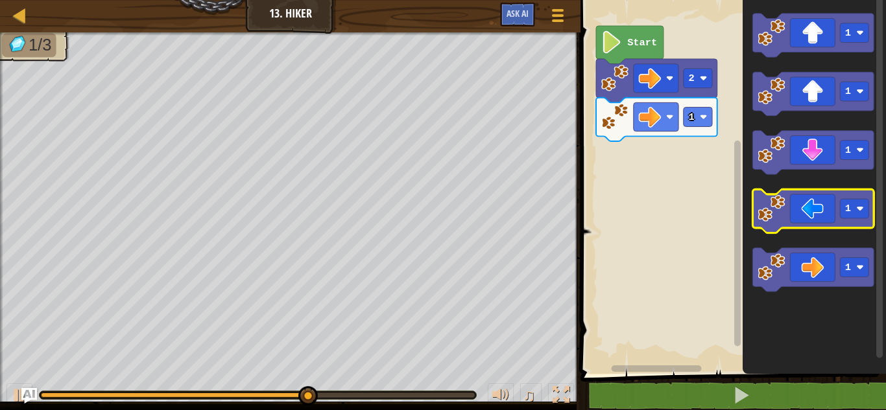
click at [810, 193] on icon "Blockly Workspace" at bounding box center [813, 210] width 121 height 43
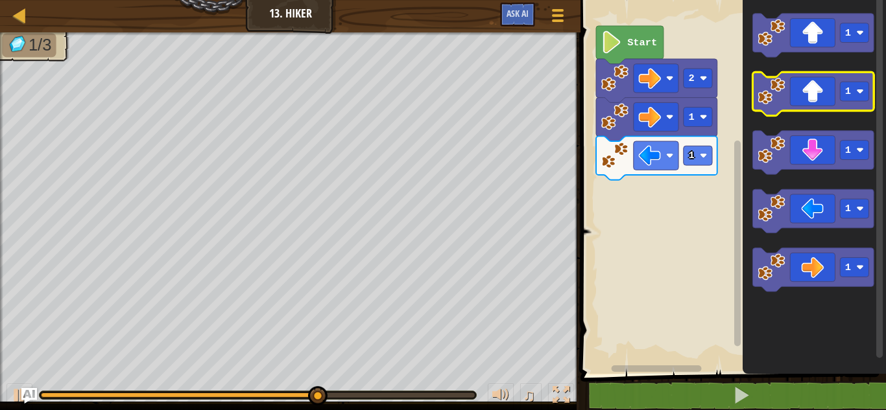
click at [813, 101] on icon "Blockly Workspace" at bounding box center [813, 93] width 121 height 43
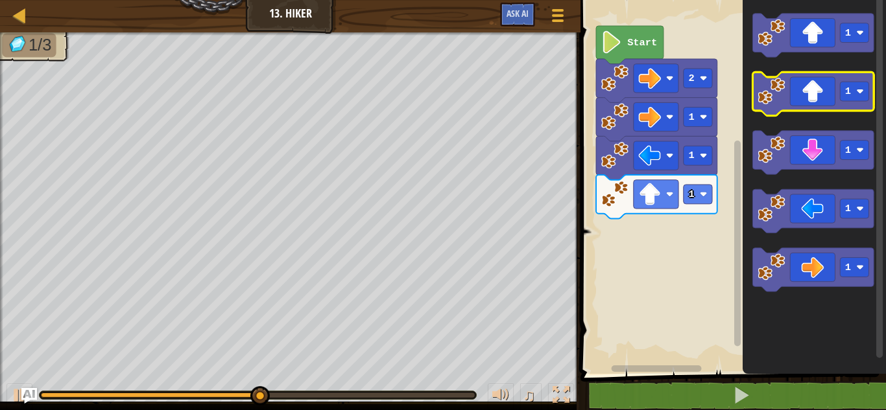
click at [813, 101] on icon "Blockly Workspace" at bounding box center [813, 93] width 121 height 43
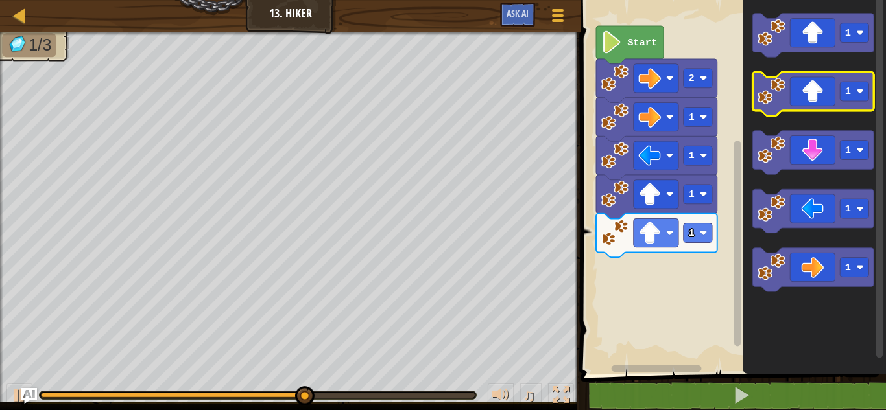
click at [813, 101] on icon "Blockly Workspace" at bounding box center [813, 93] width 121 height 43
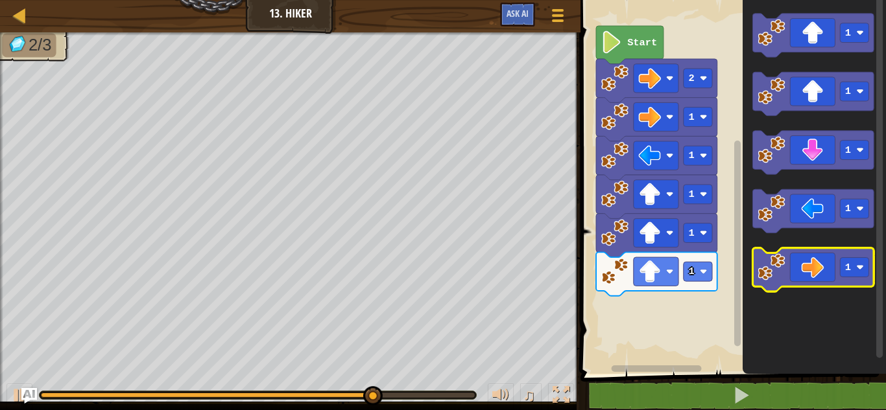
click at [822, 278] on icon "Blockly Workspace" at bounding box center [813, 269] width 121 height 43
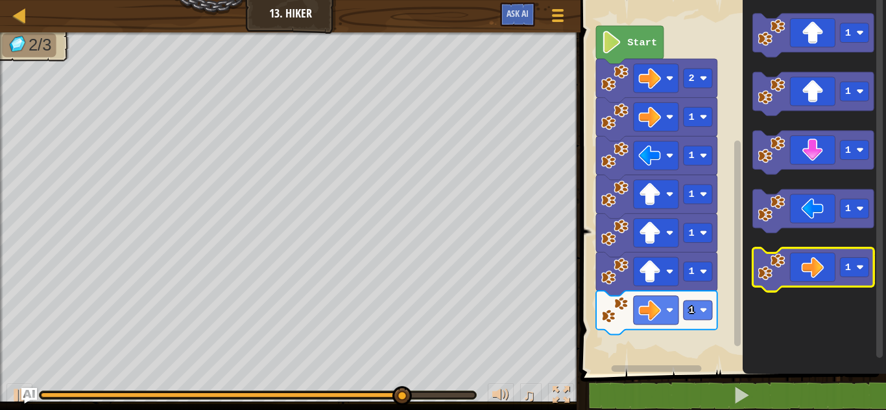
click at [822, 271] on icon "Blockly Workspace" at bounding box center [813, 269] width 121 height 43
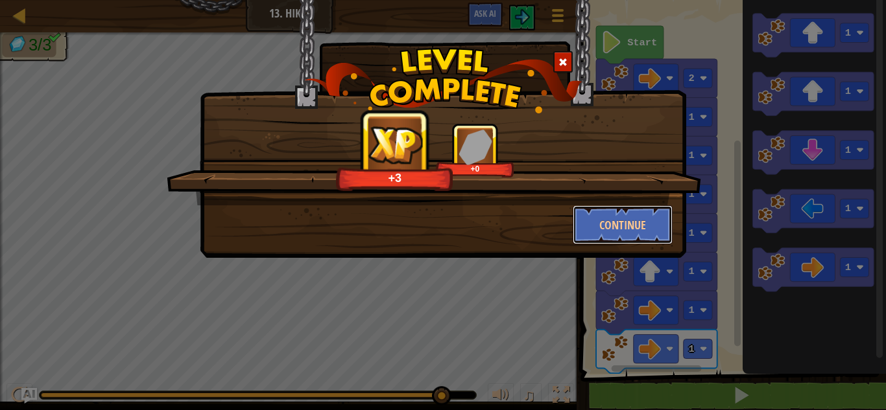
click at [637, 223] on button "Continue" at bounding box center [622, 225] width 100 height 39
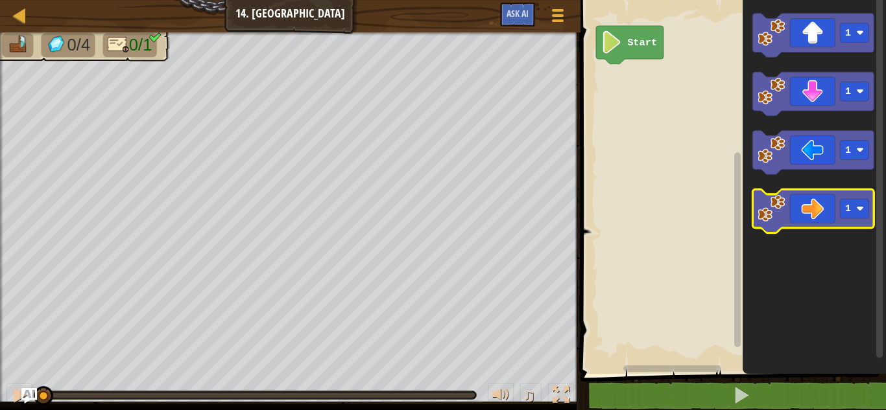
click at [805, 227] on icon "Blockly Workspace" at bounding box center [813, 210] width 121 height 43
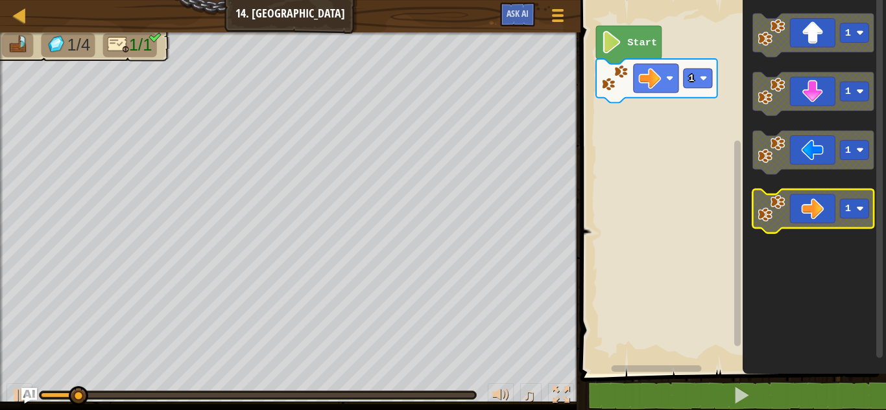
click at [807, 220] on icon "Blockly Workspace" at bounding box center [813, 210] width 121 height 43
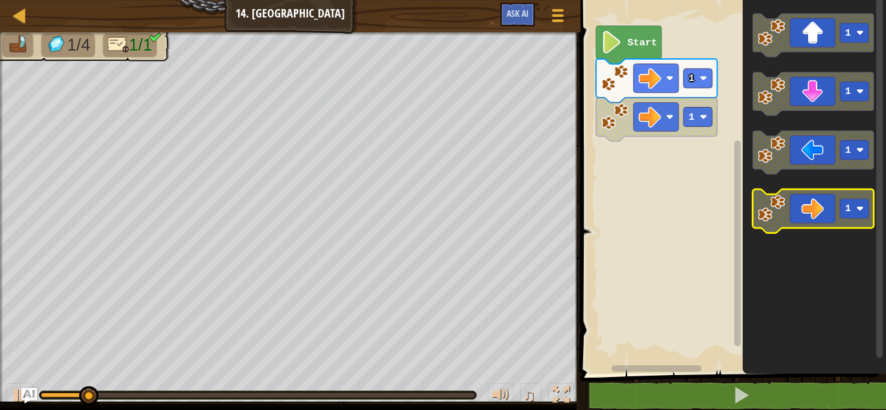
click at [807, 220] on icon "Blockly Workspace" at bounding box center [813, 210] width 121 height 43
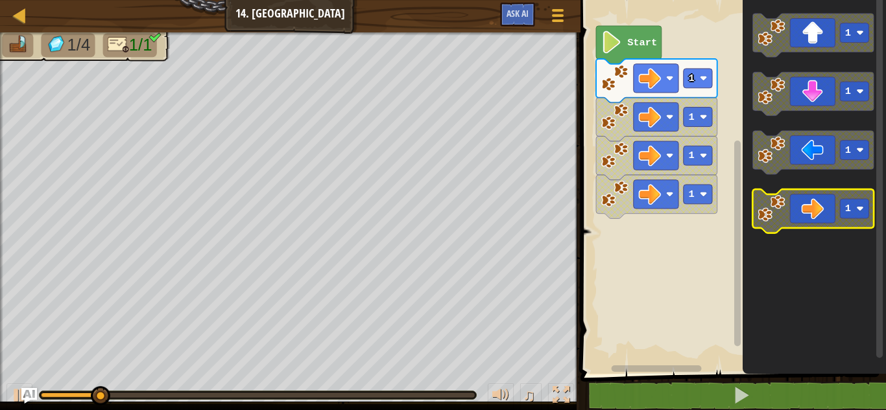
click at [807, 220] on icon "Blockly Workspace" at bounding box center [813, 210] width 121 height 43
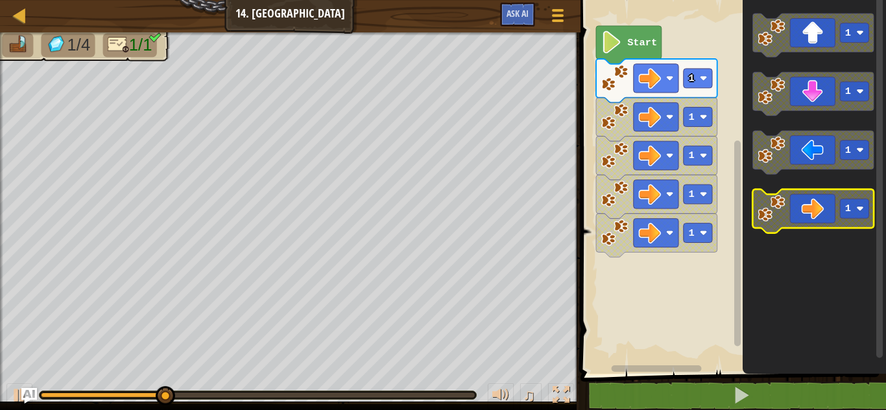
click at [807, 220] on icon "Blockly Workspace" at bounding box center [813, 210] width 121 height 43
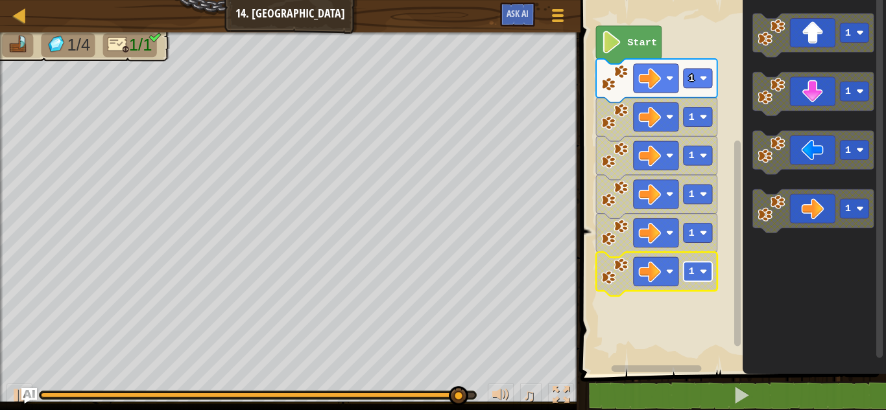
click at [707, 267] on rect "Blockly Workspace" at bounding box center [697, 271] width 29 height 19
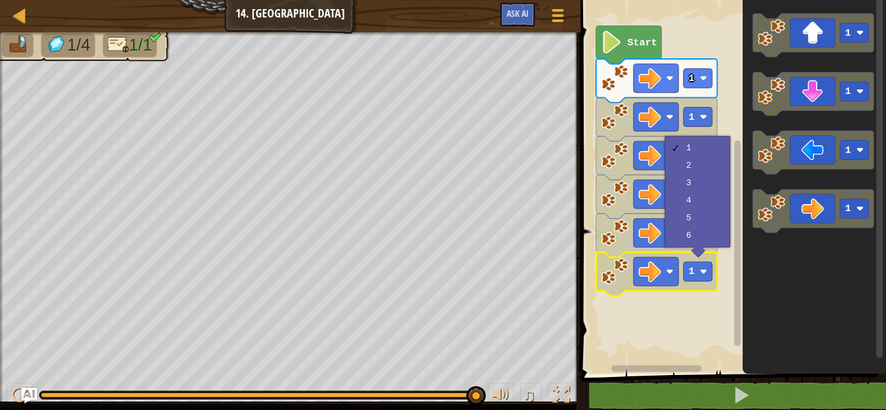
click at [709, 328] on rect "Blockly Workspace" at bounding box center [730, 184] width 309 height 381
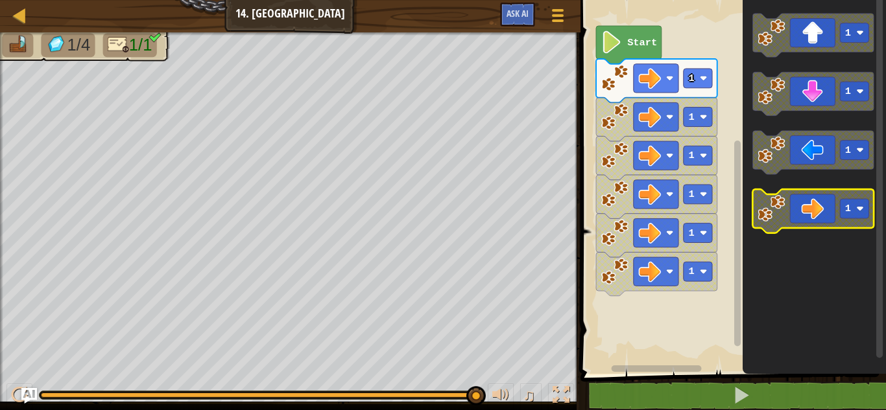
click at [821, 200] on icon "Blockly Workspace" at bounding box center [813, 210] width 121 height 43
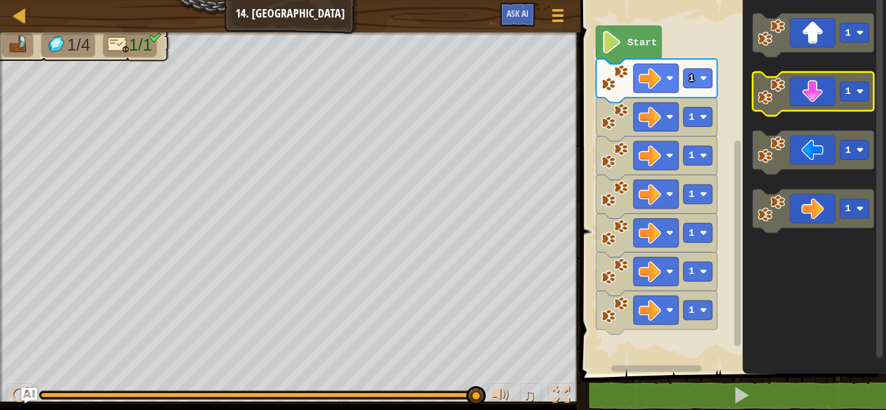
click at [817, 90] on icon "Blockly Workspace" at bounding box center [813, 93] width 121 height 43
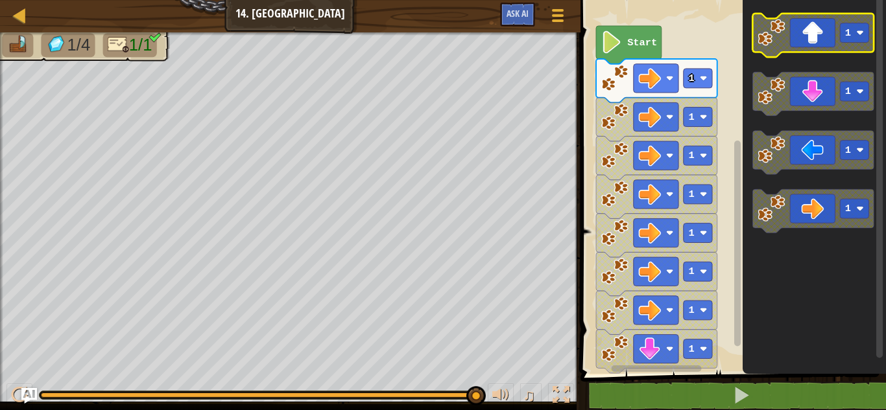
click at [818, 38] on icon "Blockly Workspace" at bounding box center [813, 35] width 121 height 43
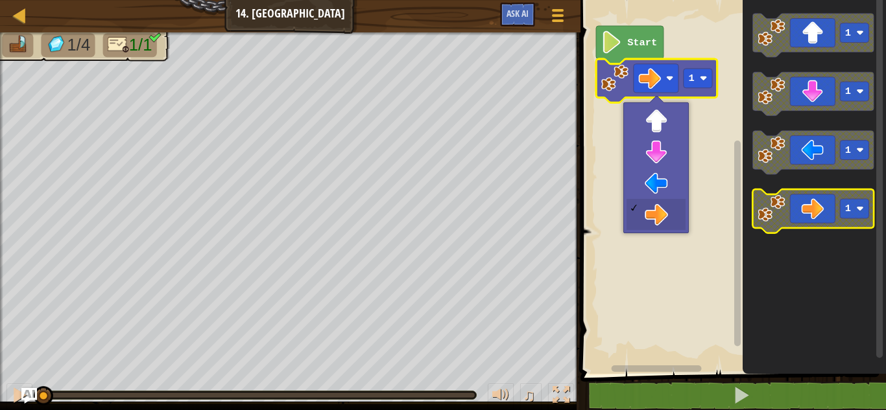
click at [816, 193] on icon "Blockly Workspace" at bounding box center [813, 210] width 121 height 43
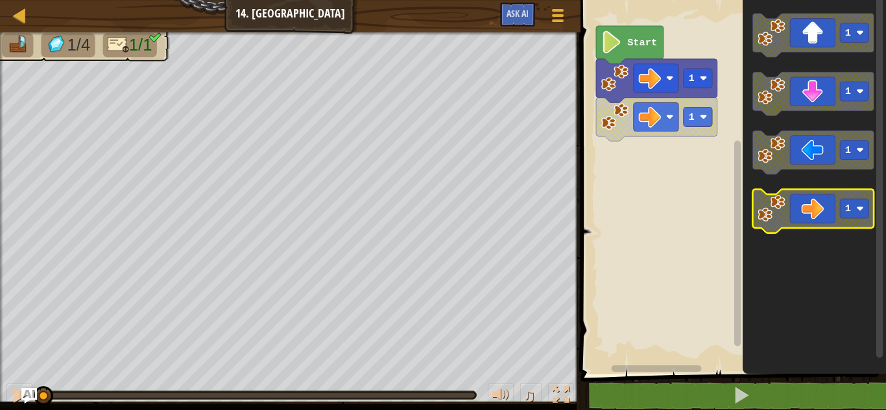
click at [814, 209] on icon "Blockly Workspace" at bounding box center [813, 210] width 121 height 43
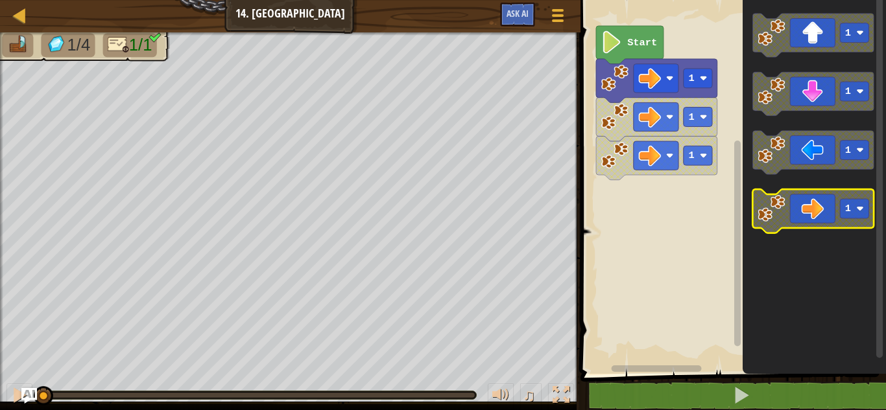
click at [814, 209] on icon "Blockly Workspace" at bounding box center [813, 210] width 121 height 43
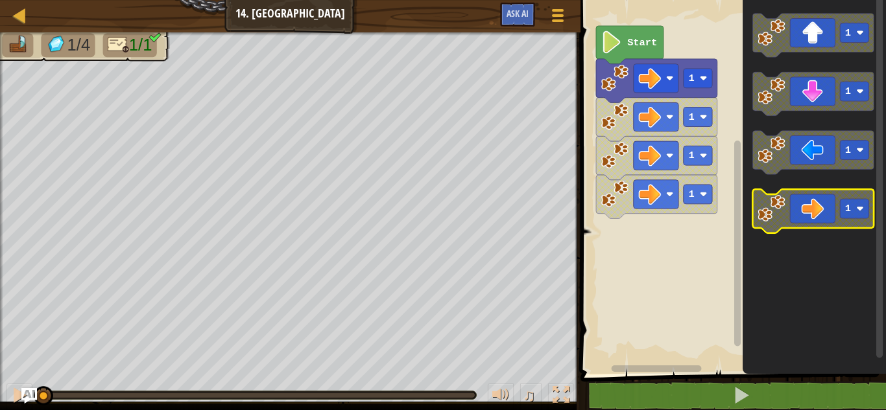
click at [814, 209] on icon "Blockly Workspace" at bounding box center [813, 210] width 121 height 43
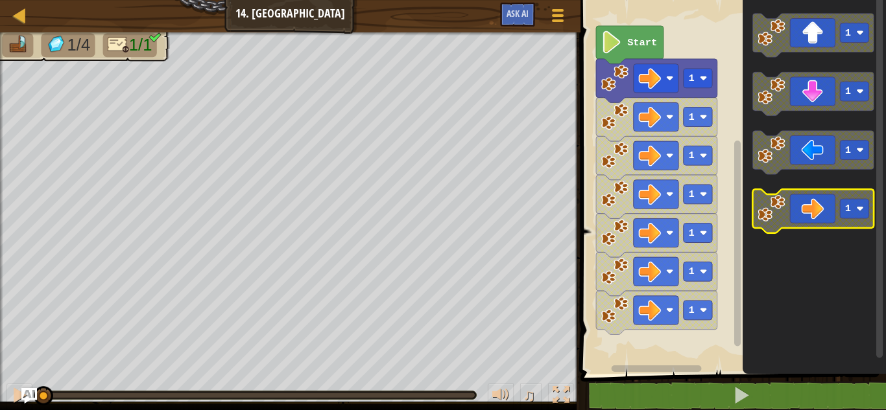
click at [814, 209] on icon "Blockly Workspace" at bounding box center [813, 210] width 121 height 43
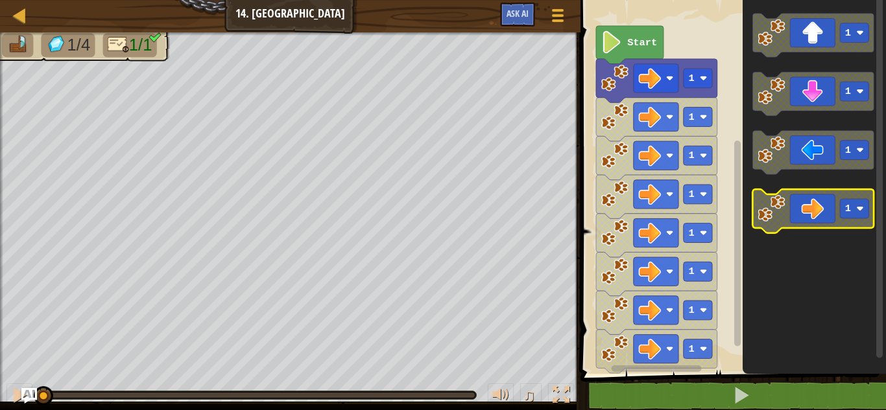
click at [814, 209] on icon "Blockly Workspace" at bounding box center [813, 210] width 121 height 43
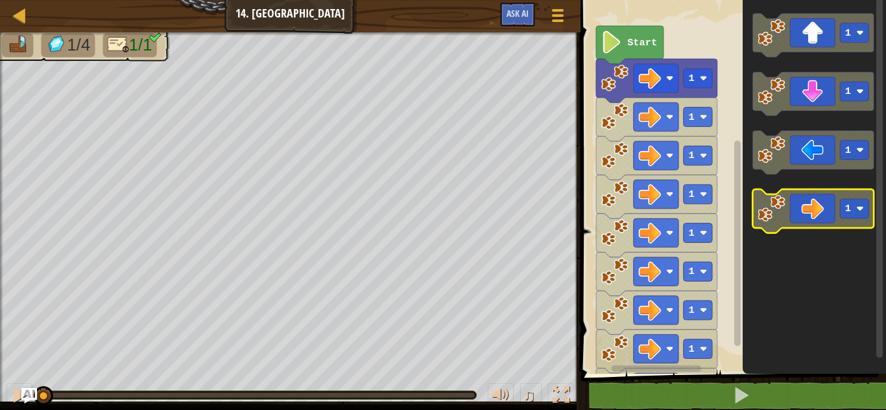
click at [814, 209] on icon "Blockly Workspace" at bounding box center [813, 210] width 121 height 43
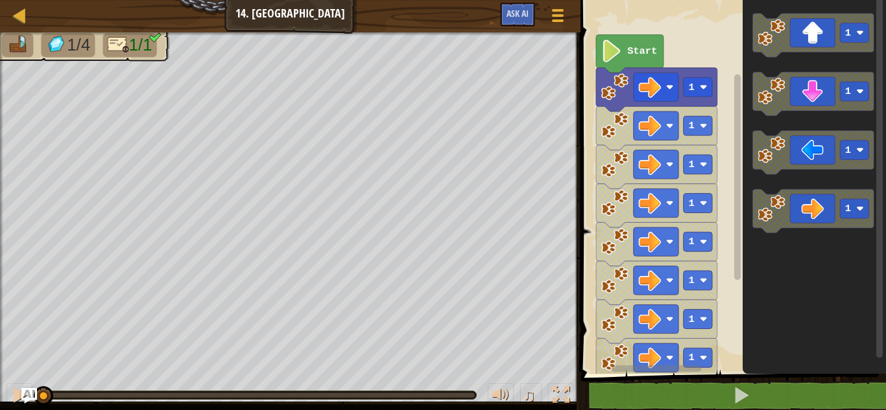
click at [645, 57] on icon "Blockly Workspace" at bounding box center [629, 54] width 67 height 38
click at [508, 16] on span "Ask AI" at bounding box center [517, 13] width 22 height 12
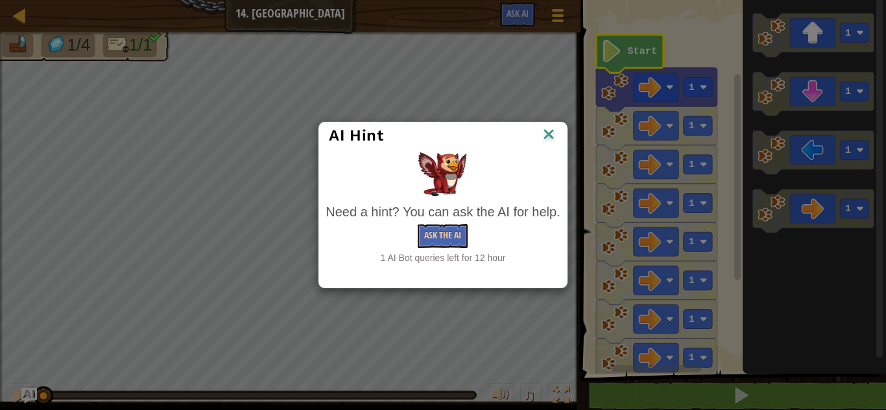
click at [554, 130] on img at bounding box center [548, 135] width 17 height 19
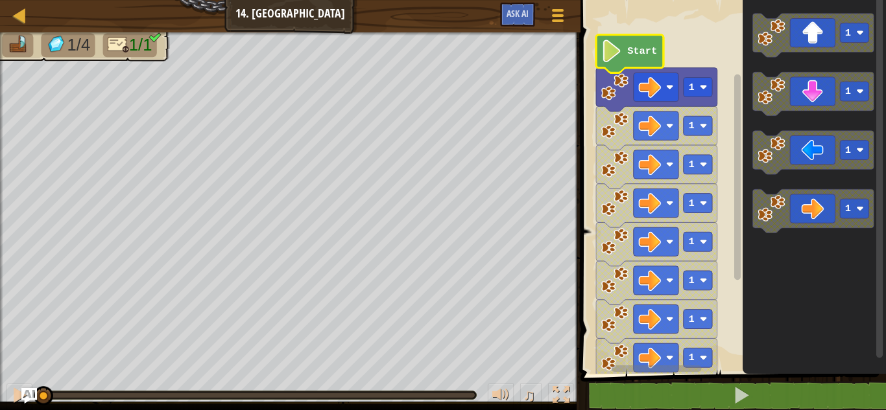
click at [610, 58] on image "Blockly Workspace" at bounding box center [611, 51] width 21 height 23
click at [557, 13] on div at bounding box center [558, 15] width 18 height 19
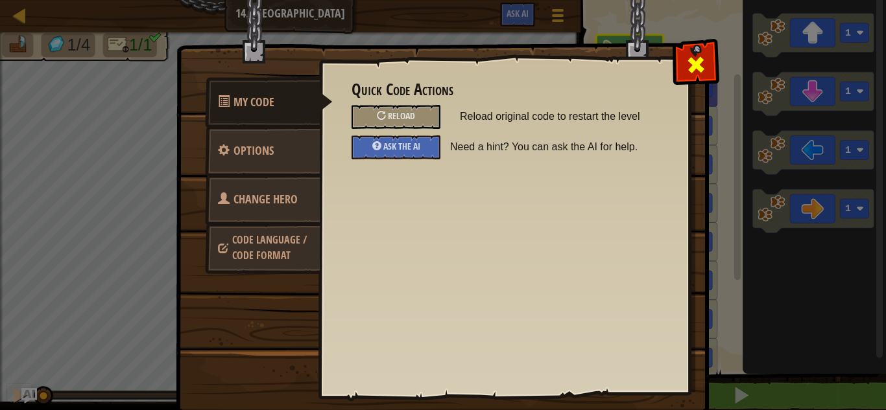
click at [713, 58] on div at bounding box center [695, 61] width 41 height 41
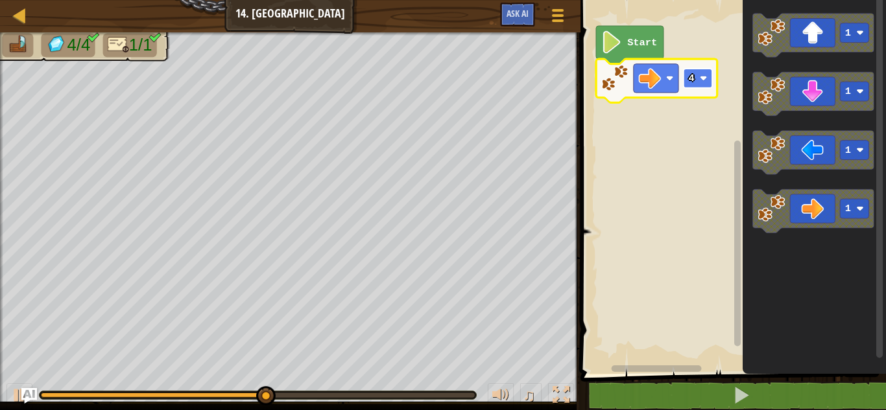
click at [686, 86] on rect "Blockly Workspace" at bounding box center [697, 78] width 29 height 19
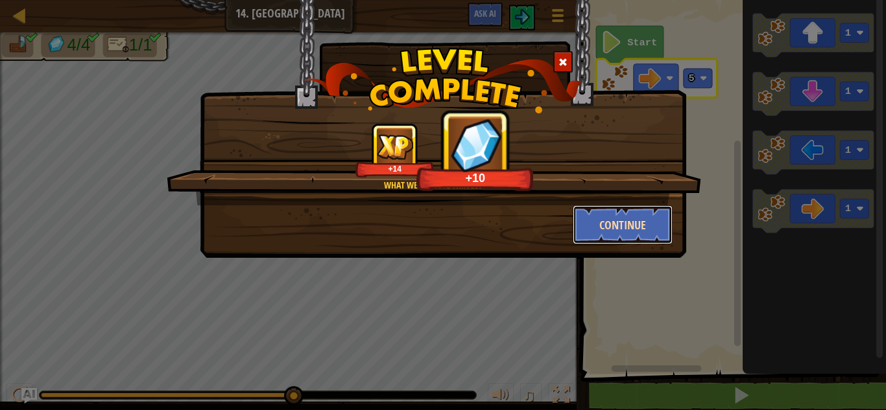
click at [642, 228] on button "Continue" at bounding box center [622, 225] width 100 height 39
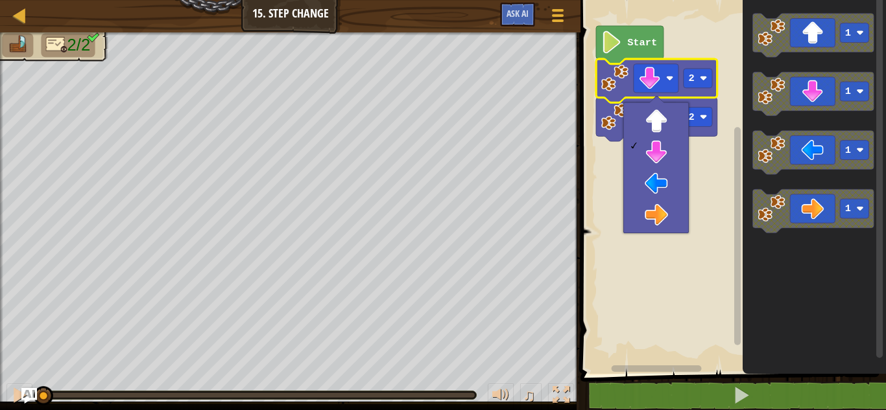
click at [699, 263] on rect "Blockly Workspace" at bounding box center [730, 184] width 309 height 381
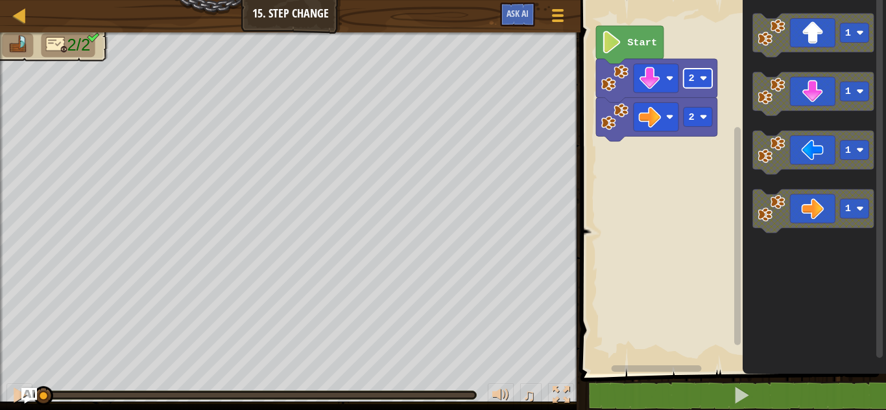
click at [689, 85] on rect "Blockly Workspace" at bounding box center [697, 78] width 29 height 19
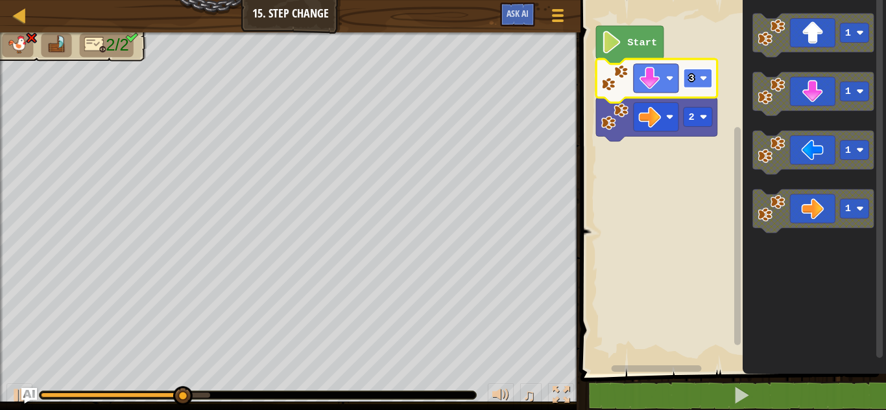
click at [700, 87] on rect "Blockly Workspace" at bounding box center [697, 78] width 29 height 19
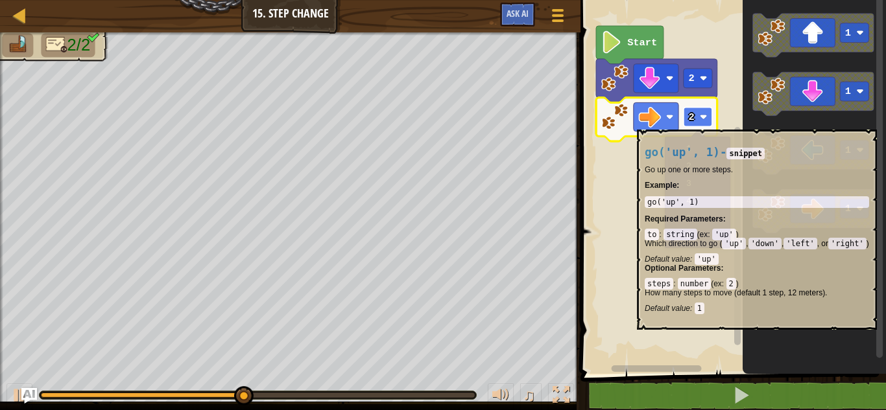
click at [700, 123] on rect "Blockly Workspace" at bounding box center [697, 117] width 29 height 19
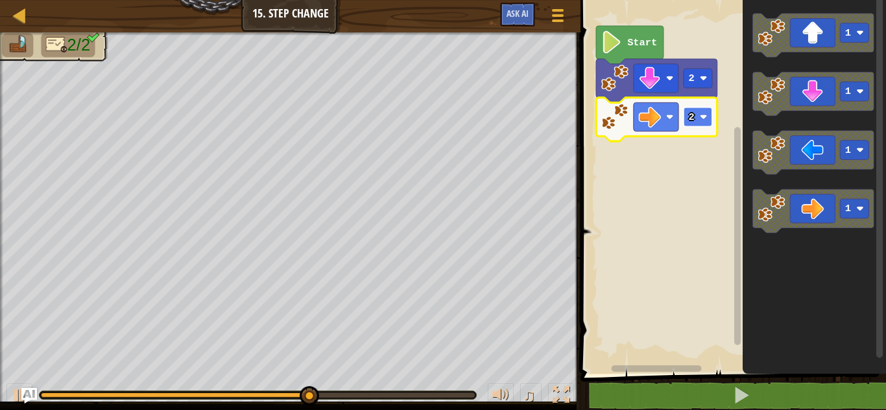
click at [695, 121] on rect "Blockly Workspace" at bounding box center [697, 117] width 29 height 19
click at [689, 123] on rect "Blockly Workspace" at bounding box center [697, 117] width 29 height 19
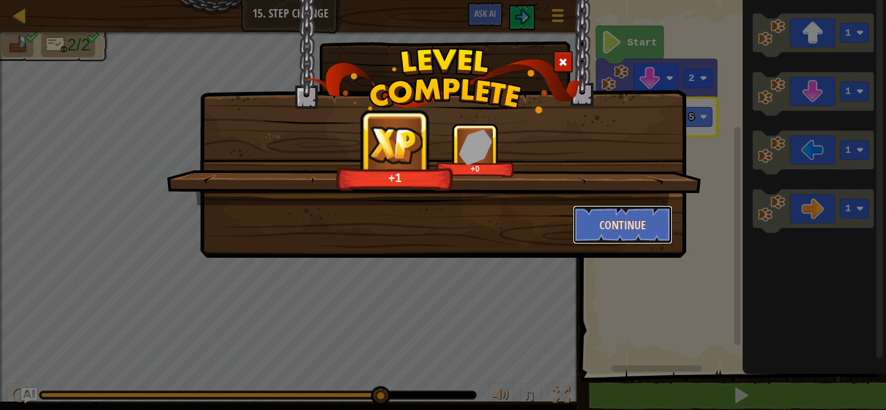
click at [650, 213] on button "Continue" at bounding box center [622, 225] width 100 height 39
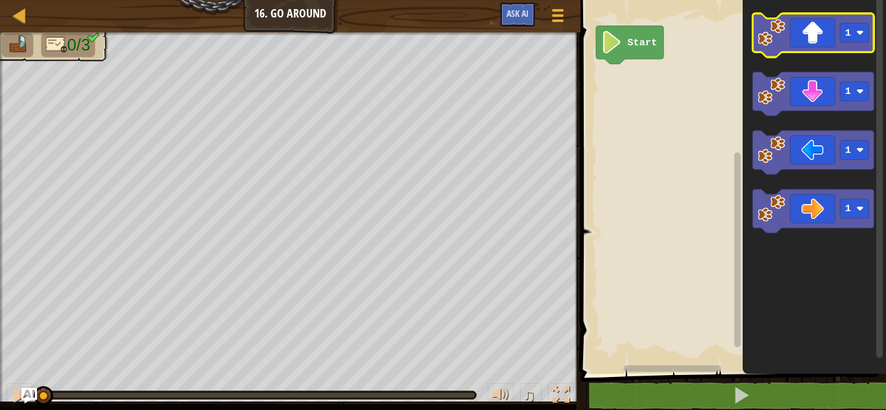
click at [807, 47] on icon "Blockly Workspace" at bounding box center [813, 35] width 121 height 43
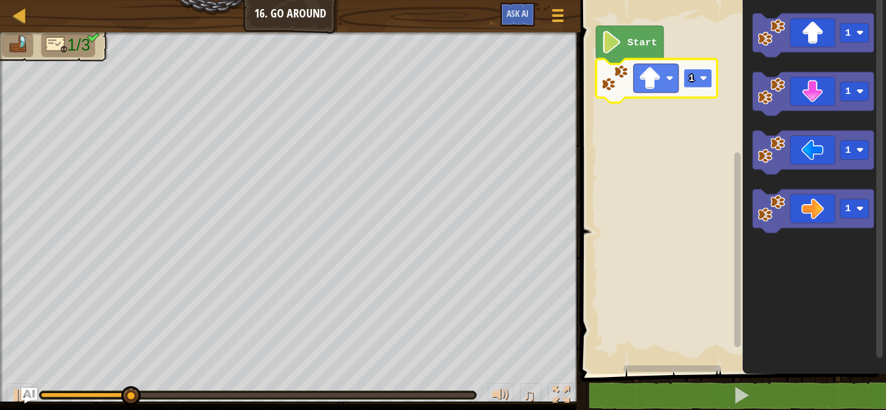
click at [706, 85] on rect "Blockly Workspace" at bounding box center [697, 78] width 29 height 19
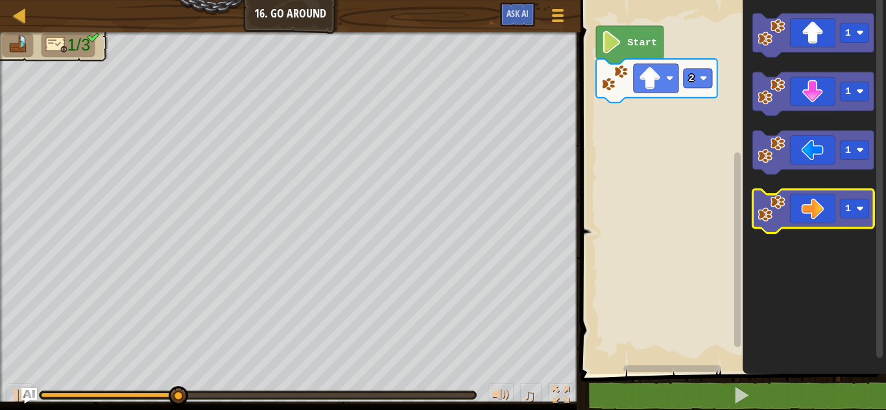
click at [814, 204] on icon "Blockly Workspace" at bounding box center [813, 210] width 121 height 43
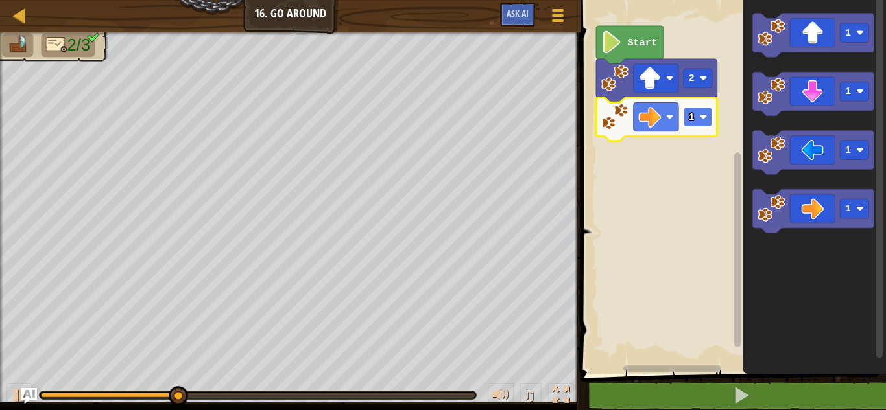
click at [699, 121] on rect "Blockly Workspace" at bounding box center [697, 117] width 29 height 19
click at [692, 118] on text "3" at bounding box center [692, 118] width 6 height 12
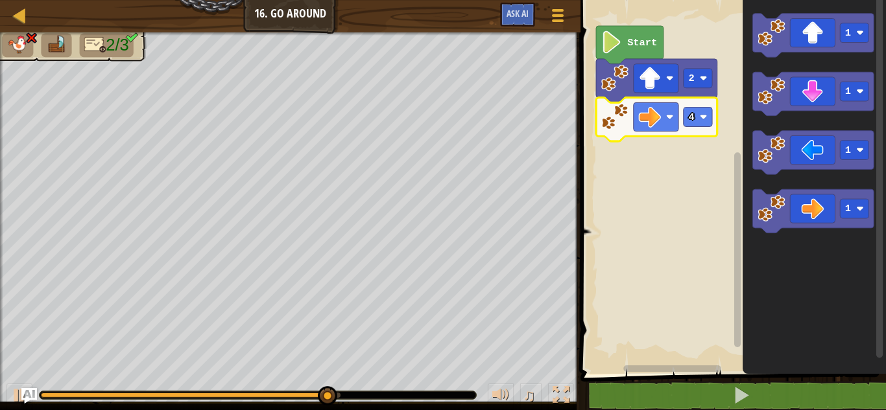
click at [697, 128] on icon "Blockly Workspace" at bounding box center [656, 119] width 121 height 43
click at [694, 120] on rect "Blockly Workspace" at bounding box center [697, 117] width 29 height 19
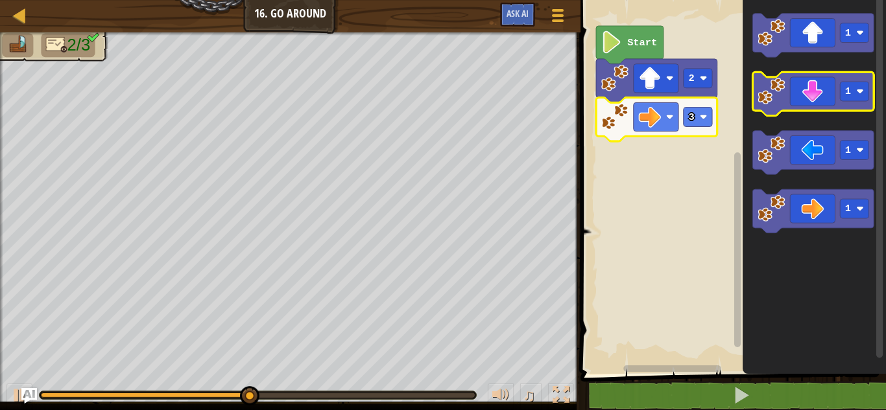
click at [821, 87] on icon "Blockly Workspace" at bounding box center [813, 93] width 121 height 43
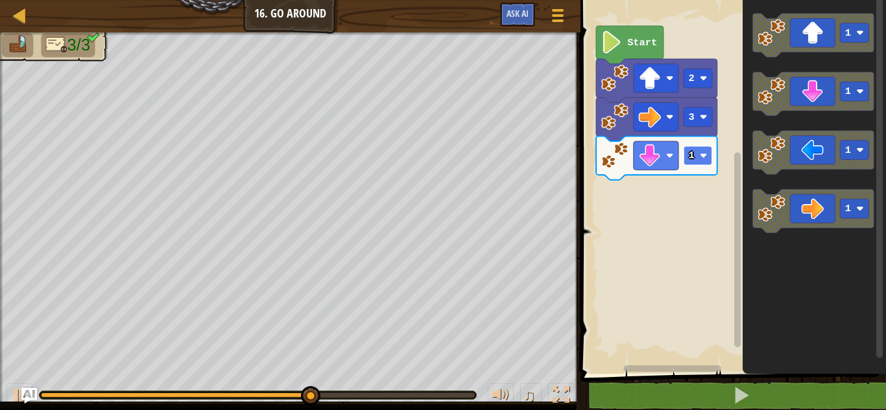
click at [691, 156] on text "1" at bounding box center [692, 156] width 6 height 12
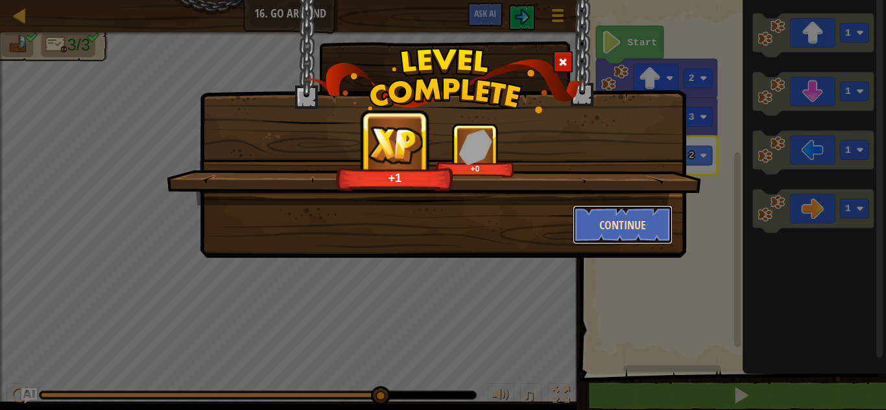
click at [620, 217] on button "Continue" at bounding box center [622, 225] width 100 height 39
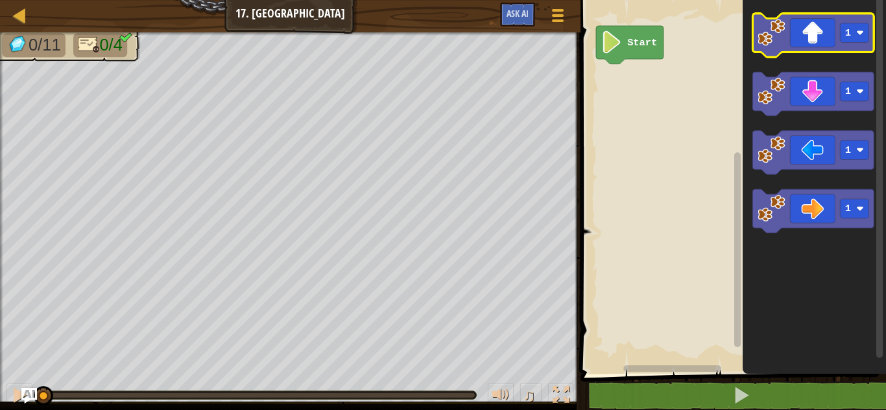
click at [803, 32] on icon "Blockly Workspace" at bounding box center [813, 35] width 121 height 43
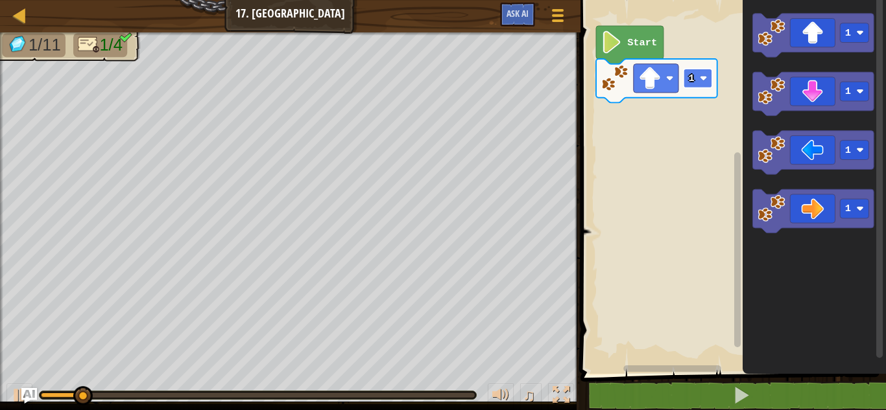
click at [699, 75] on rect "Blockly Workspace" at bounding box center [697, 78] width 29 height 19
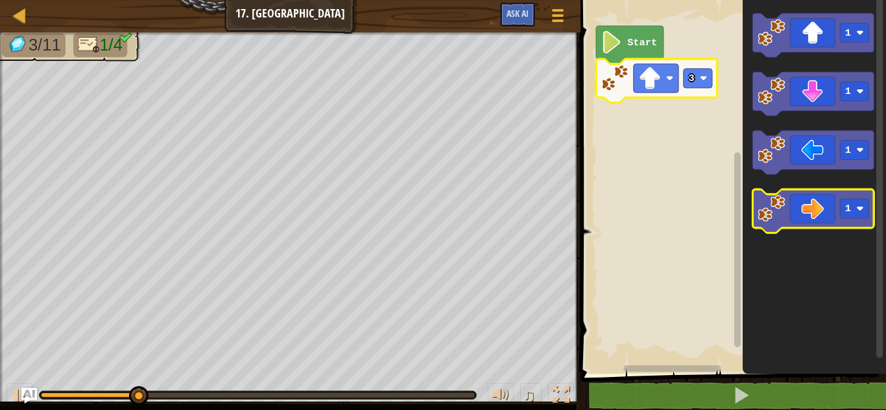
click at [819, 202] on icon "Blockly Workspace" at bounding box center [813, 210] width 121 height 43
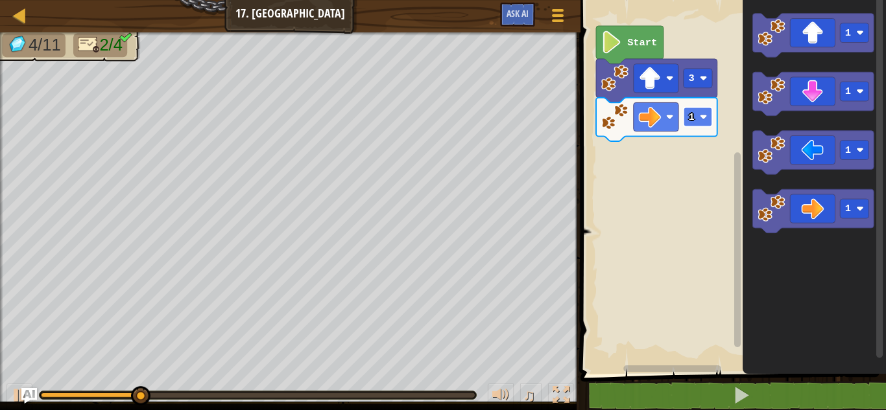
click at [703, 120] on image "Blockly Workspace" at bounding box center [704, 117] width 8 height 8
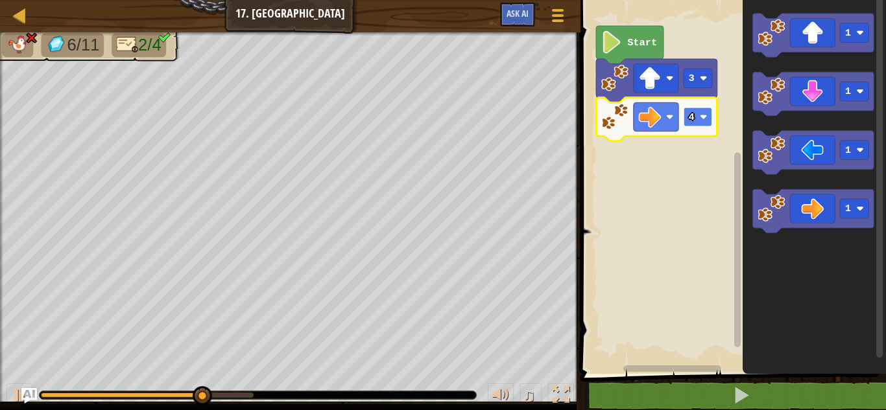
click at [696, 110] on rect "Blockly Workspace" at bounding box center [697, 117] width 29 height 19
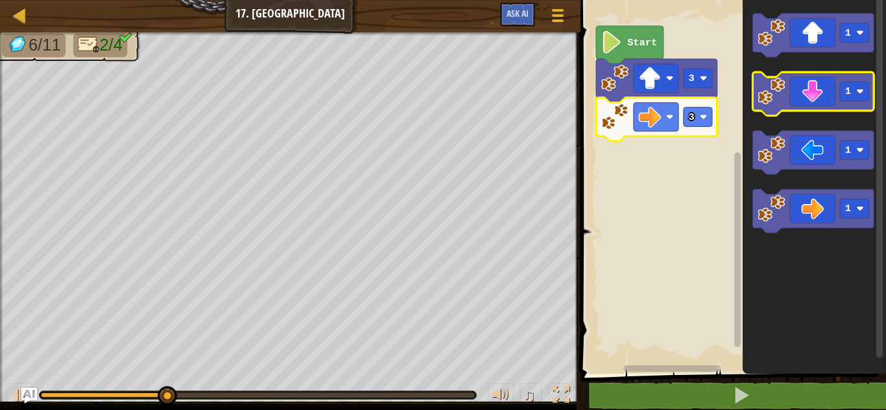
click at [803, 103] on icon "Blockly Workspace" at bounding box center [813, 93] width 121 height 43
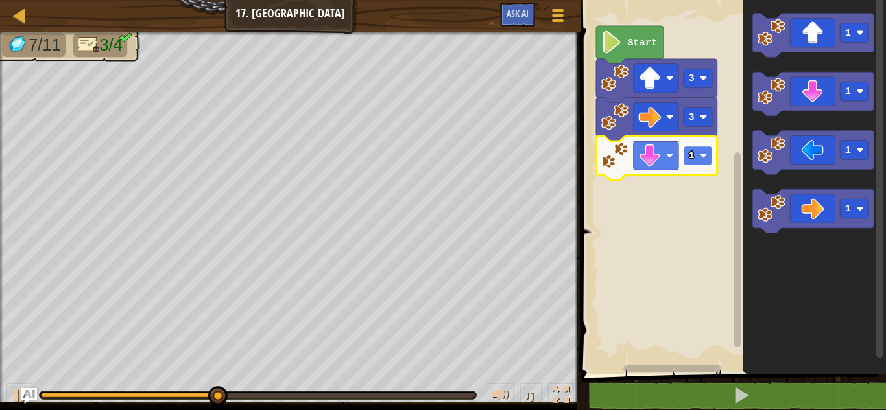
click at [692, 156] on text "1" at bounding box center [692, 156] width 6 height 12
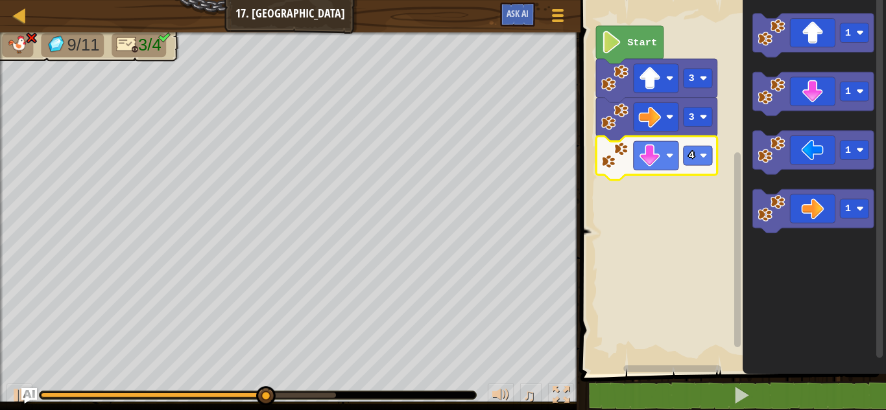
click at [681, 161] on icon "Blockly Workspace" at bounding box center [656, 157] width 121 height 43
click at [687, 158] on rect "Blockly Workspace" at bounding box center [697, 155] width 29 height 19
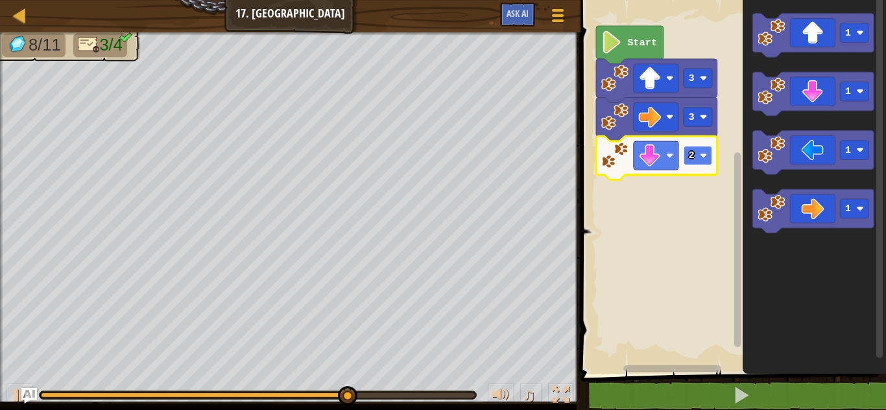
click at [705, 155] on image "Blockly Workspace" at bounding box center [704, 156] width 8 height 8
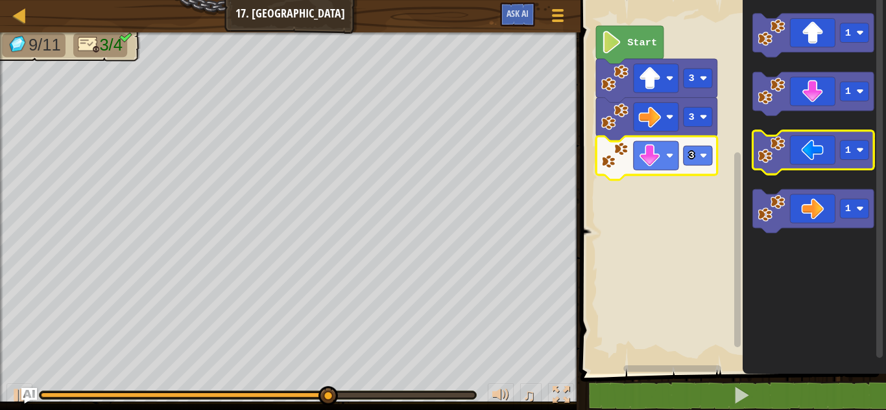
click at [808, 147] on icon "Blockly Workspace" at bounding box center [813, 152] width 121 height 43
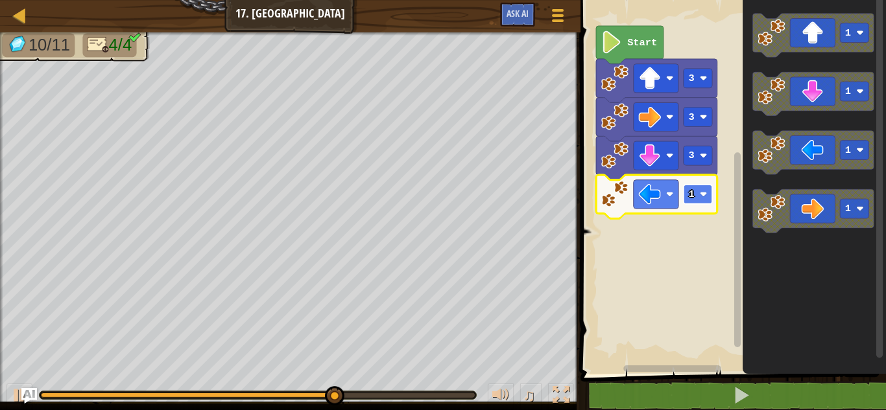
click at [696, 191] on rect "Blockly Workspace" at bounding box center [697, 194] width 29 height 19
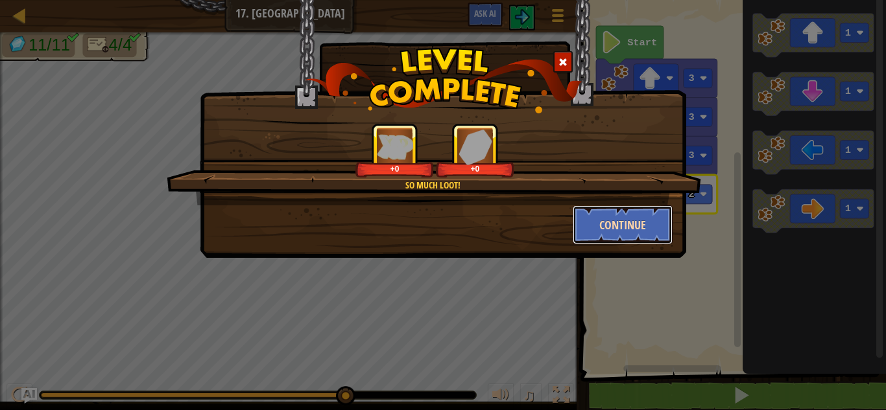
click at [642, 220] on button "Continue" at bounding box center [622, 225] width 100 height 39
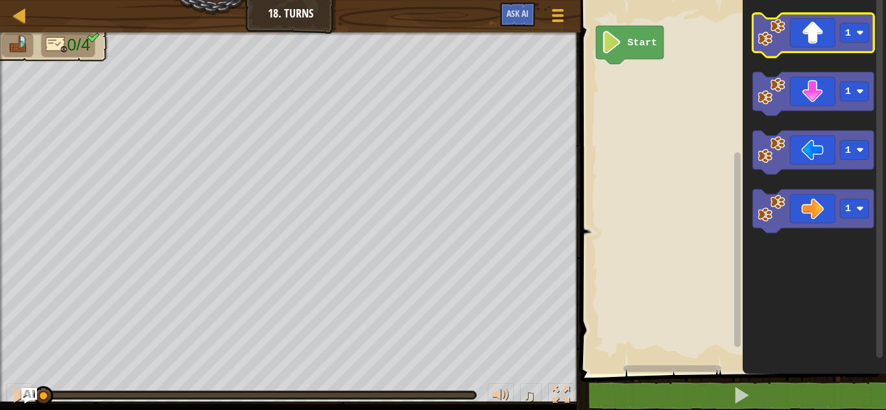
click at [817, 30] on icon "Blockly Workspace" at bounding box center [813, 35] width 121 height 43
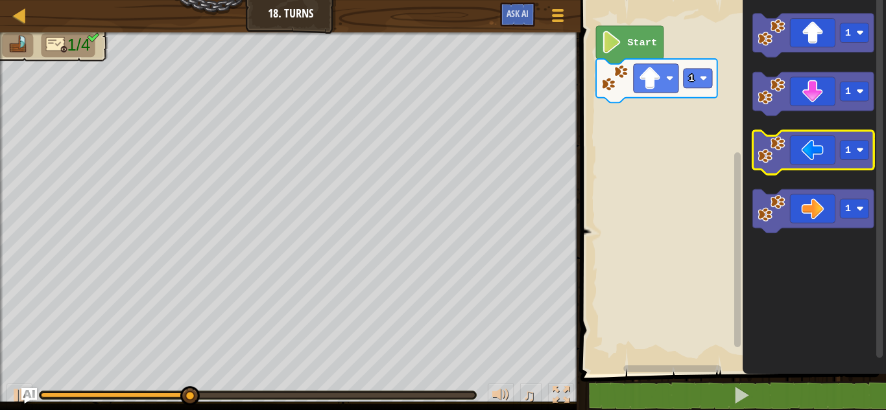
click at [804, 139] on icon "Blockly Workspace" at bounding box center [813, 152] width 121 height 43
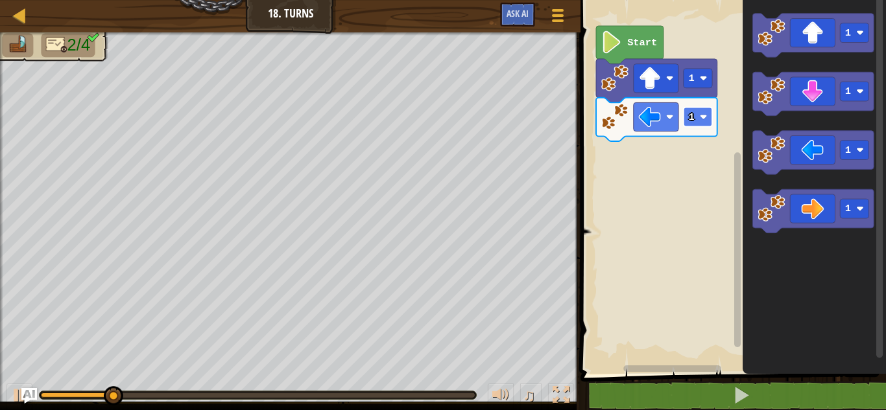
click at [703, 124] on rect "Blockly Workspace" at bounding box center [697, 117] width 29 height 19
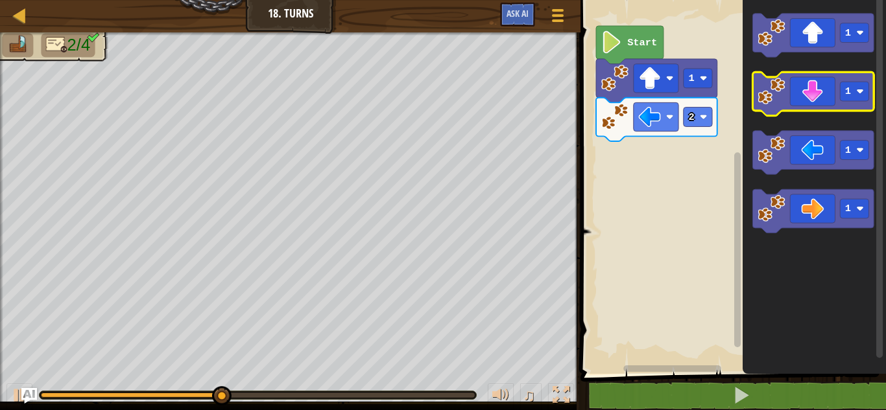
click at [809, 88] on icon "Blockly Workspace" at bounding box center [813, 93] width 121 height 43
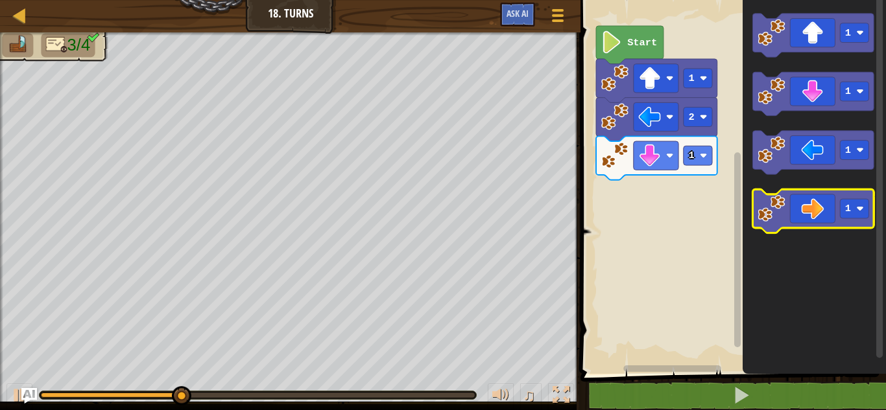
click at [797, 200] on icon "Blockly Workspace" at bounding box center [813, 210] width 121 height 43
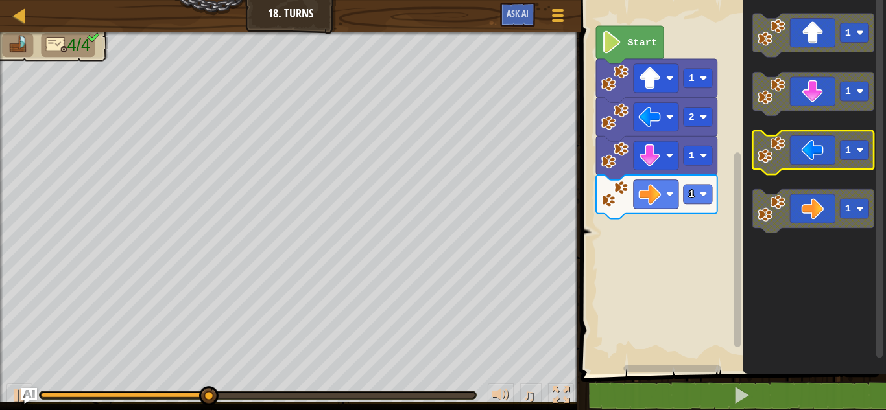
click at [813, 148] on icon "Blockly Workspace" at bounding box center [813, 152] width 121 height 43
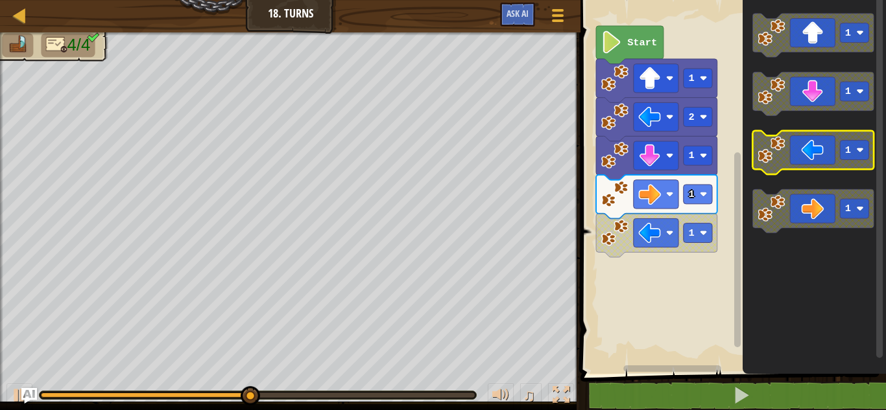
click at [813, 148] on icon "Blockly Workspace" at bounding box center [813, 152] width 121 height 43
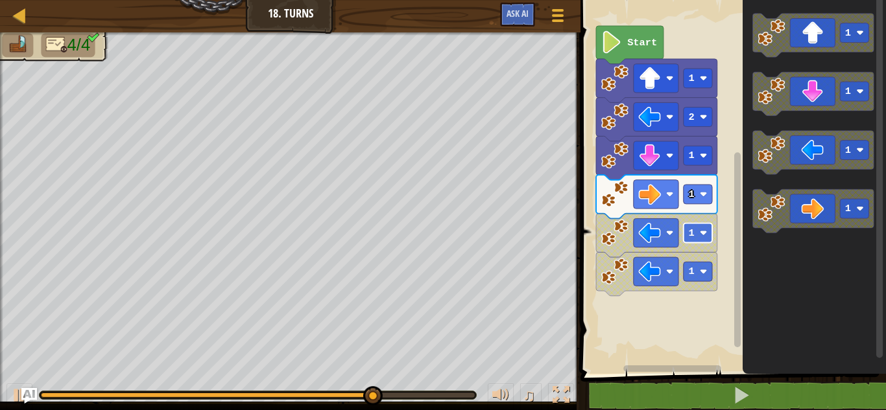
click at [703, 242] on rect "Blockly Workspace" at bounding box center [697, 233] width 29 height 19
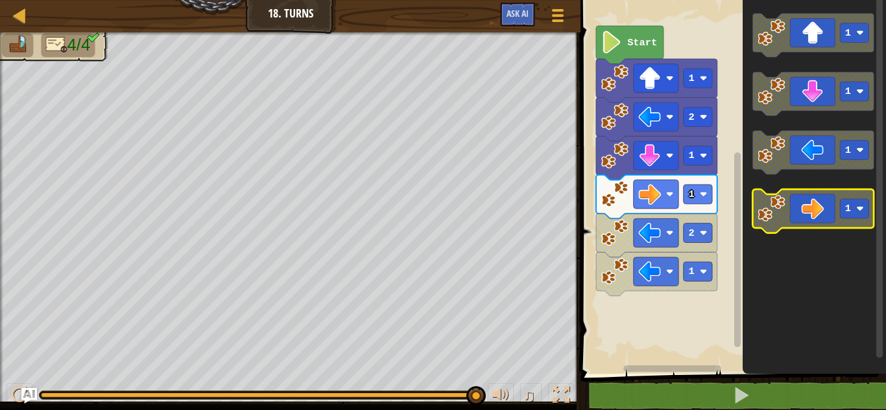
click at [819, 203] on icon "Blockly Workspace" at bounding box center [813, 210] width 121 height 43
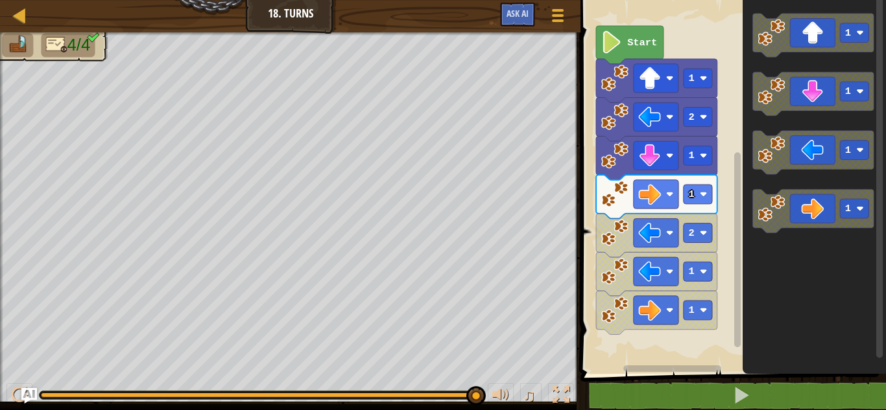
click at [639, 44] on text "Start" at bounding box center [642, 43] width 30 height 12
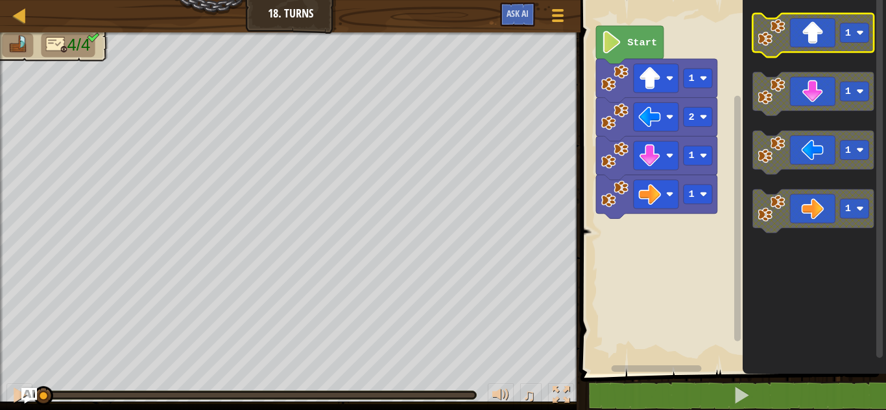
click at [808, 46] on icon "Blockly Workspace" at bounding box center [813, 35] width 121 height 43
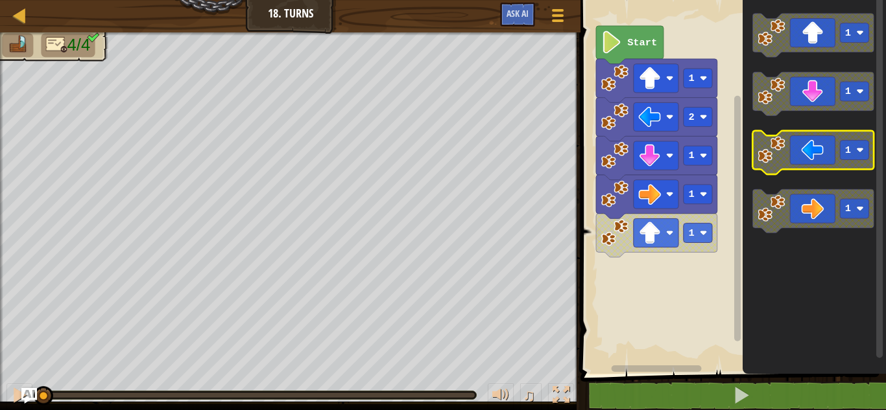
click at [799, 158] on icon "Blockly Workspace" at bounding box center [813, 152] width 121 height 43
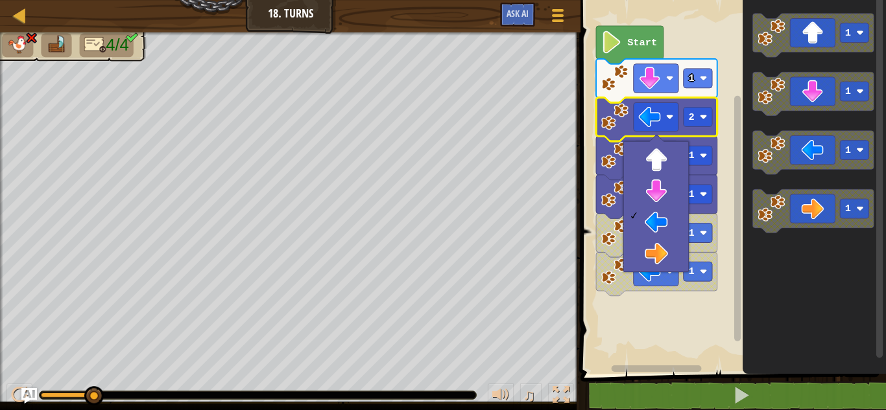
click at [684, 338] on rect "Blockly Workspace" at bounding box center [730, 184] width 309 height 381
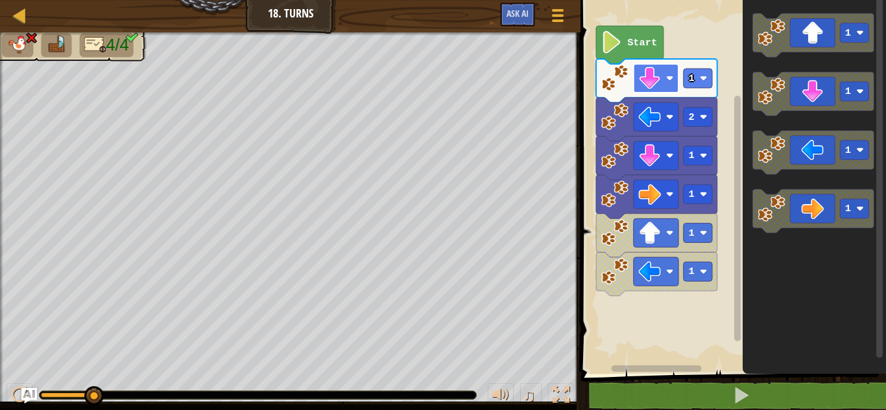
click at [668, 91] on rect "Blockly Workspace" at bounding box center [655, 78] width 45 height 29
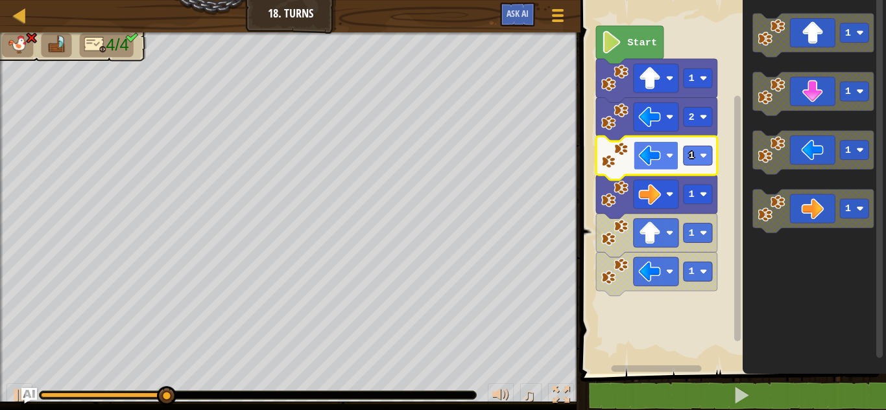
click at [666, 153] on image "Blockly Workspace" at bounding box center [670, 156] width 8 height 8
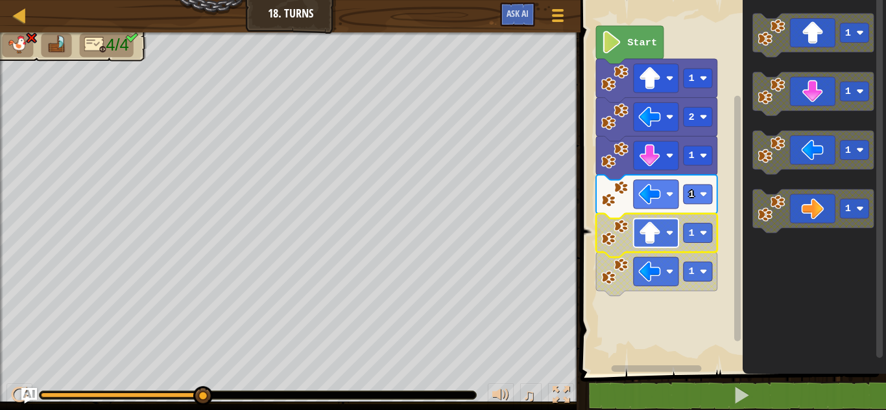
click at [662, 220] on rect "Blockly Workspace" at bounding box center [655, 232] width 45 height 29
click at [653, 147] on image "Blockly Workspace" at bounding box center [650, 156] width 23 height 23
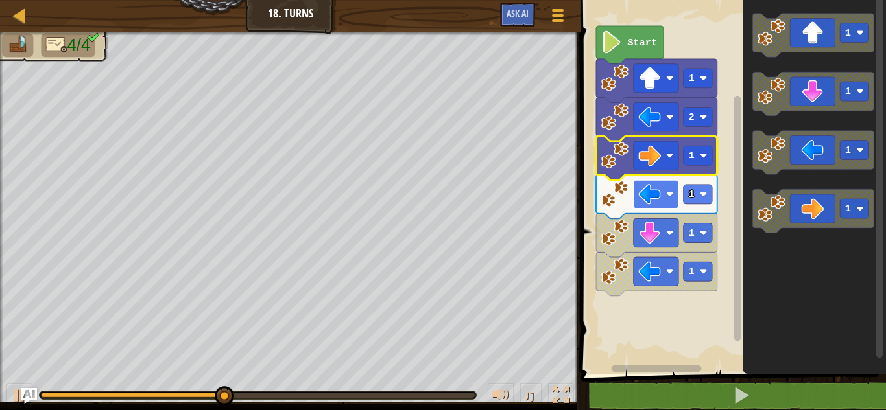
click at [650, 206] on rect "Blockly Workspace" at bounding box center [655, 194] width 45 height 29
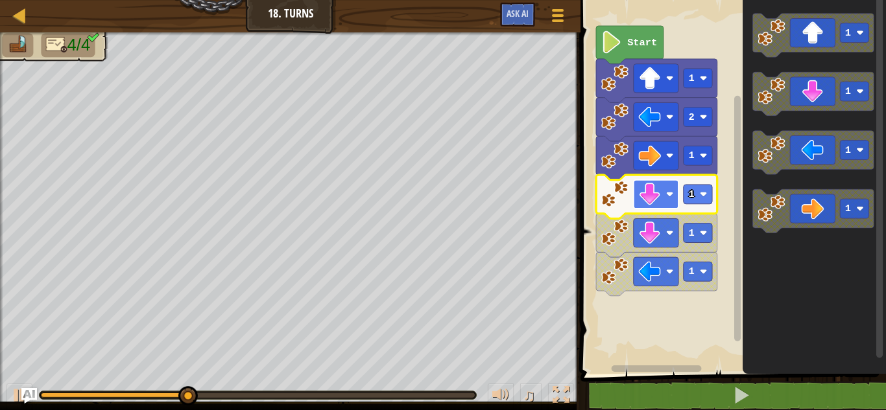
click at [651, 182] on rect "Blockly Workspace" at bounding box center [655, 194] width 45 height 29
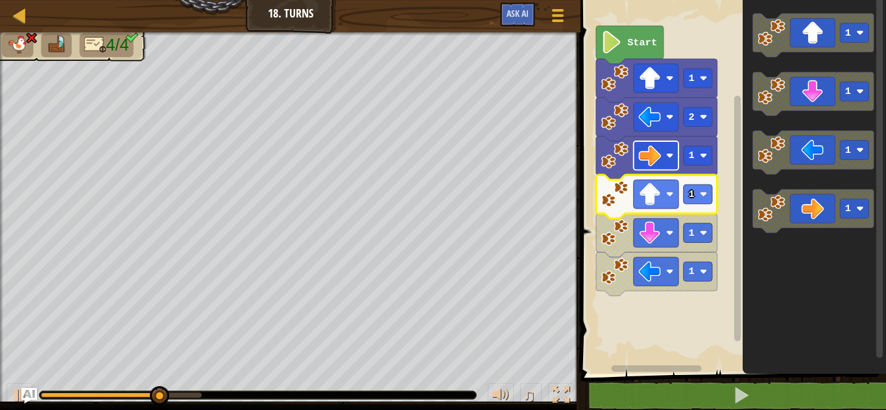
click at [653, 156] on image "Blockly Workspace" at bounding box center [650, 156] width 23 height 23
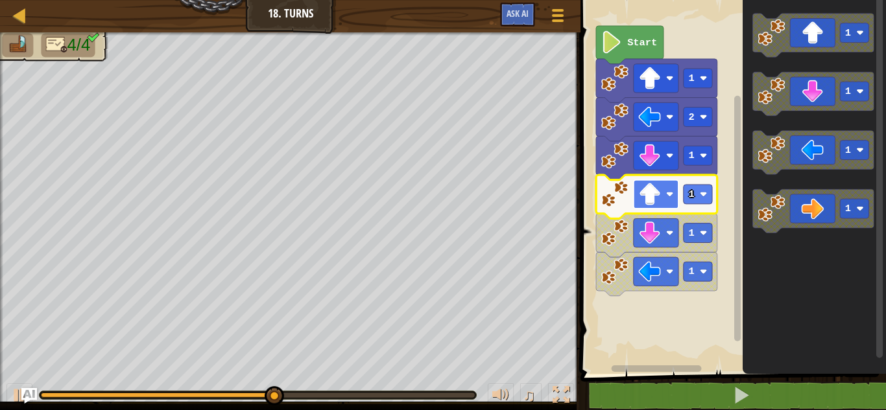
click at [658, 181] on rect "Blockly Workspace" at bounding box center [655, 194] width 45 height 29
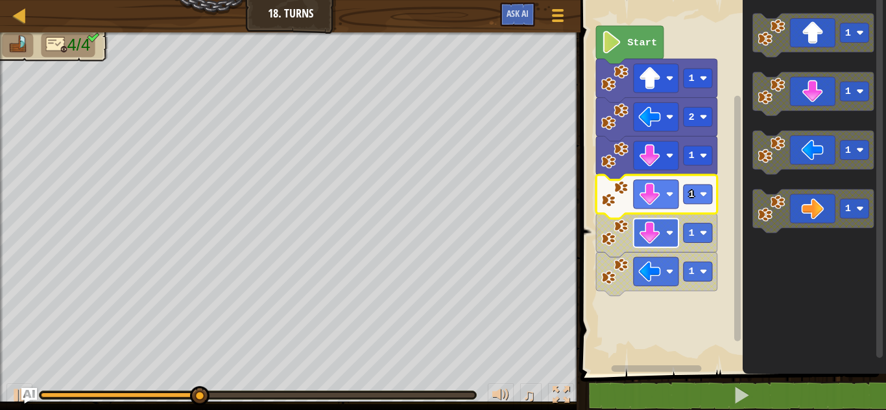
click at [661, 235] on rect "Blockly Workspace" at bounding box center [655, 232] width 45 height 29
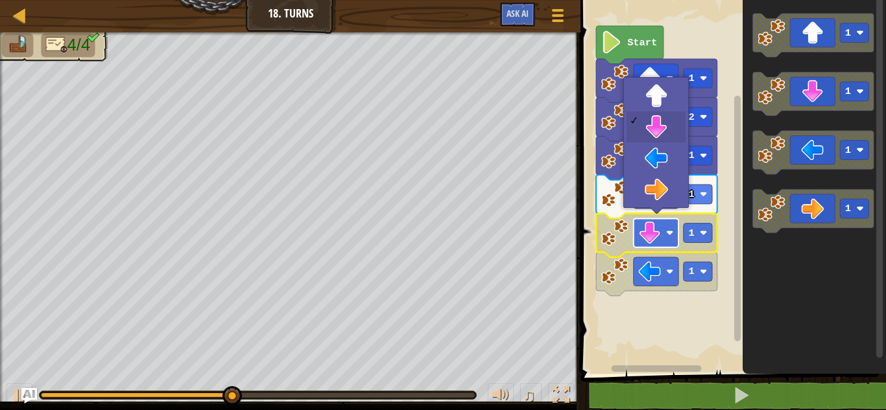
click at [663, 232] on rect "Blockly Workspace" at bounding box center [655, 232] width 45 height 29
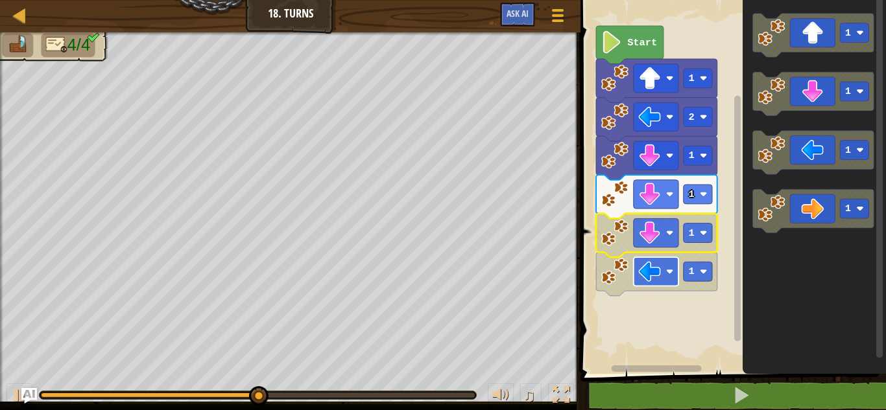
click at [661, 270] on rect "Blockly Workspace" at bounding box center [655, 271] width 45 height 29
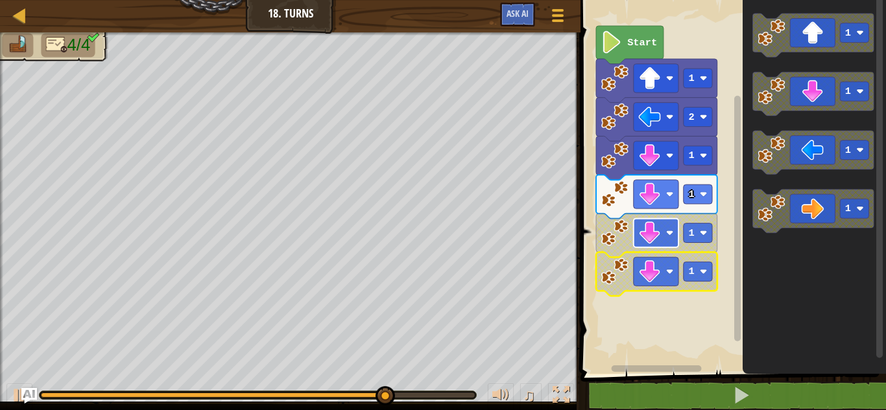
click at [661, 226] on rect "Blockly Workspace" at bounding box center [655, 232] width 45 height 29
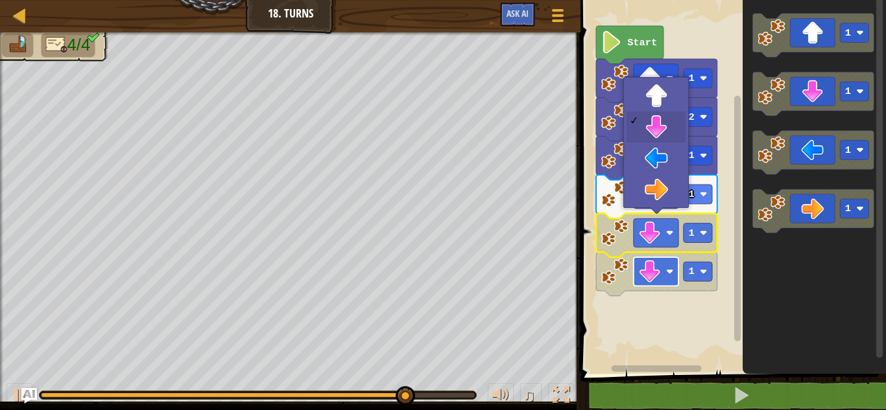
click at [661, 266] on rect "Blockly Workspace" at bounding box center [655, 271] width 45 height 29
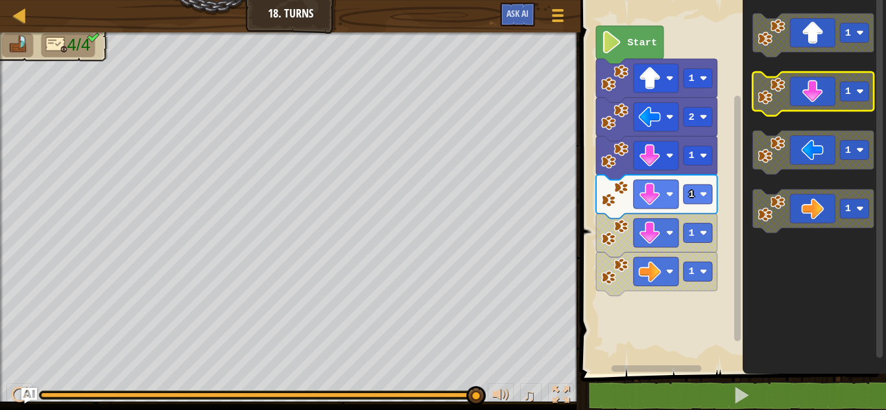
click at [816, 100] on icon "Blockly Workspace" at bounding box center [813, 93] width 121 height 43
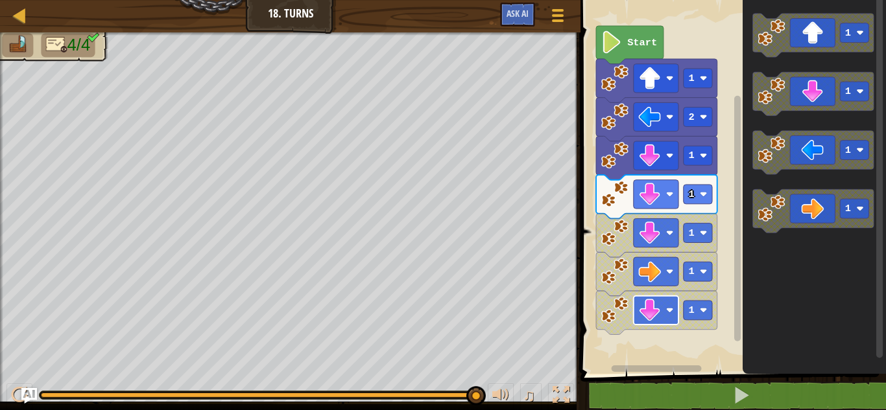
click at [661, 303] on rect "Blockly Workspace" at bounding box center [655, 310] width 45 height 29
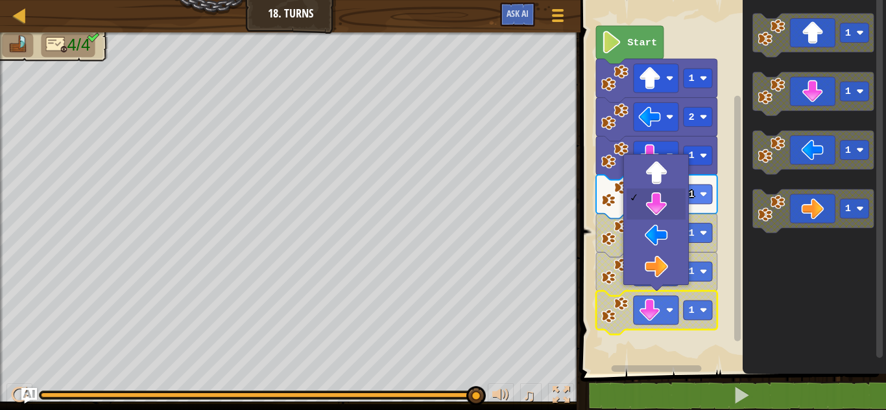
click at [692, 338] on rect "Blockly Workspace" at bounding box center [730, 184] width 309 height 381
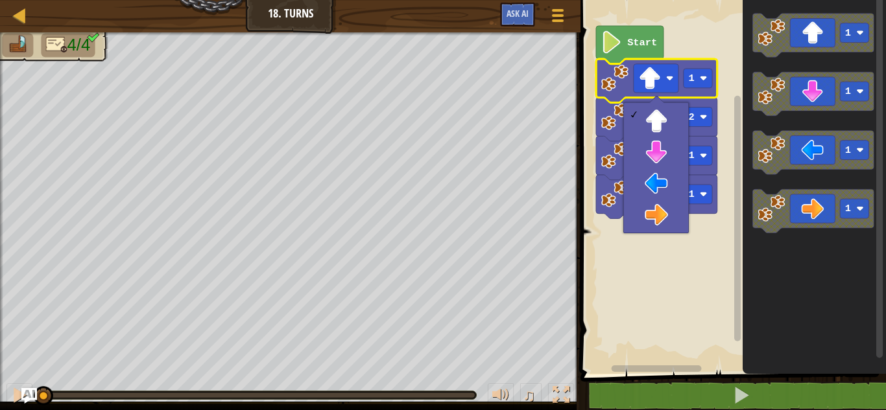
click at [646, 308] on rect "Blockly Workspace" at bounding box center [730, 184] width 309 height 381
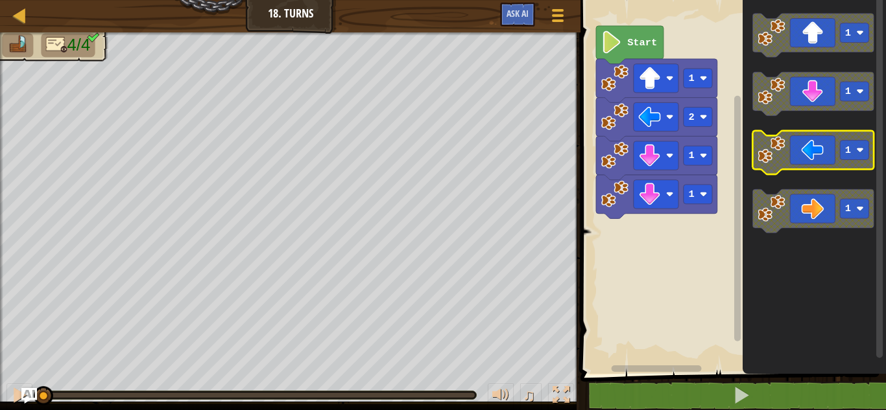
click at [810, 163] on icon "Blockly Workspace" at bounding box center [813, 152] width 121 height 43
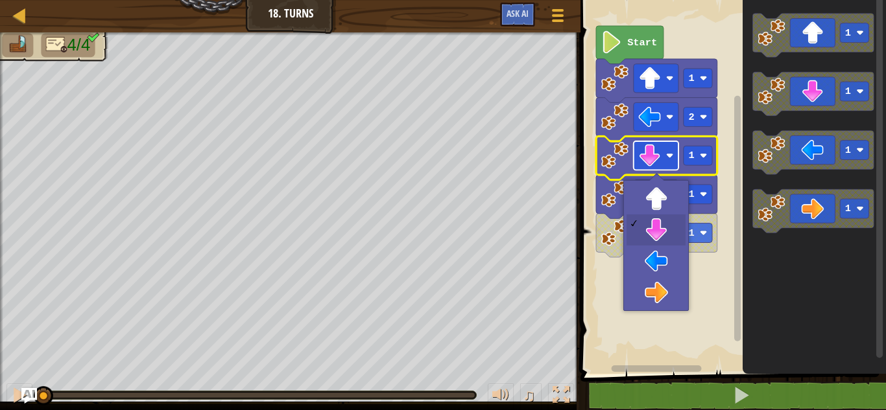
click at [650, 152] on image "Blockly Workspace" at bounding box center [650, 156] width 23 height 23
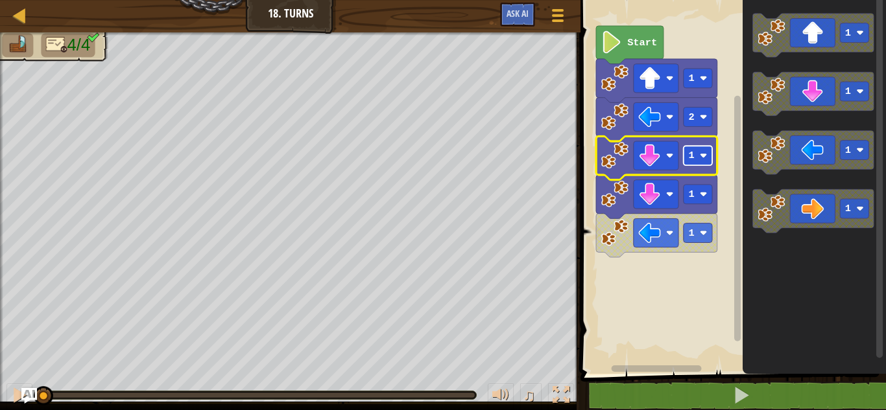
click at [700, 156] on image "Blockly Workspace" at bounding box center [704, 156] width 8 height 8
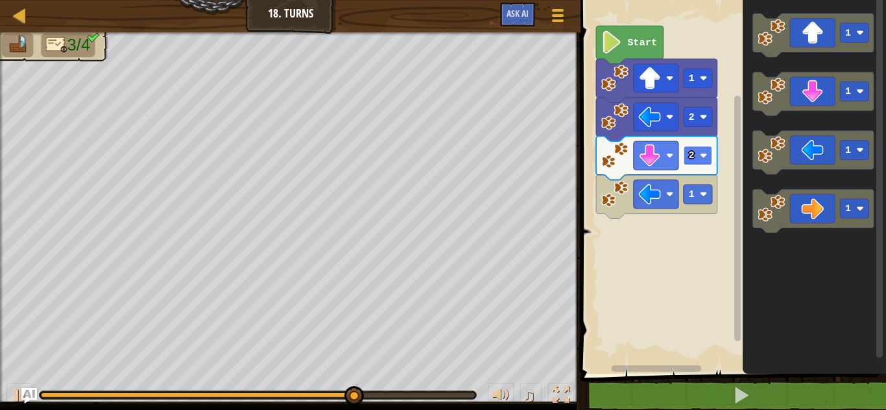
click at [705, 155] on image "Blockly Workspace" at bounding box center [704, 156] width 8 height 8
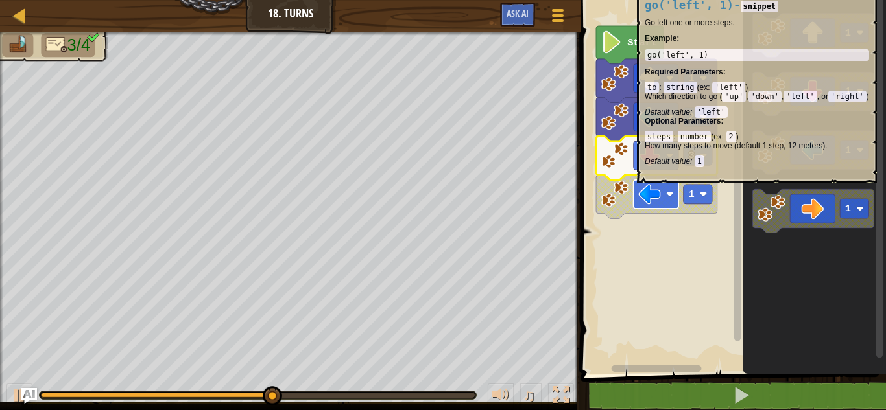
click at [644, 196] on image "Blockly Workspace" at bounding box center [650, 194] width 23 height 23
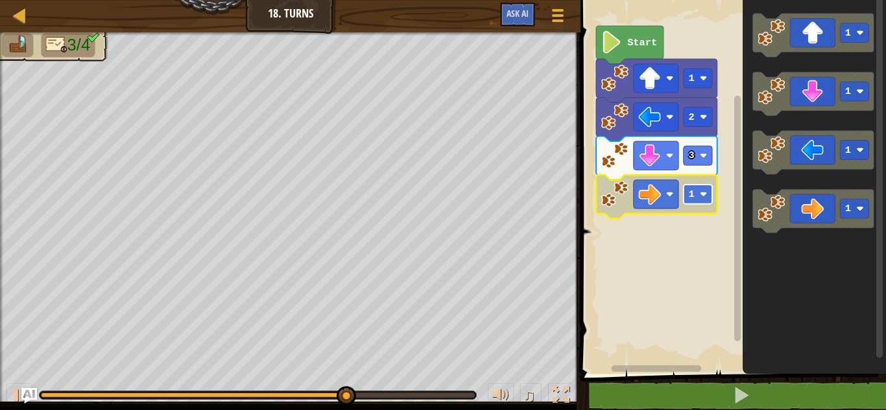
click at [706, 186] on rect "Blockly Workspace" at bounding box center [697, 194] width 29 height 19
click at [693, 197] on text "3" at bounding box center [692, 195] width 6 height 12
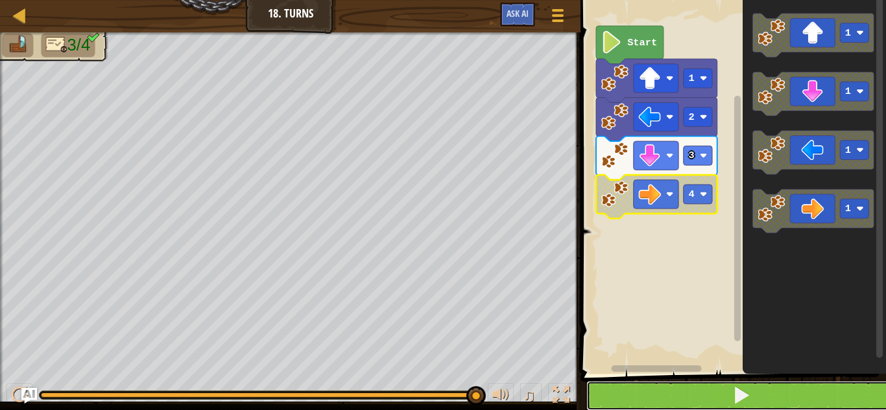
click at [689, 388] on button at bounding box center [740, 396] width 309 height 30
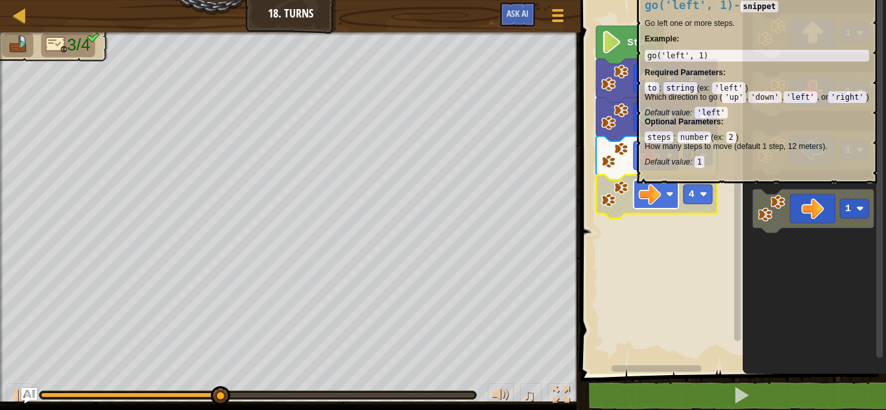
click at [650, 196] on image "Blockly Workspace" at bounding box center [650, 194] width 23 height 23
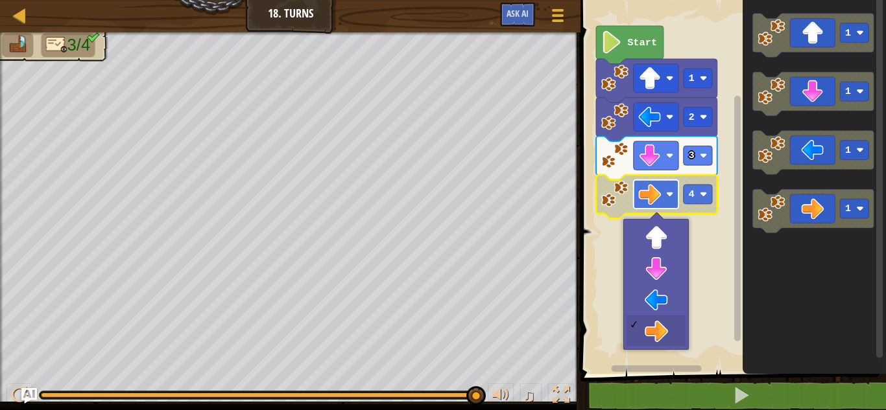
click at [677, 200] on rect "Blockly Workspace" at bounding box center [655, 194] width 45 height 29
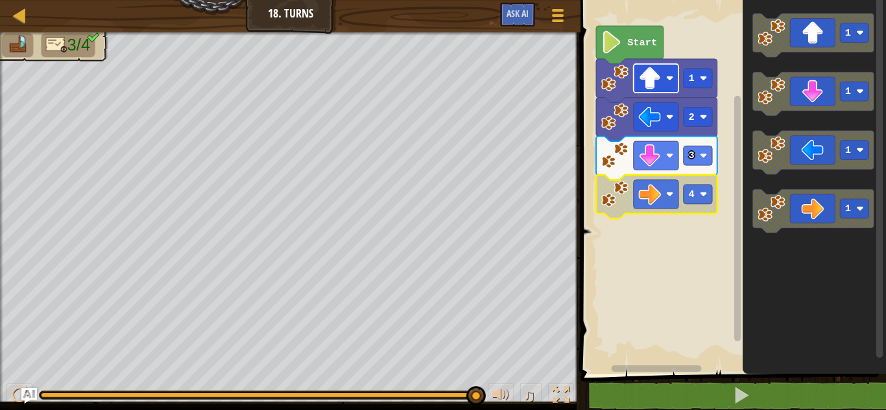
click at [666, 71] on rect "Blockly Workspace" at bounding box center [655, 78] width 45 height 29
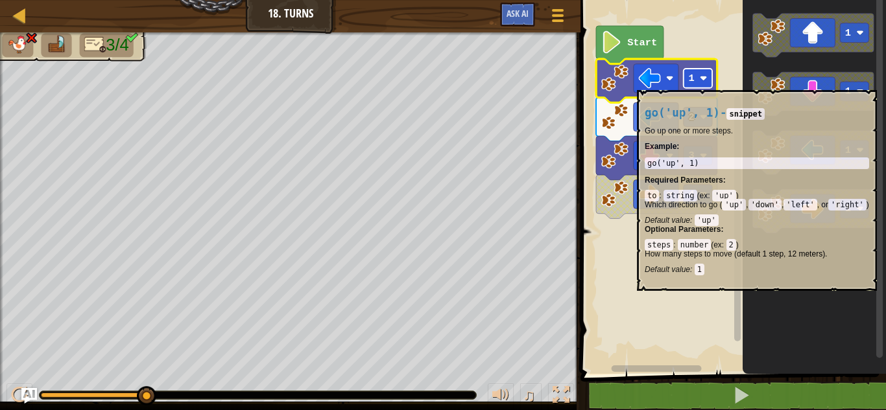
click at [703, 84] on rect "Blockly Workspace" at bounding box center [697, 78] width 29 height 19
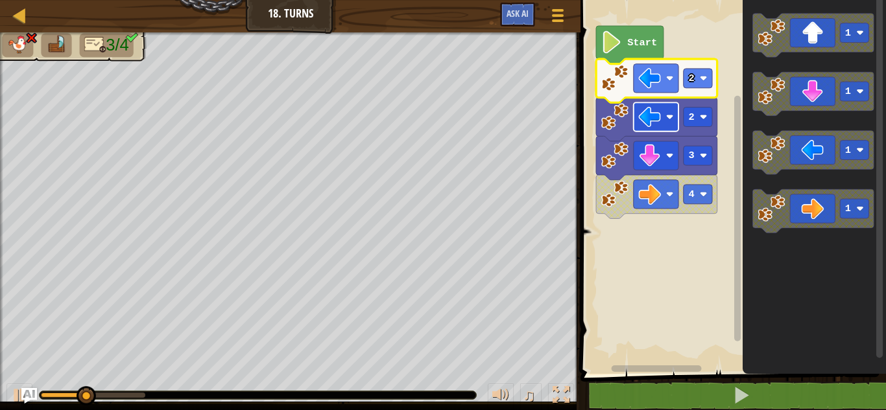
click at [661, 114] on image "Blockly Workspace" at bounding box center [650, 117] width 23 height 23
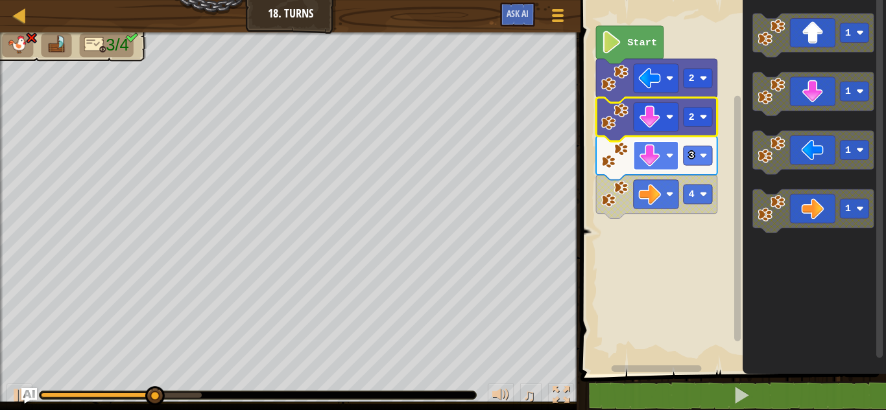
click at [660, 163] on image "Blockly Workspace" at bounding box center [650, 156] width 23 height 23
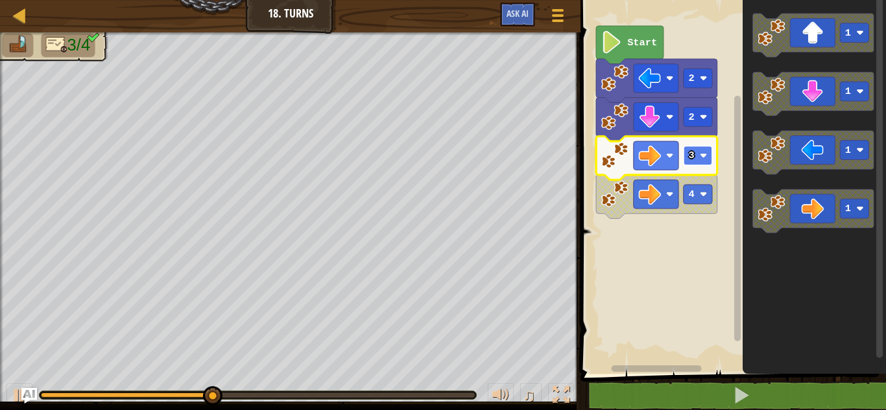
click at [705, 158] on image "Blockly Workspace" at bounding box center [704, 156] width 8 height 8
click at [668, 195] on image "Blockly Workspace" at bounding box center [670, 195] width 8 height 8
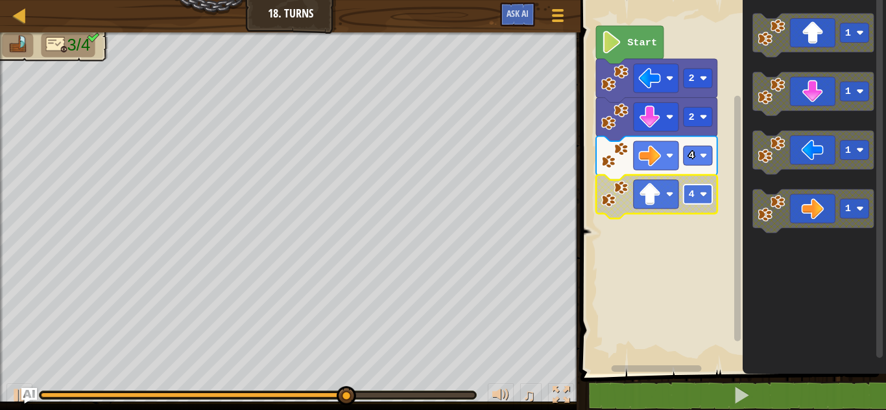
click at [698, 200] on rect "Blockly Workspace" at bounding box center [697, 194] width 29 height 19
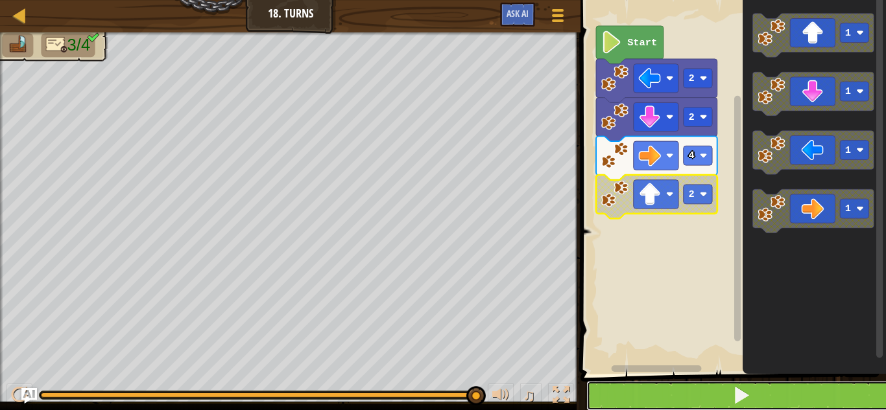
click at [652, 389] on button at bounding box center [740, 396] width 309 height 30
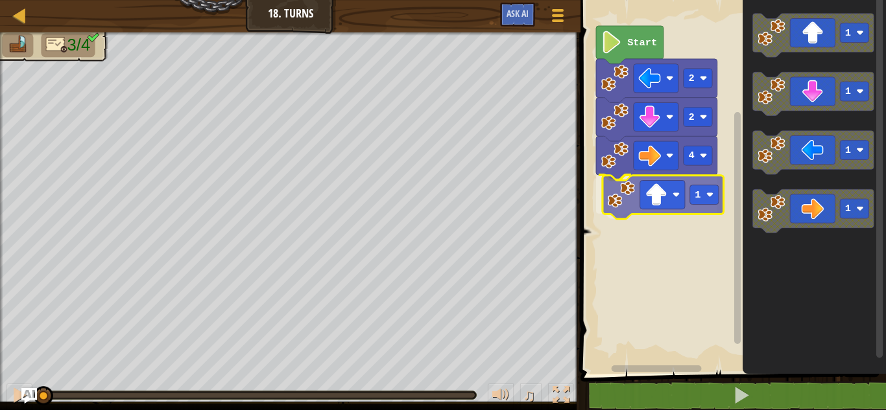
click at [617, 193] on div "4 1 2 2 Start 1 1 1 1 1" at bounding box center [730, 184] width 309 height 381
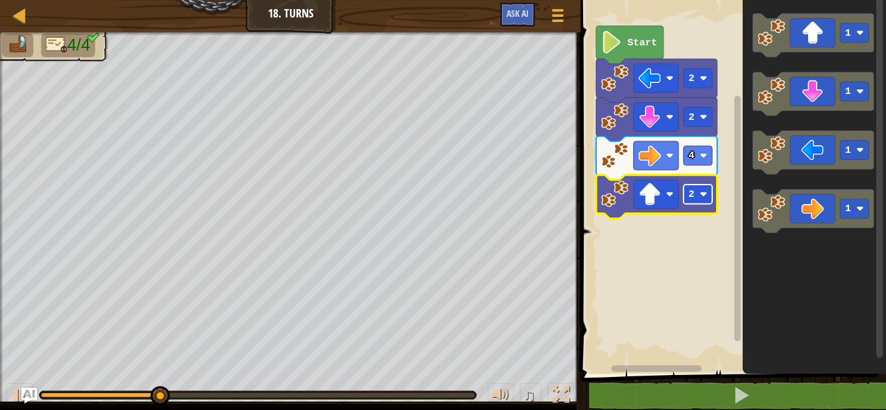
click at [690, 195] on text "2" at bounding box center [692, 195] width 6 height 12
